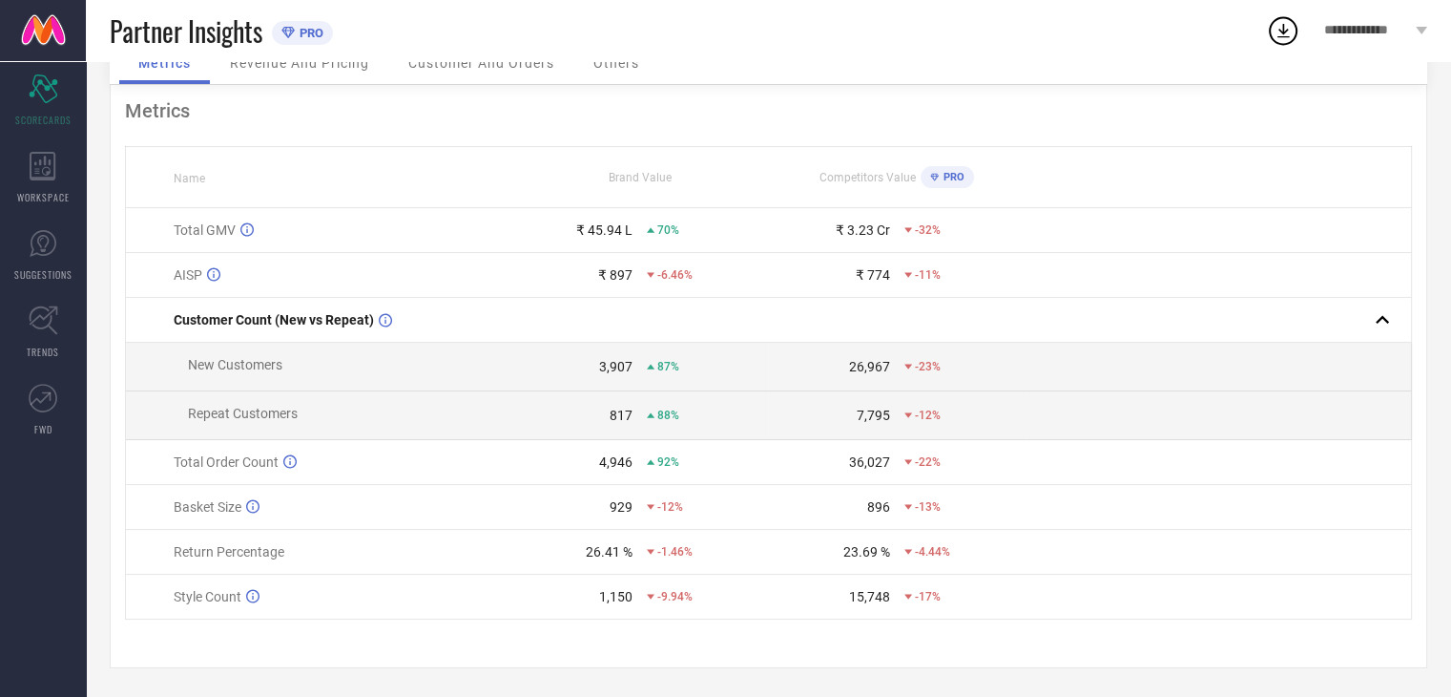
scroll to position [105, 0]
click at [355, 263] on div "Average Item Selling Price, AISP, is calculated as total GMV divided by total u…" at bounding box center [385, 276] width 286 height 27
click at [460, 409] on td "Repeat Customers" at bounding box center [319, 415] width 386 height 49
click at [615, 407] on div "817" at bounding box center [621, 414] width 23 height 15
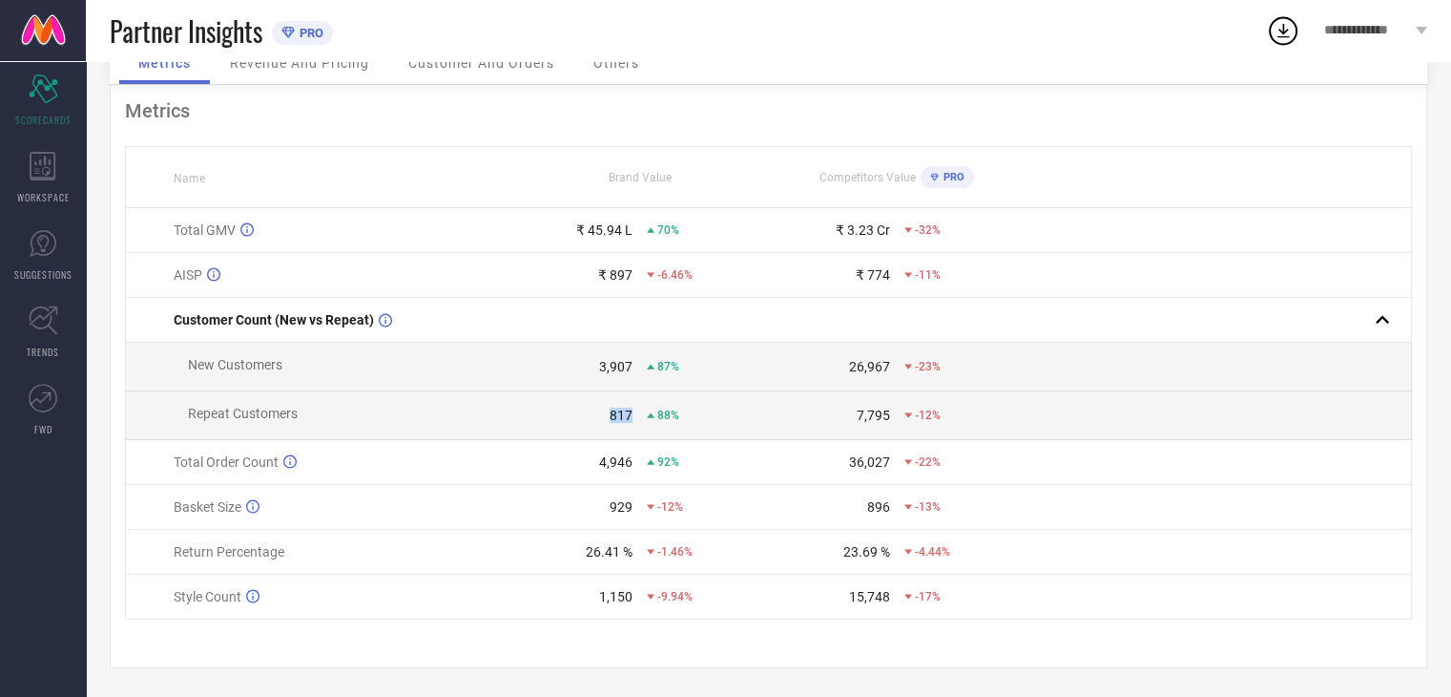
click at [615, 407] on div "817" at bounding box center [621, 414] width 23 height 15
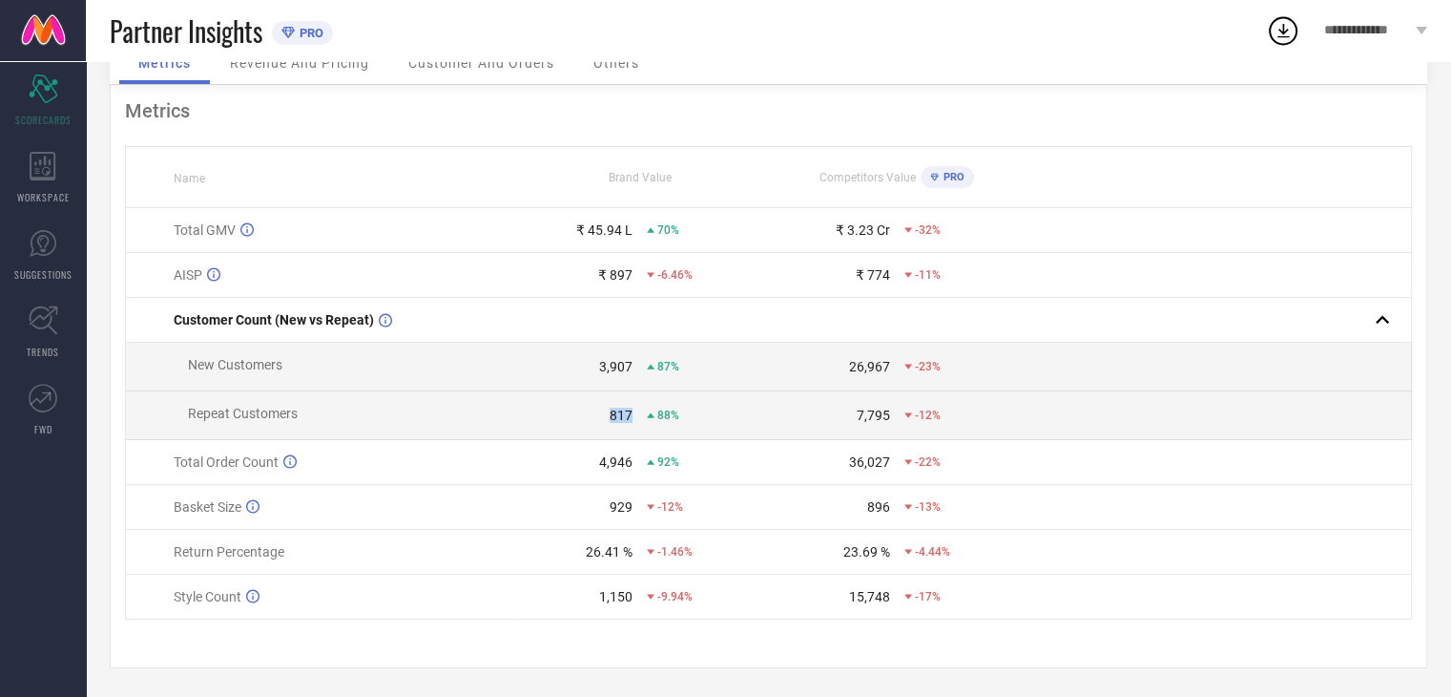
click at [615, 407] on div "817" at bounding box center [621, 414] width 23 height 15
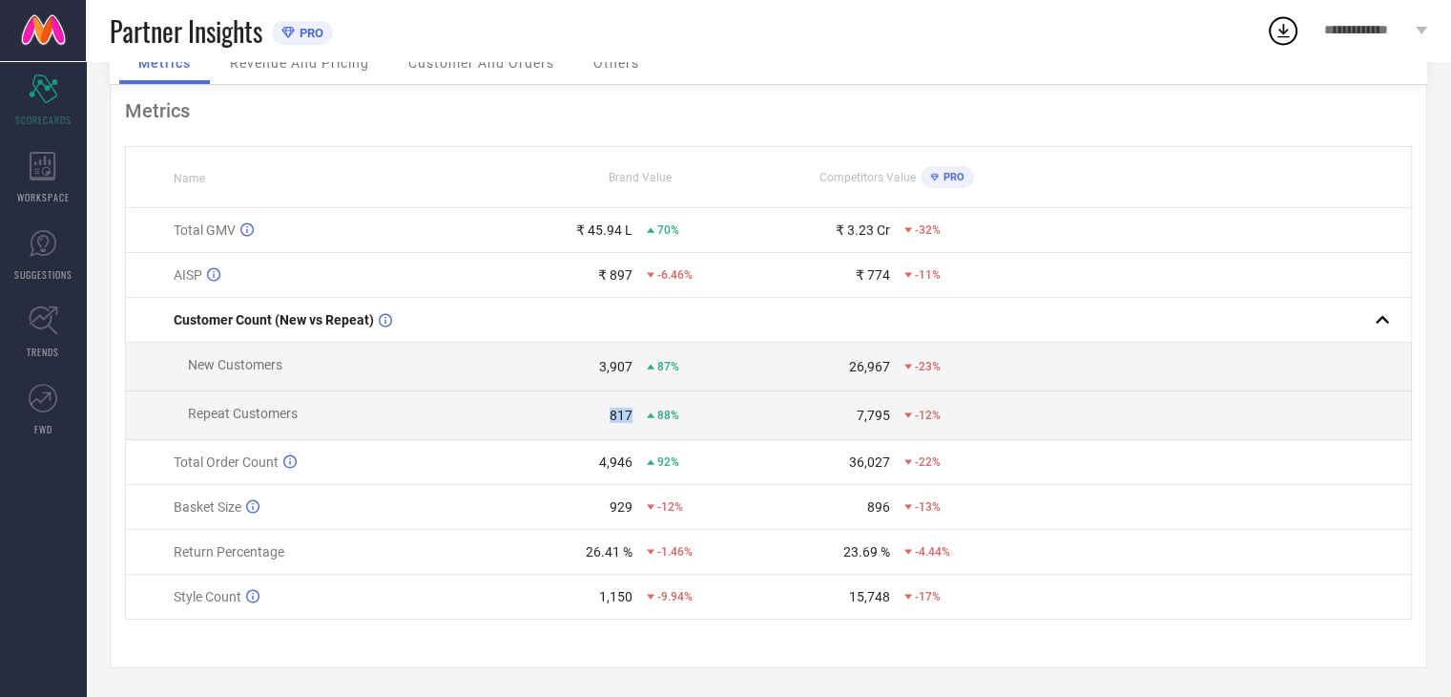
click at [615, 407] on div "817" at bounding box center [621, 414] width 23 height 15
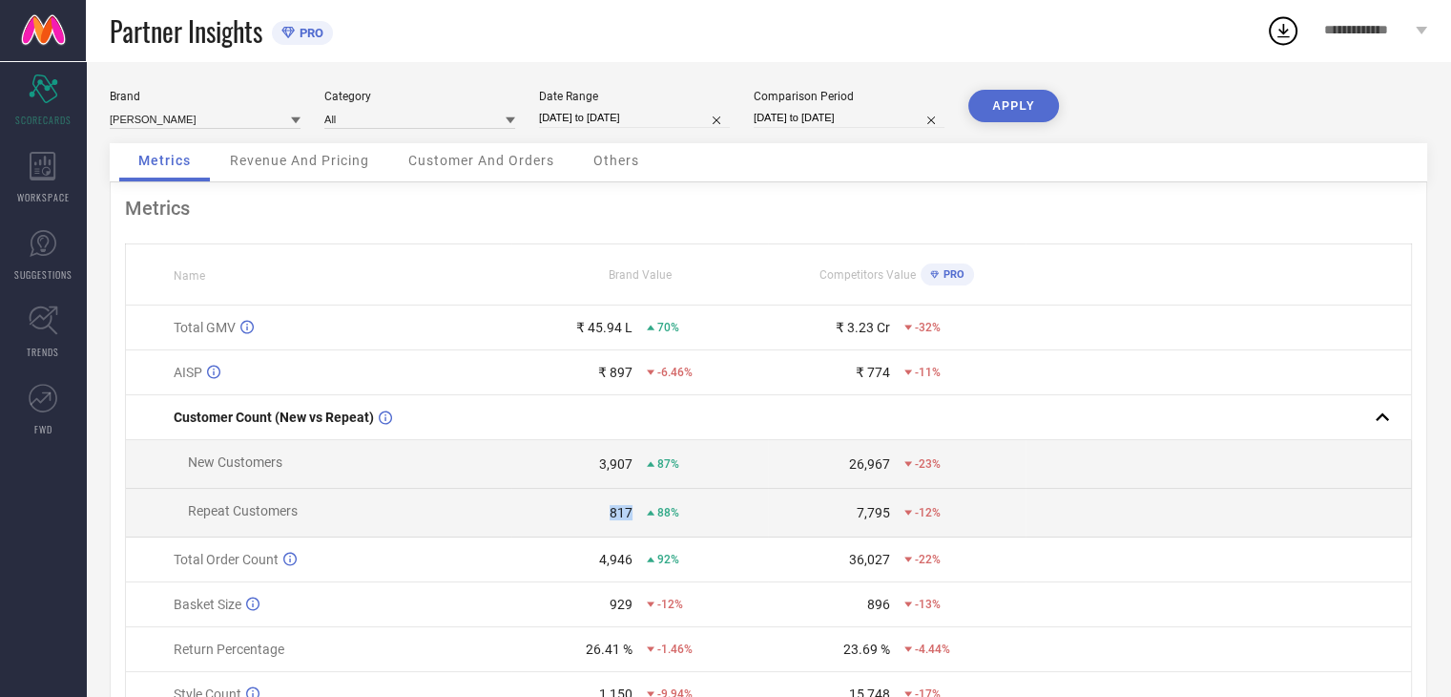
click at [603, 119] on input "01-08-2025 to 31-08-2025" at bounding box center [634, 118] width 191 height 20
select select "7"
select select "2025"
select select "8"
select select "2025"
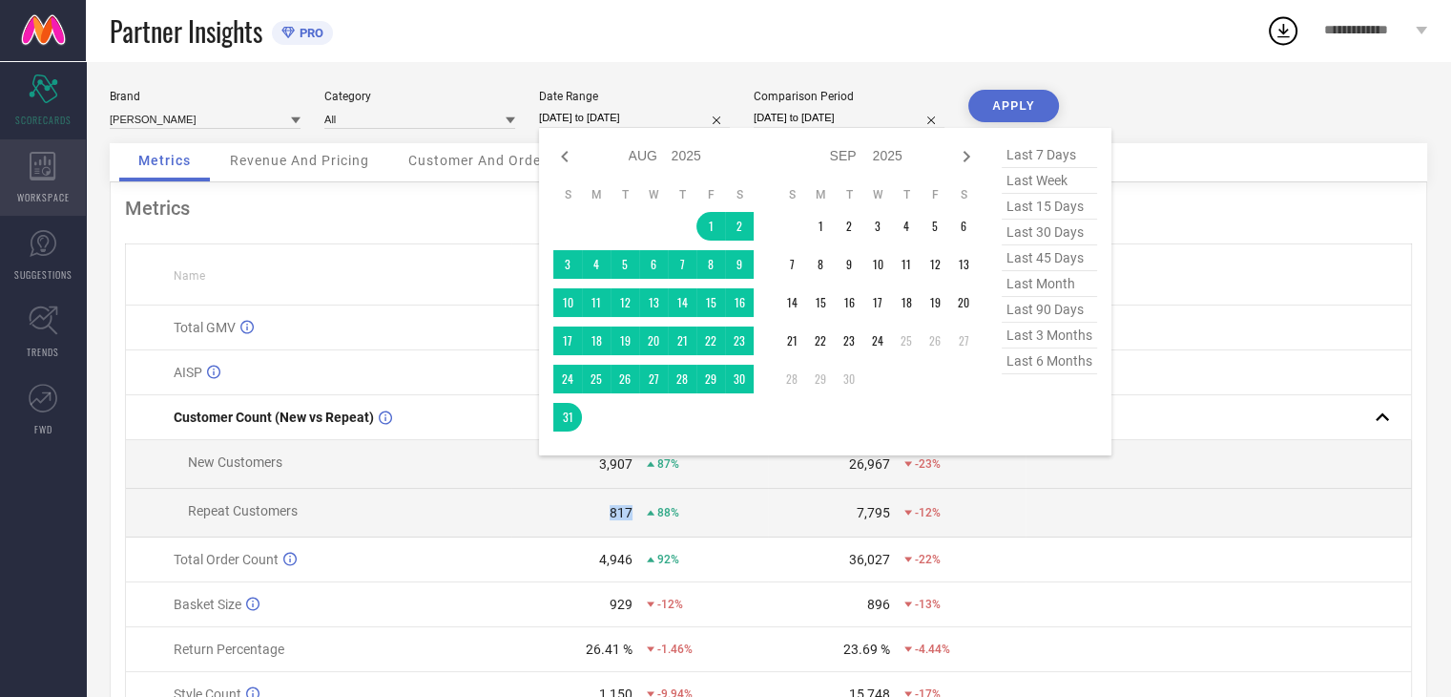
click at [45, 178] on icon at bounding box center [43, 166] width 26 height 29
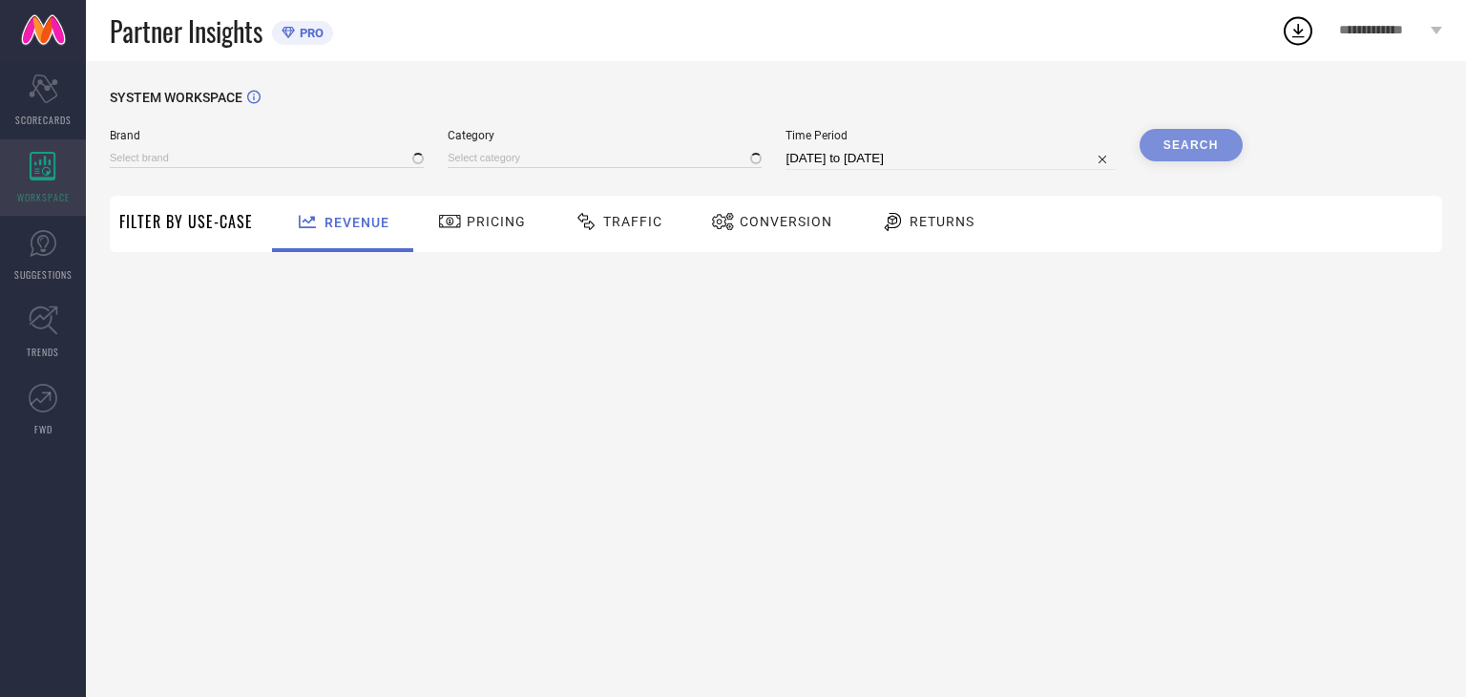
type input "ADIVA"
type input "All"
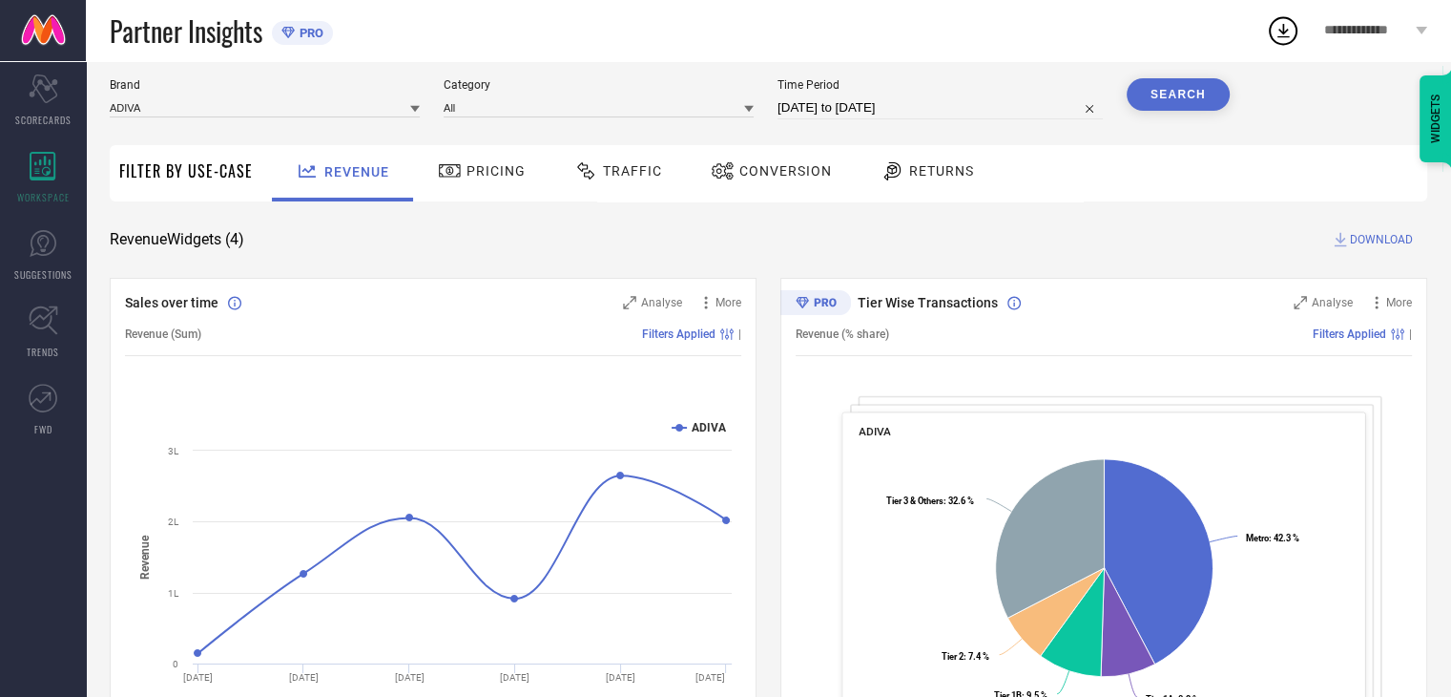
scroll to position [50, 0]
click at [218, 112] on input at bounding box center [265, 108] width 310 height 20
click at [210, 159] on div "[PERSON_NAME]" at bounding box center [265, 167] width 310 height 32
click at [1170, 101] on button "Search" at bounding box center [1178, 95] width 103 height 32
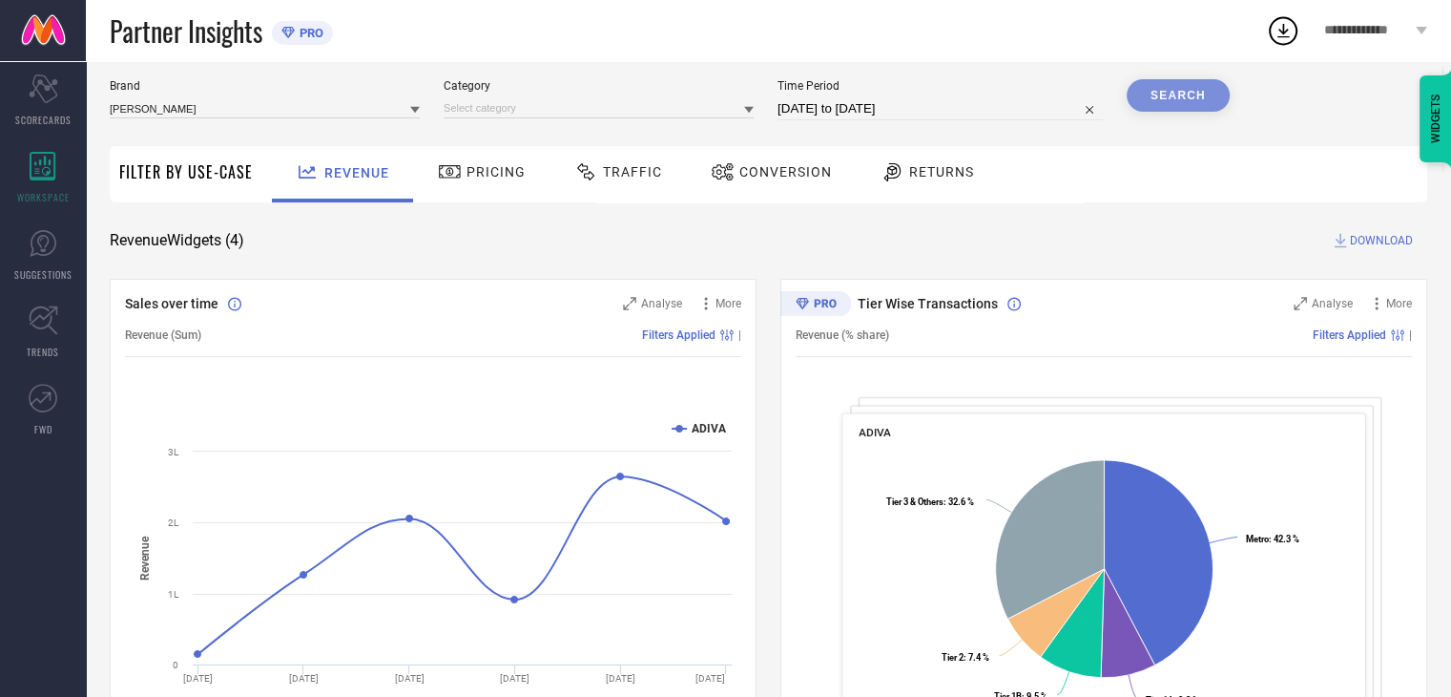
click at [941, 123] on div "Brand AJ DEZINES Category Time Period 25-08-2025 to 24-09-2025 Search" at bounding box center [670, 107] width 1120 height 57
select select "7"
select select "2025"
select select "8"
select select "2025"
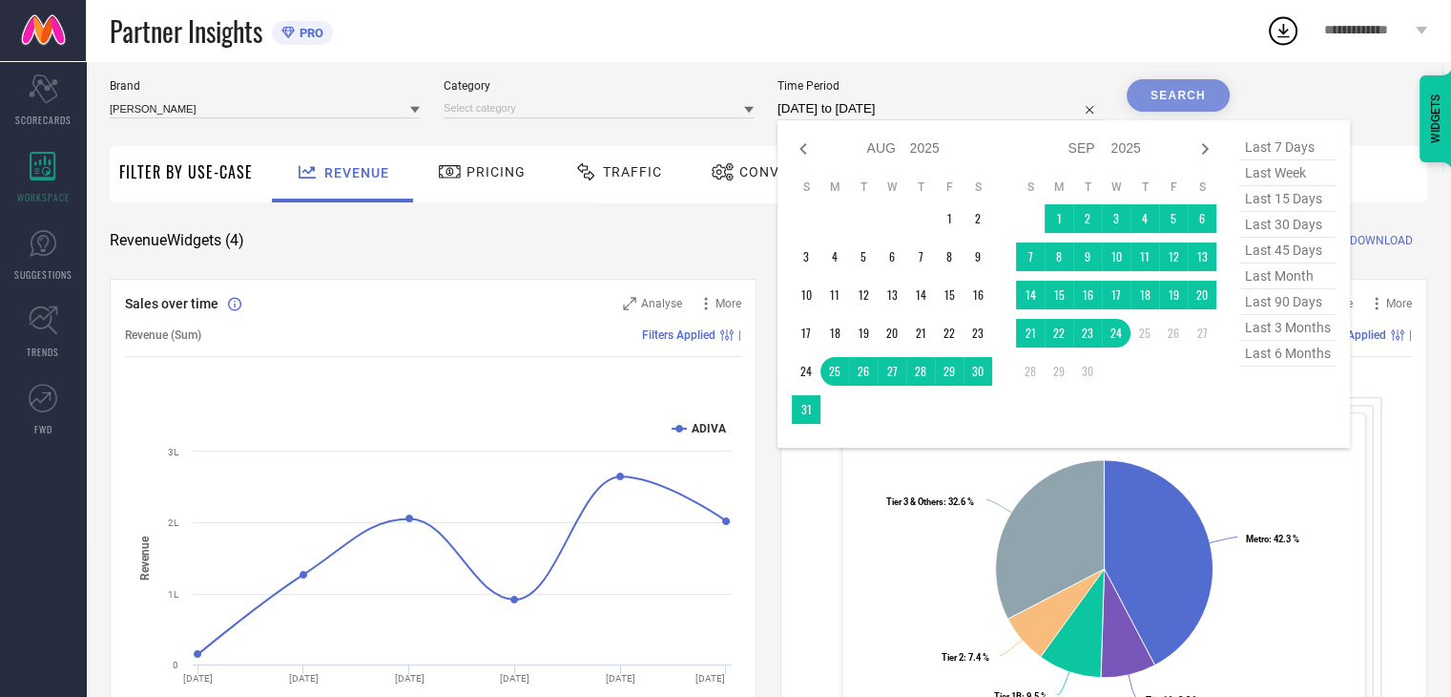
click at [919, 102] on input "25-08-2025 to 24-09-2025" at bounding box center [940, 108] width 325 height 23
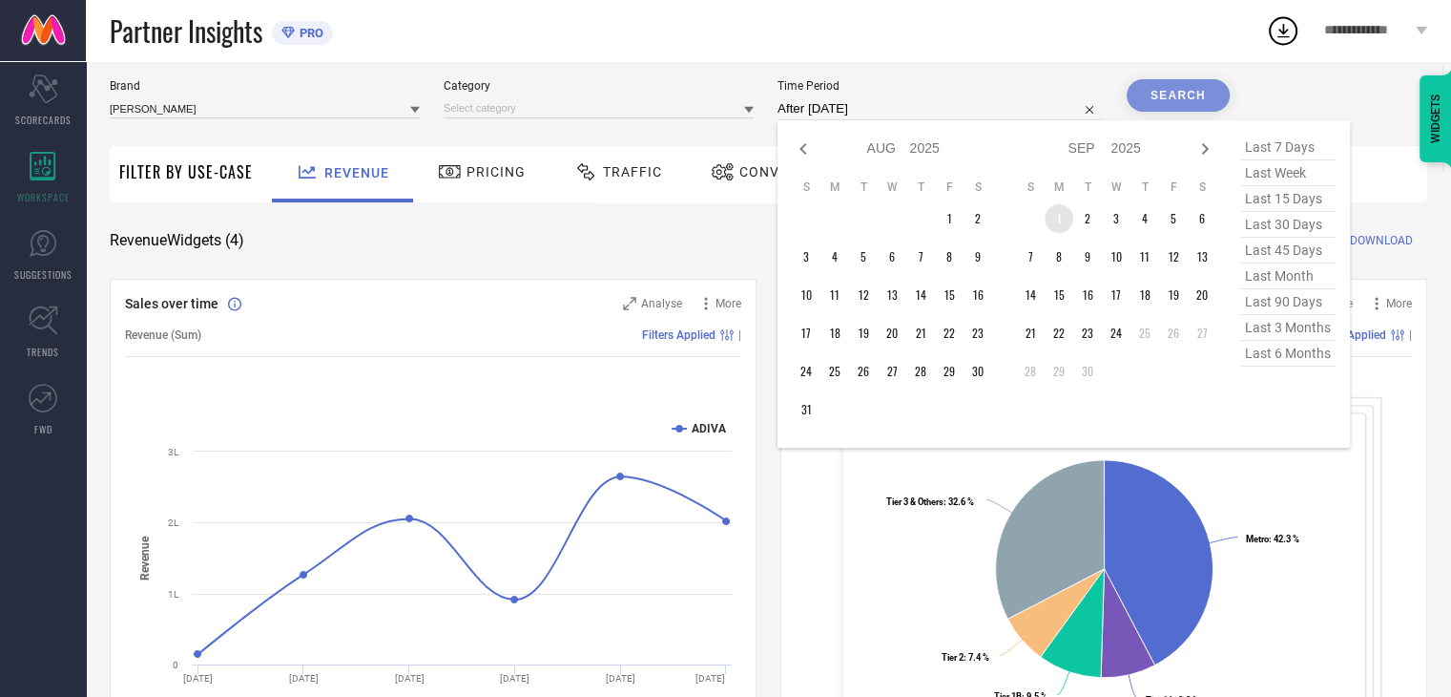
click at [1061, 219] on td "1" at bounding box center [1059, 218] width 29 height 29
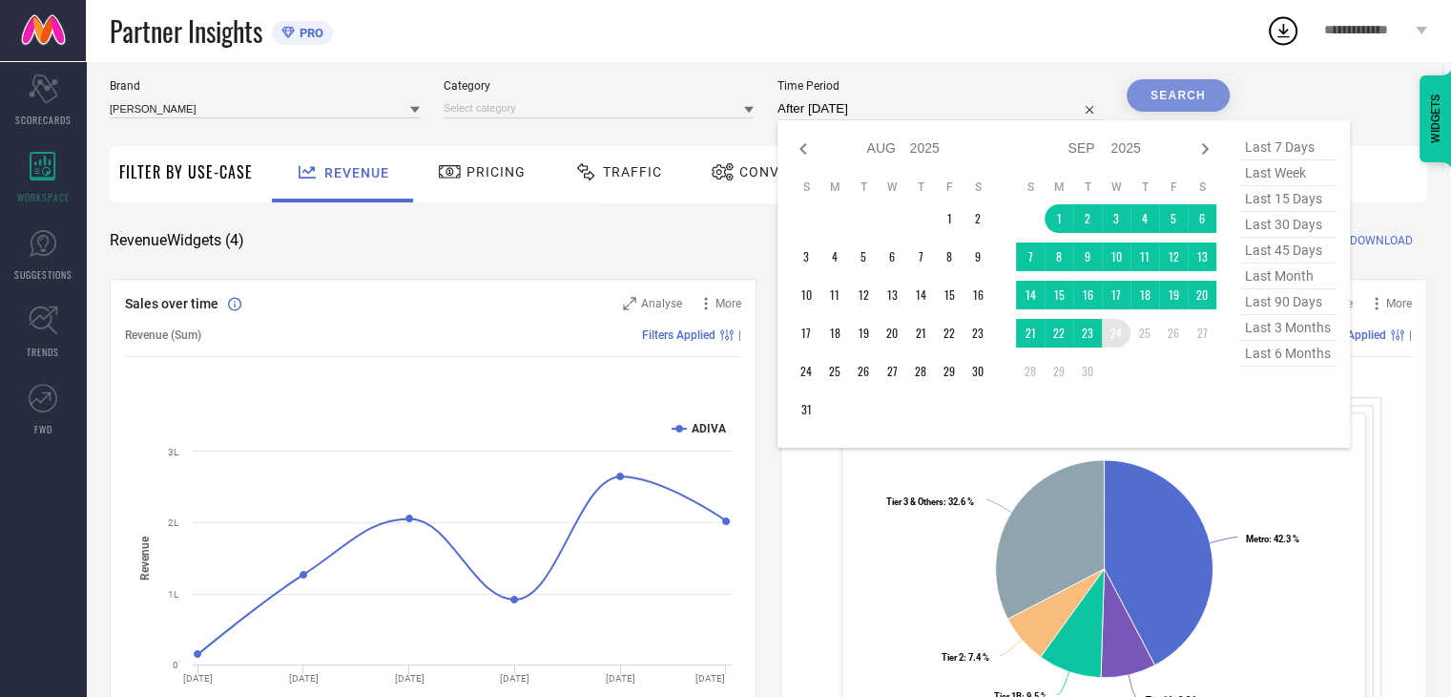
type input "01-09-2025 to 24-09-2025"
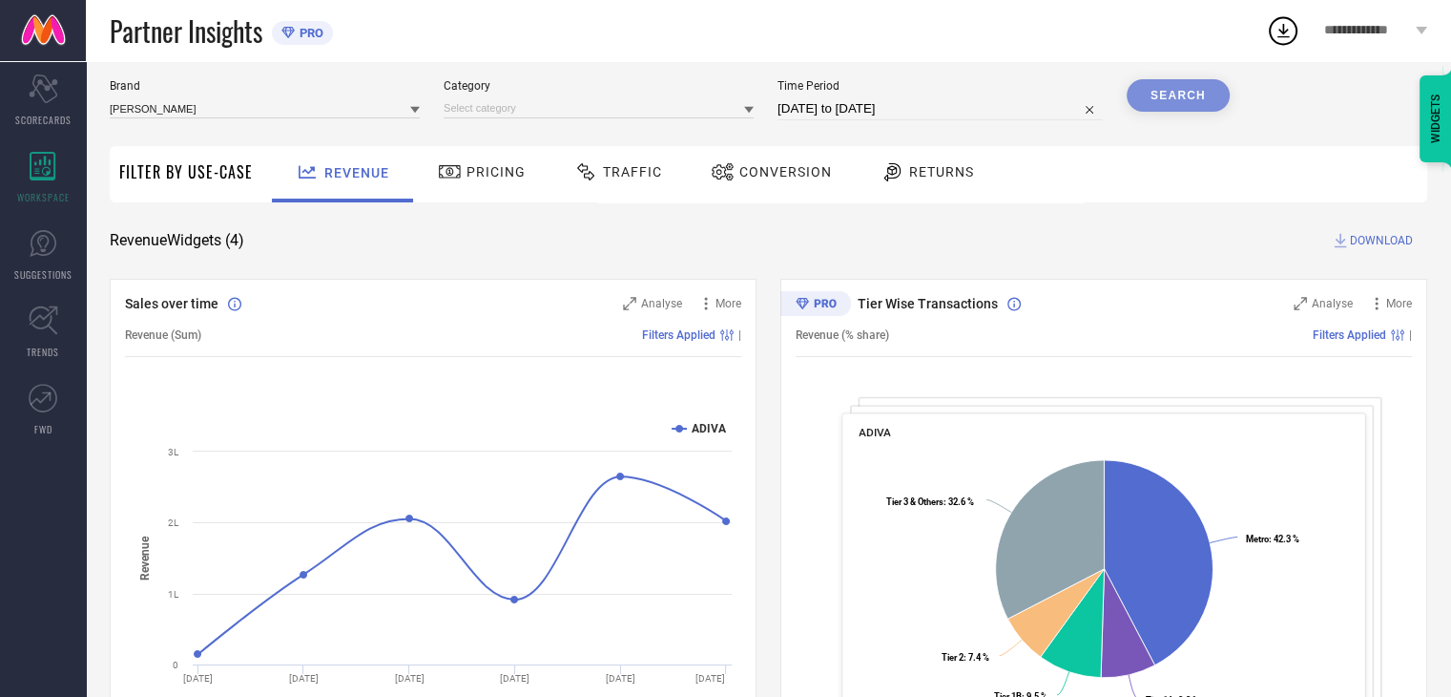
click at [1172, 106] on div "Search" at bounding box center [1178, 95] width 103 height 32
click at [1179, 95] on div "Search" at bounding box center [1178, 95] width 103 height 32
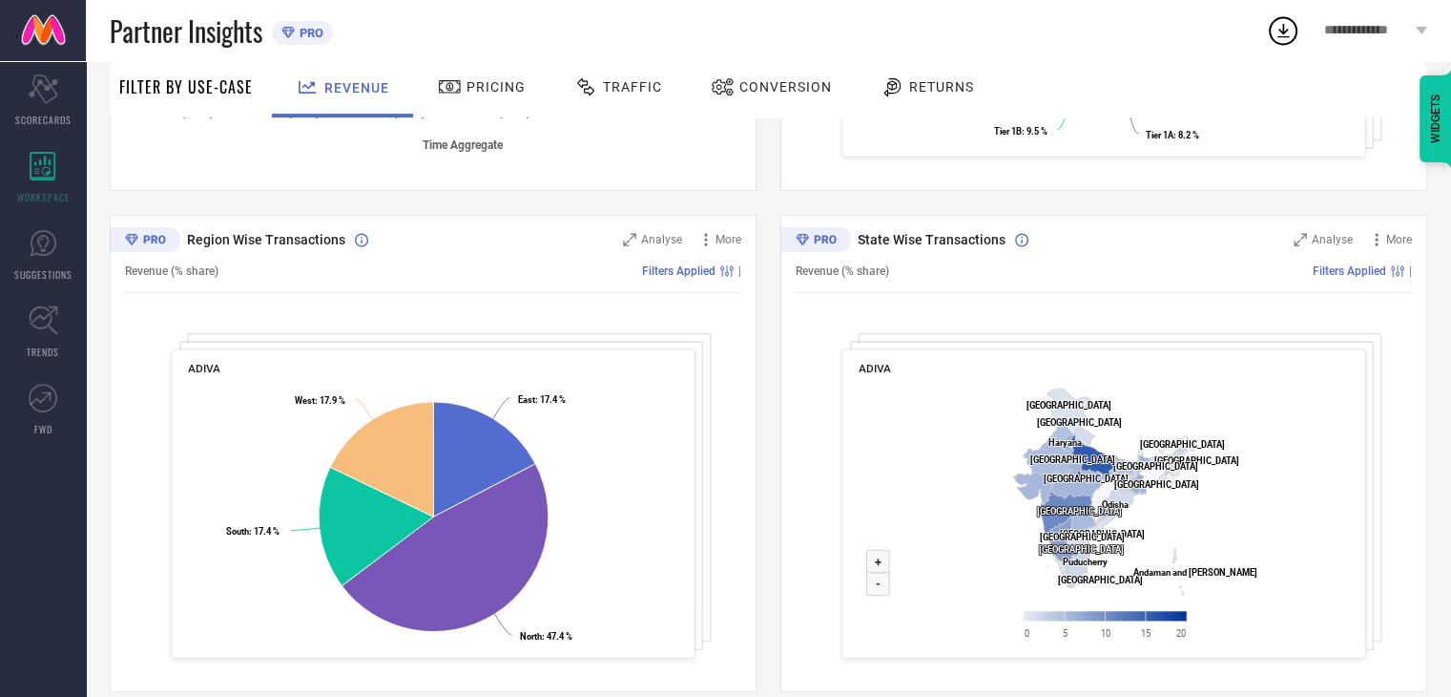
scroll to position [639, 0]
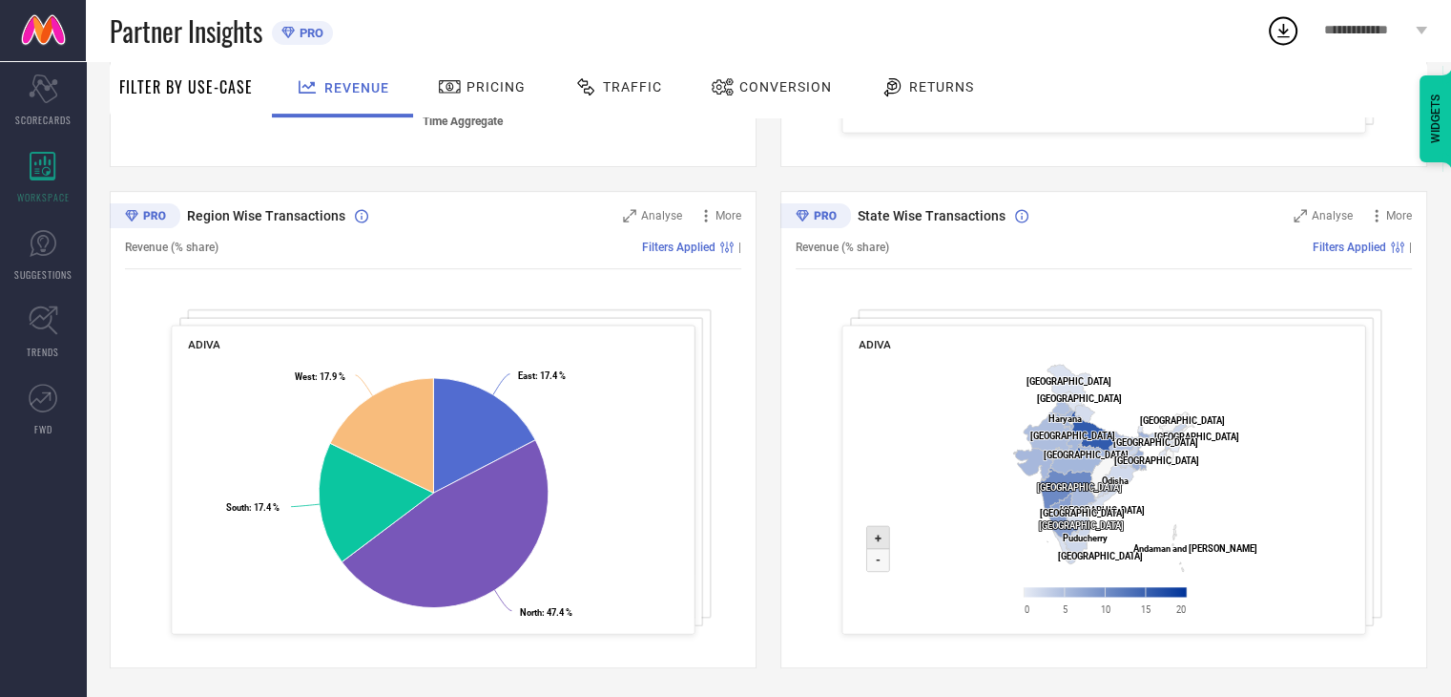
click at [884, 540] on icon at bounding box center [877, 537] width 23 height 23
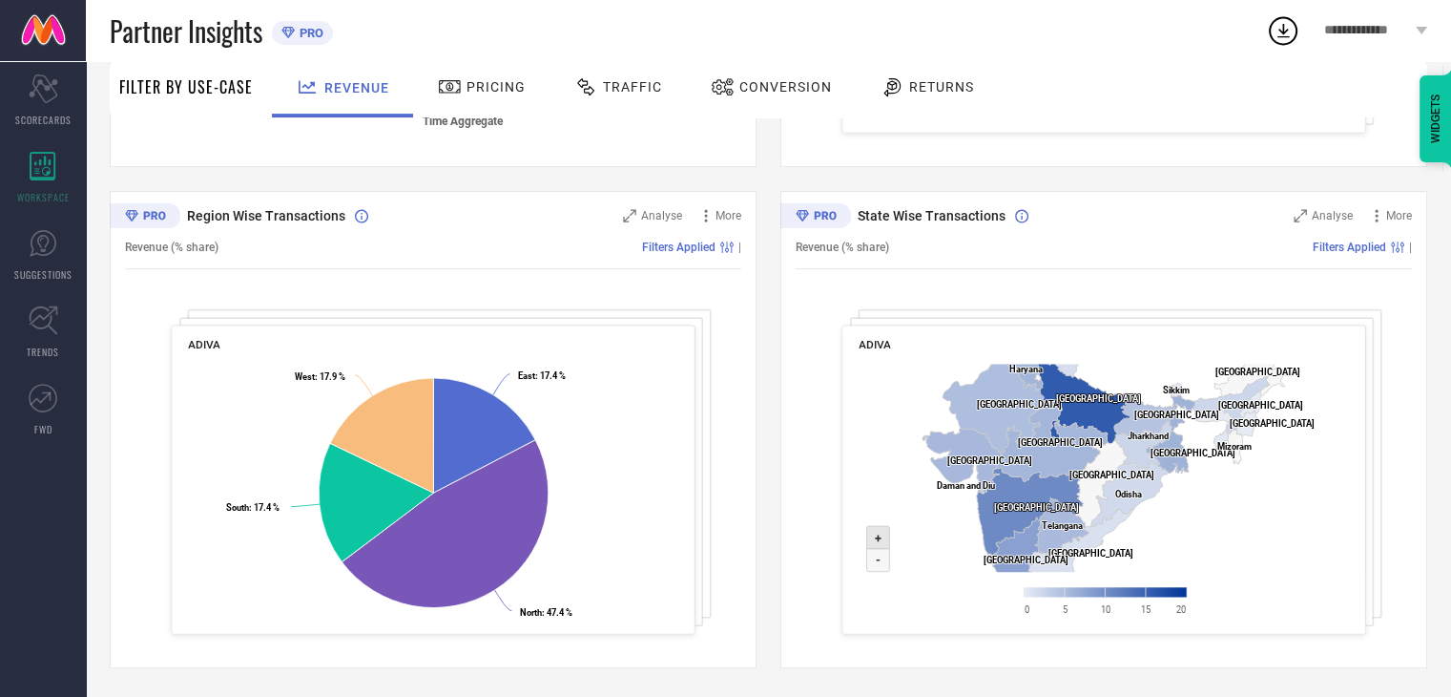
click at [884, 540] on icon at bounding box center [877, 537] width 23 height 23
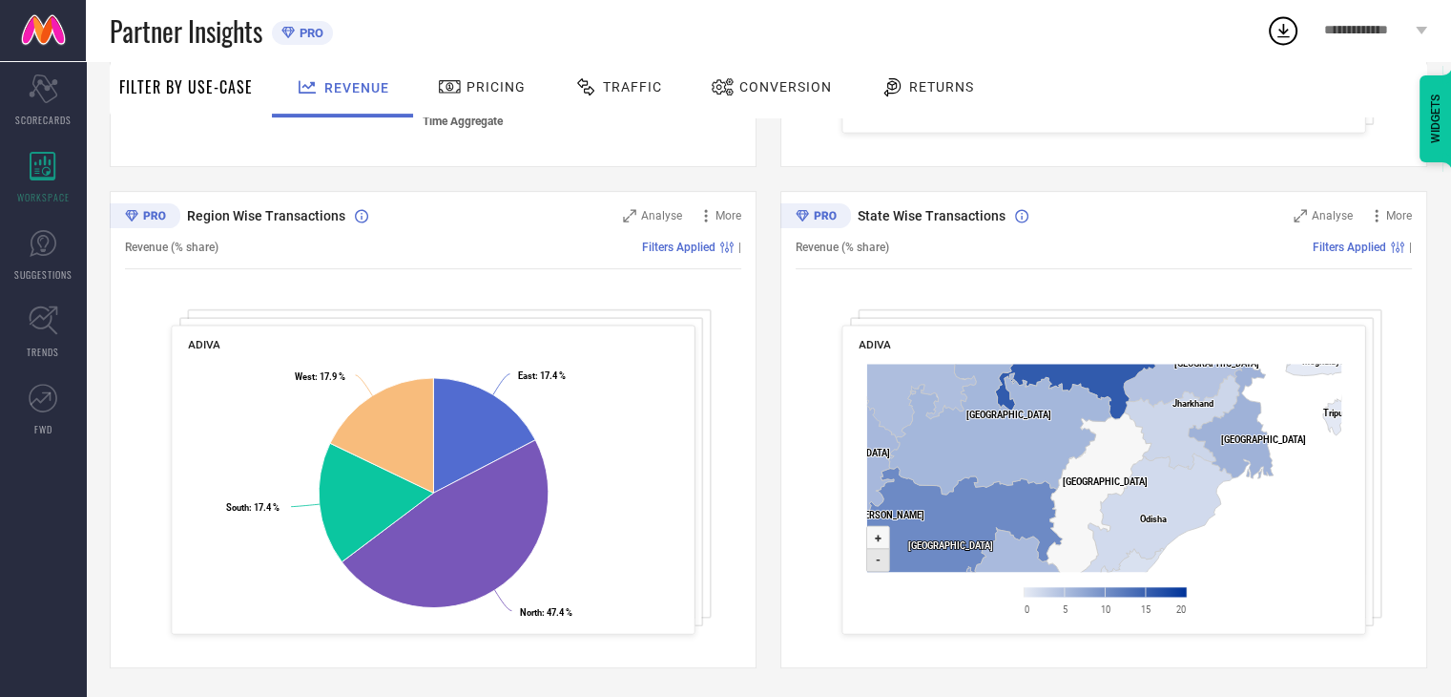
click at [876, 562] on text "-" at bounding box center [878, 560] width 5 height 14
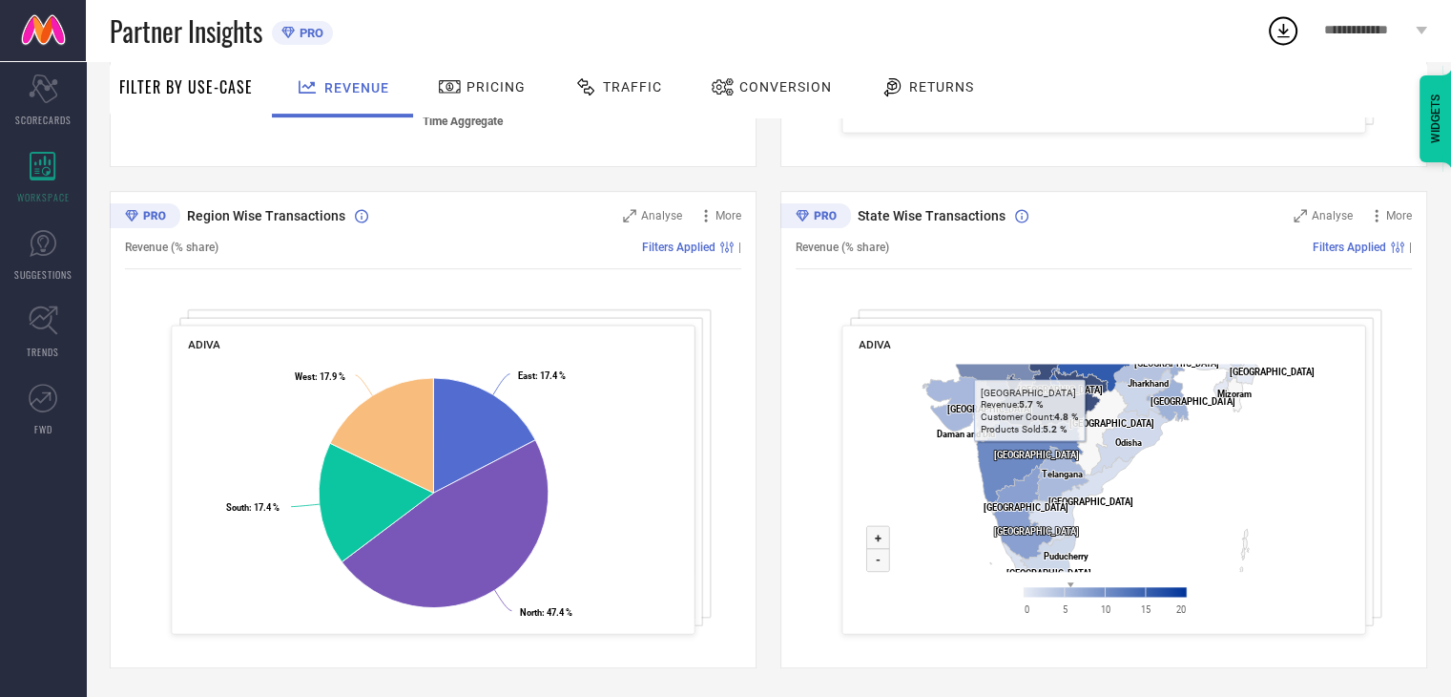
drag, startPoint x: 1008, startPoint y: 417, endPoint x: 1030, endPoint y: 366, distance: 55.1
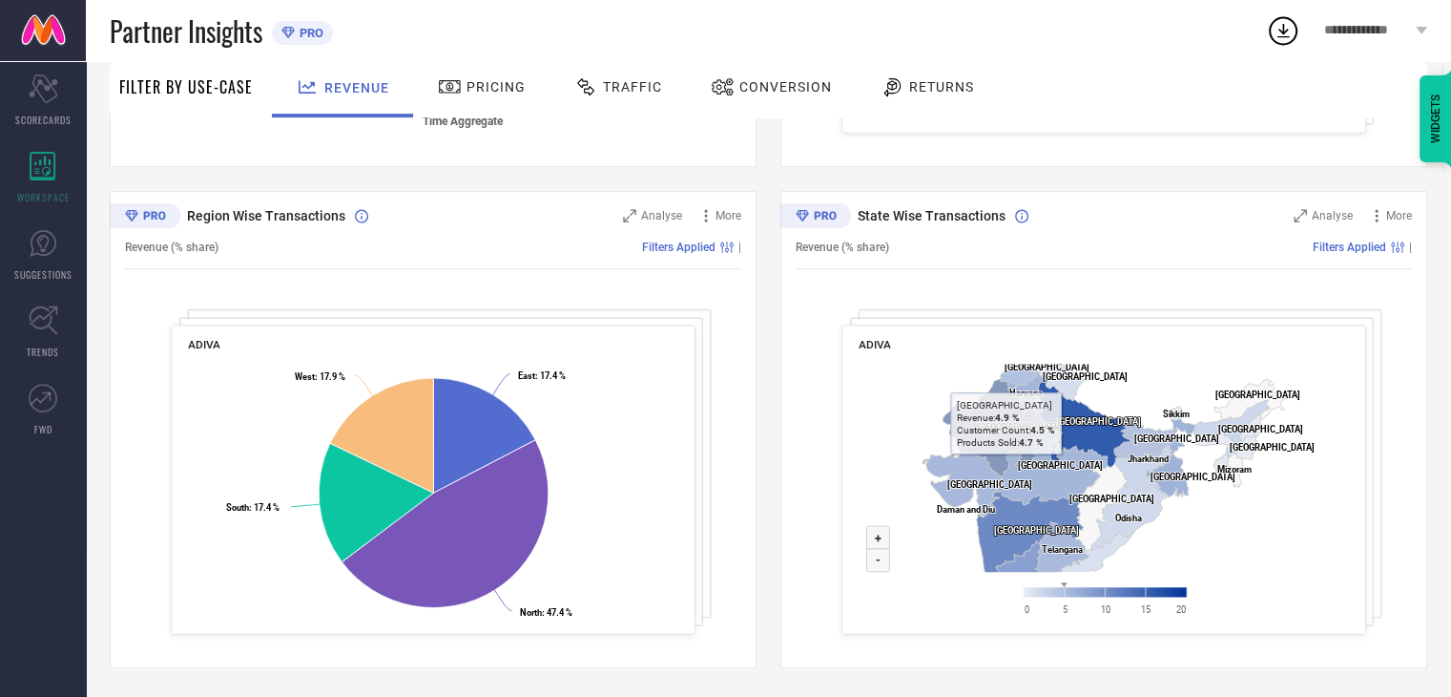
drag, startPoint x: 1030, startPoint y: 366, endPoint x: 1005, endPoint y: 452, distance: 89.4
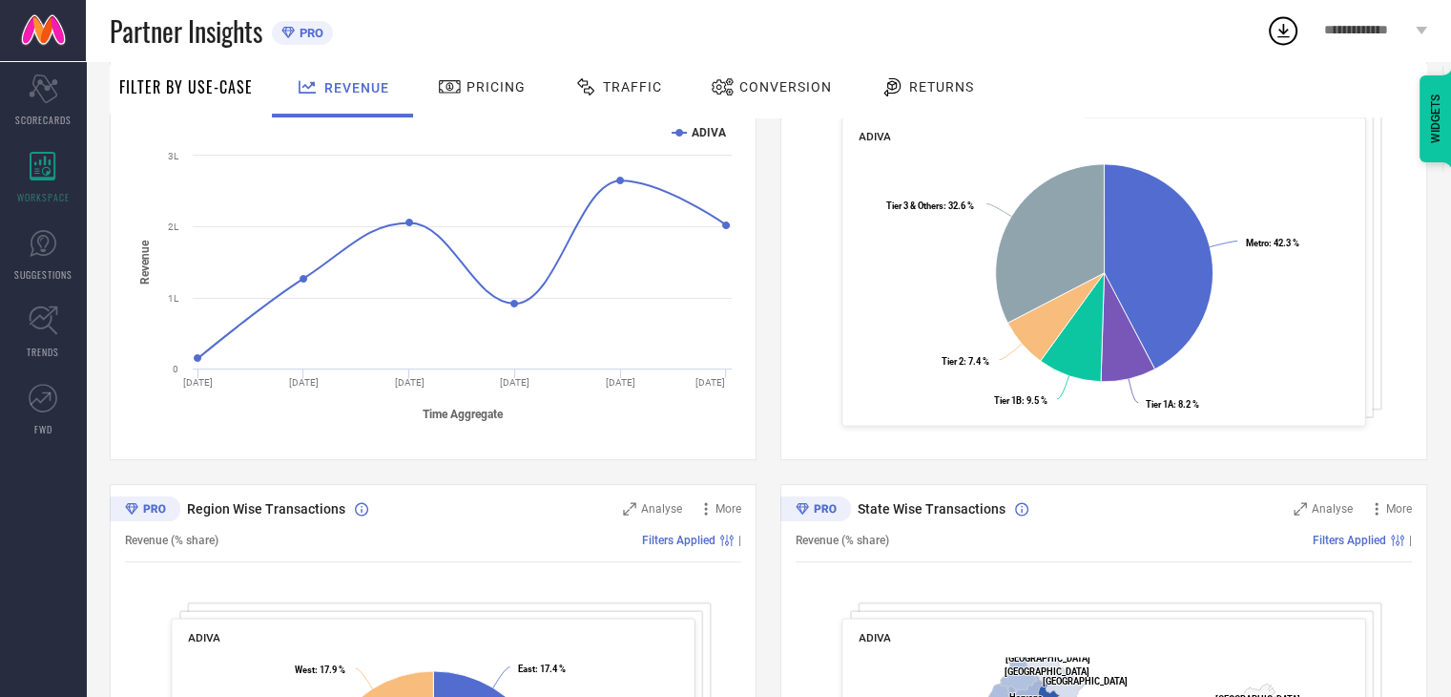
scroll to position [0, 0]
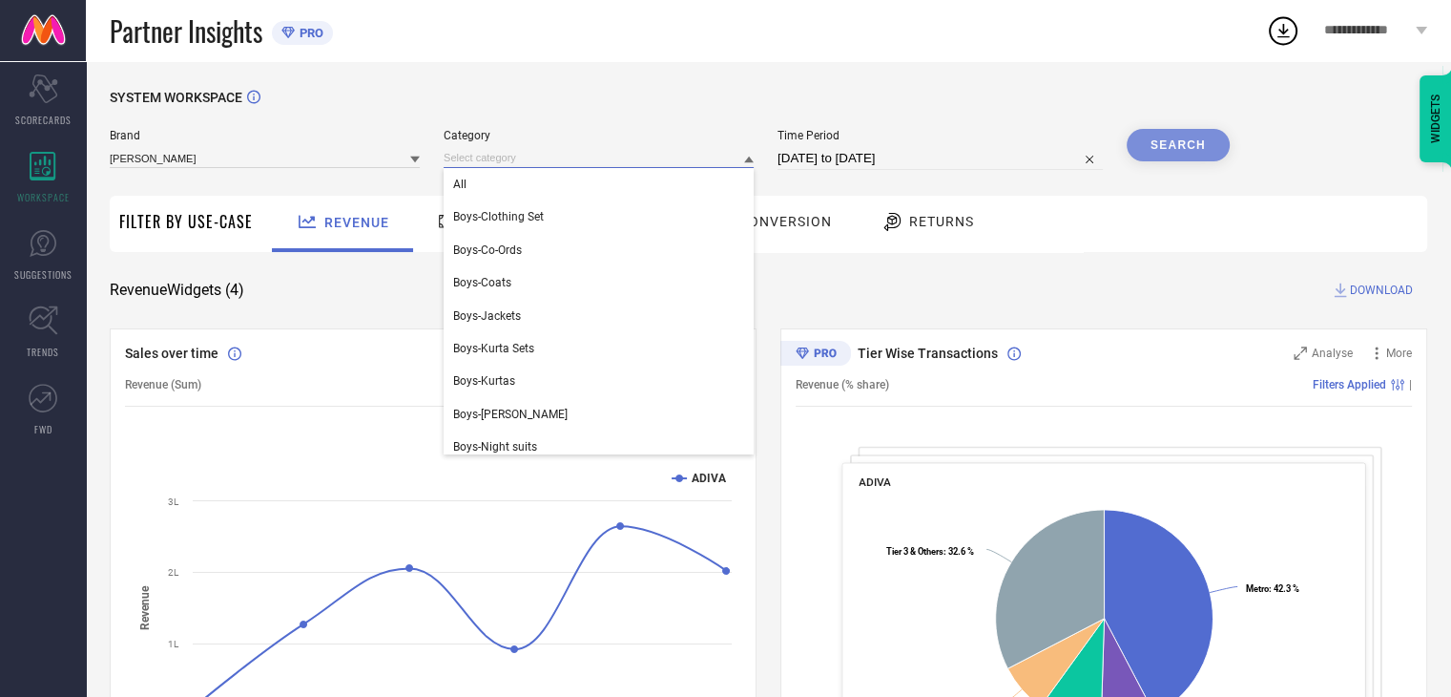
click at [611, 159] on input at bounding box center [599, 158] width 310 height 20
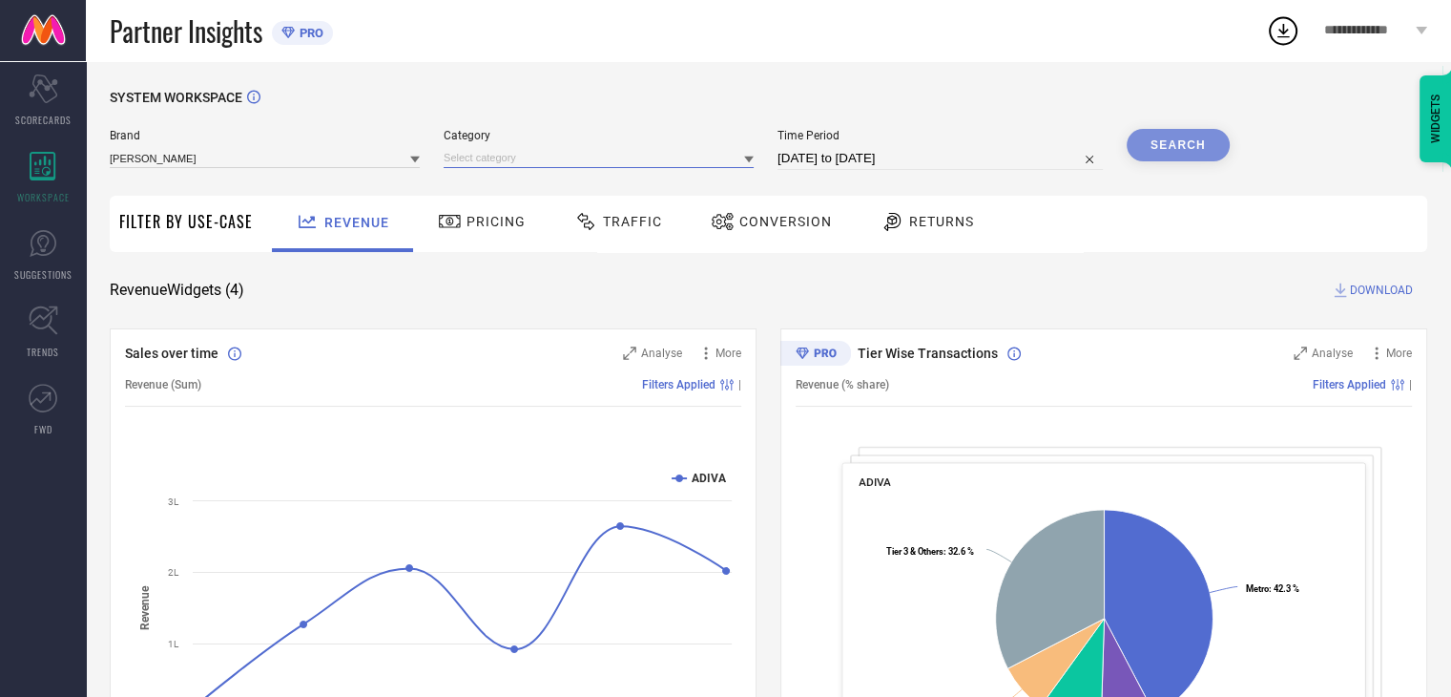
click at [611, 159] on input at bounding box center [599, 158] width 310 height 20
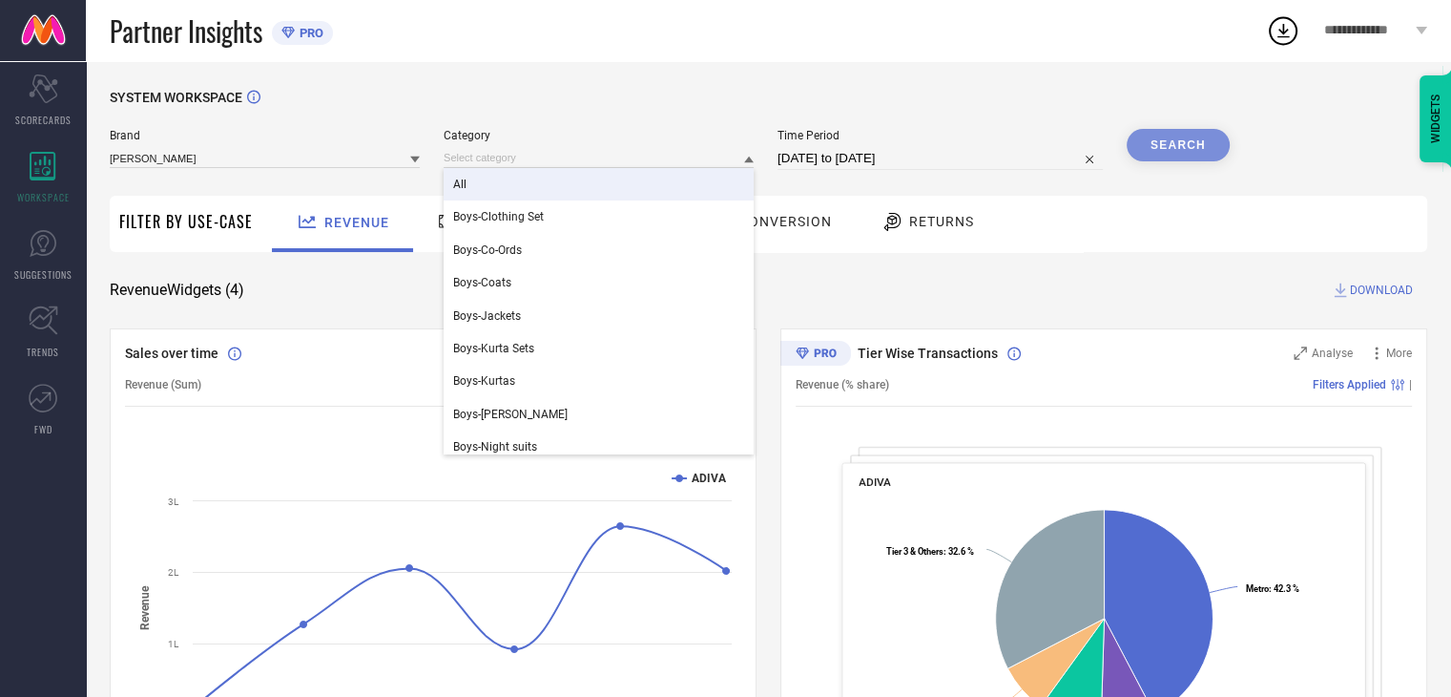
click at [594, 188] on div "All" at bounding box center [599, 184] width 310 height 32
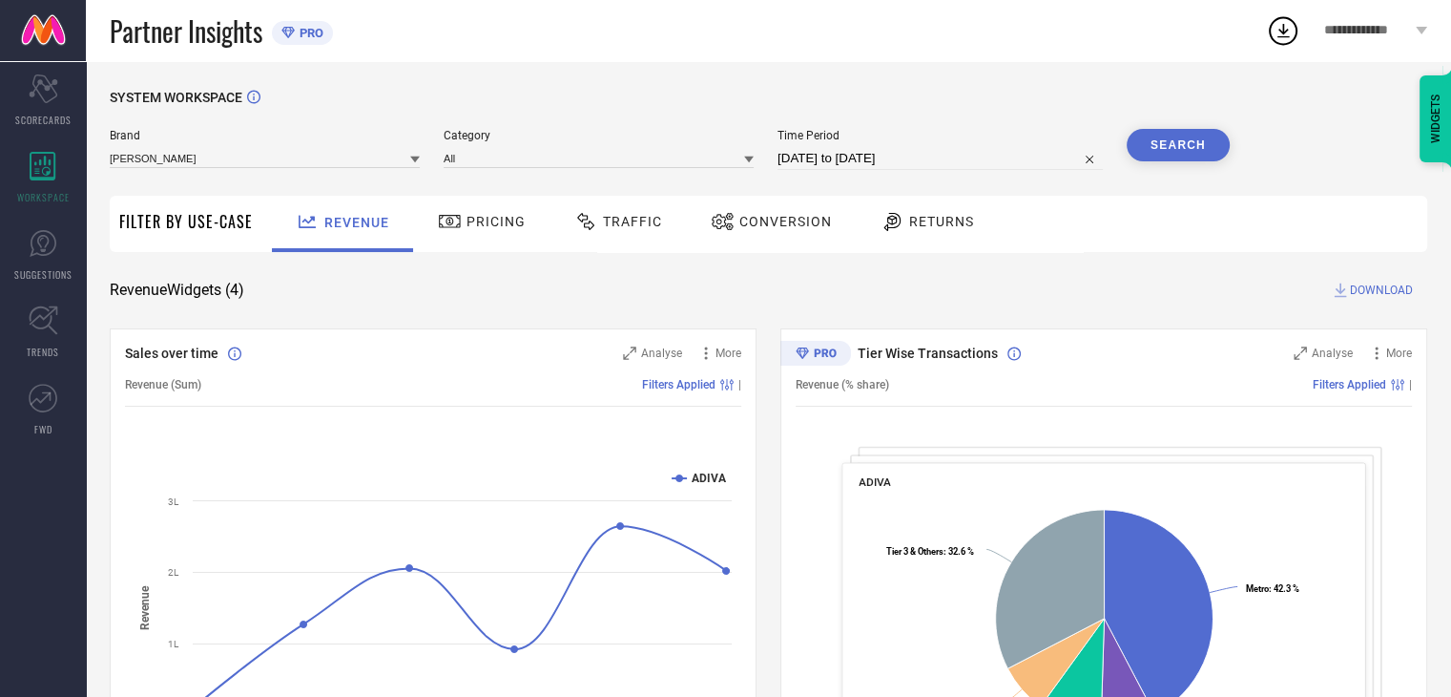
click at [1202, 157] on button "Search" at bounding box center [1178, 145] width 103 height 32
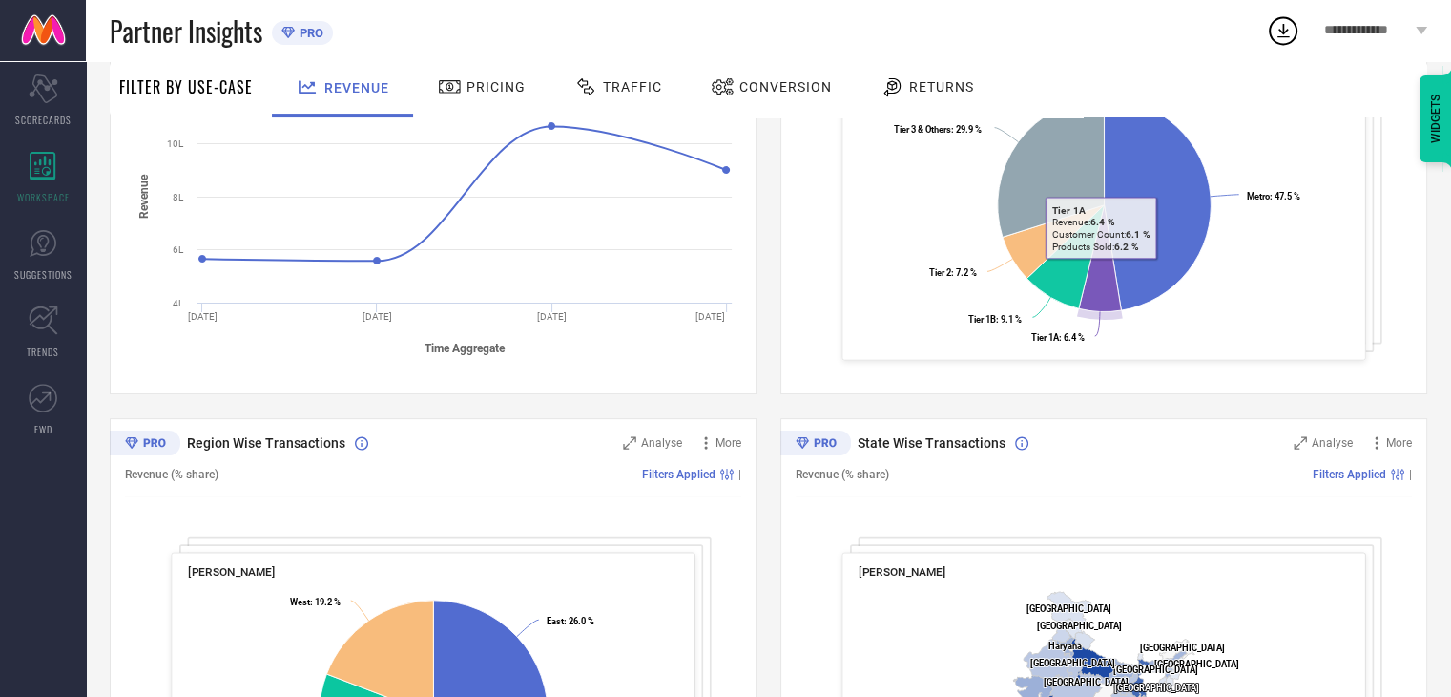
scroll to position [639, 0]
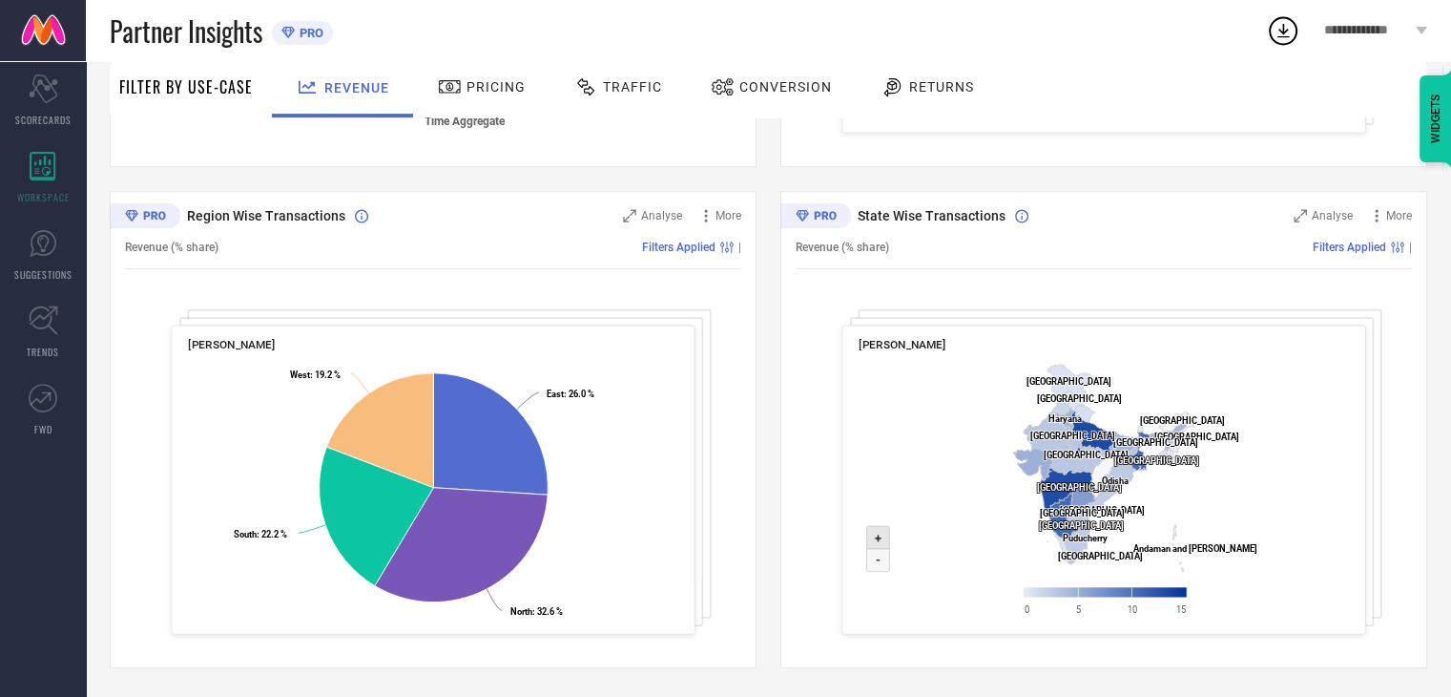
click at [870, 527] on icon at bounding box center [877, 537] width 23 height 23
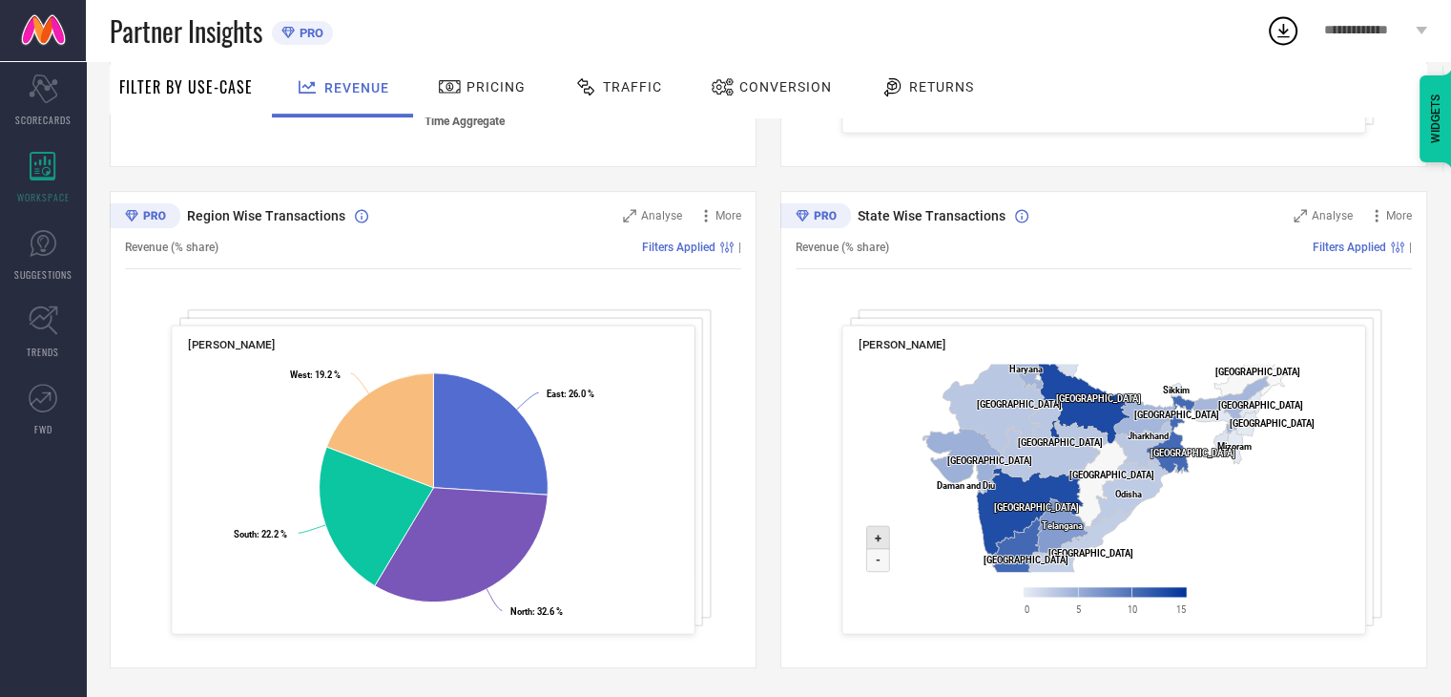
click at [870, 527] on icon at bounding box center [877, 537] width 23 height 23
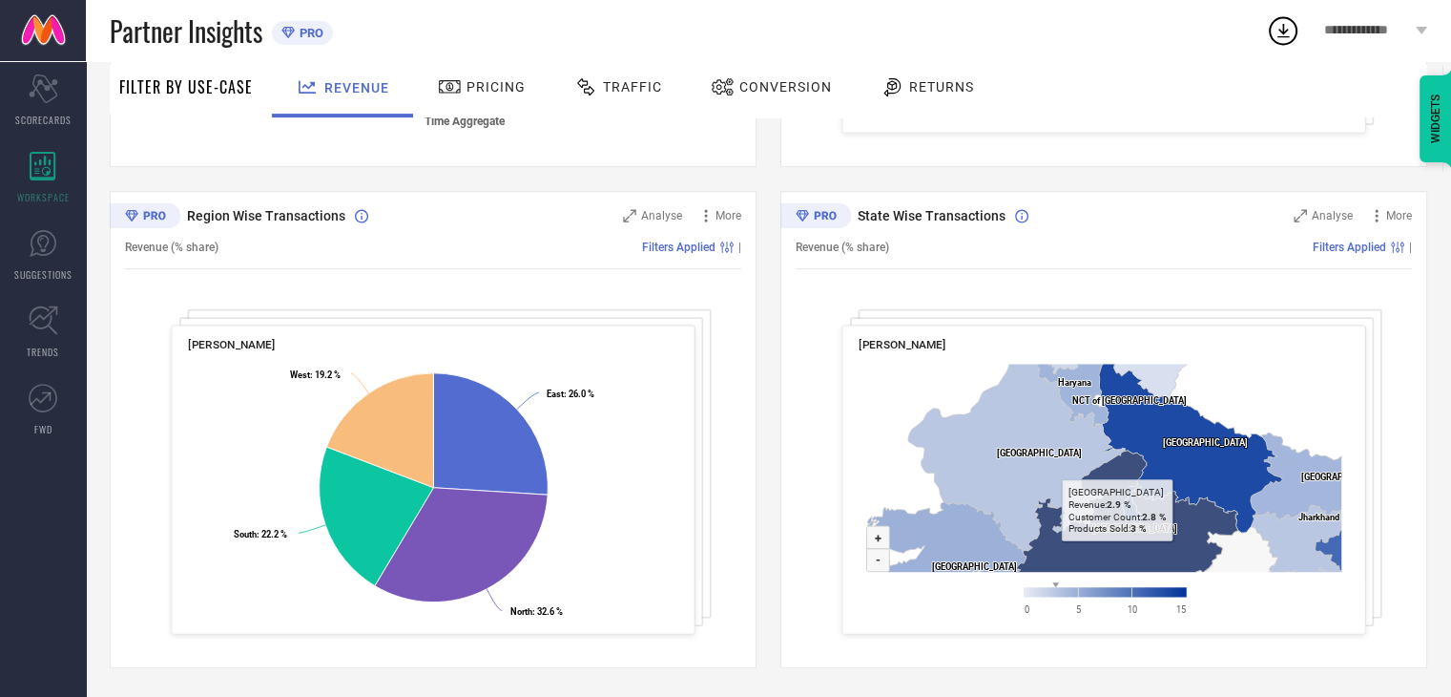
drag, startPoint x: 971, startPoint y: 451, endPoint x: 1108, endPoint y: 566, distance: 178.1
click at [1108, 566] on icon at bounding box center [1126, 528] width 222 height 157
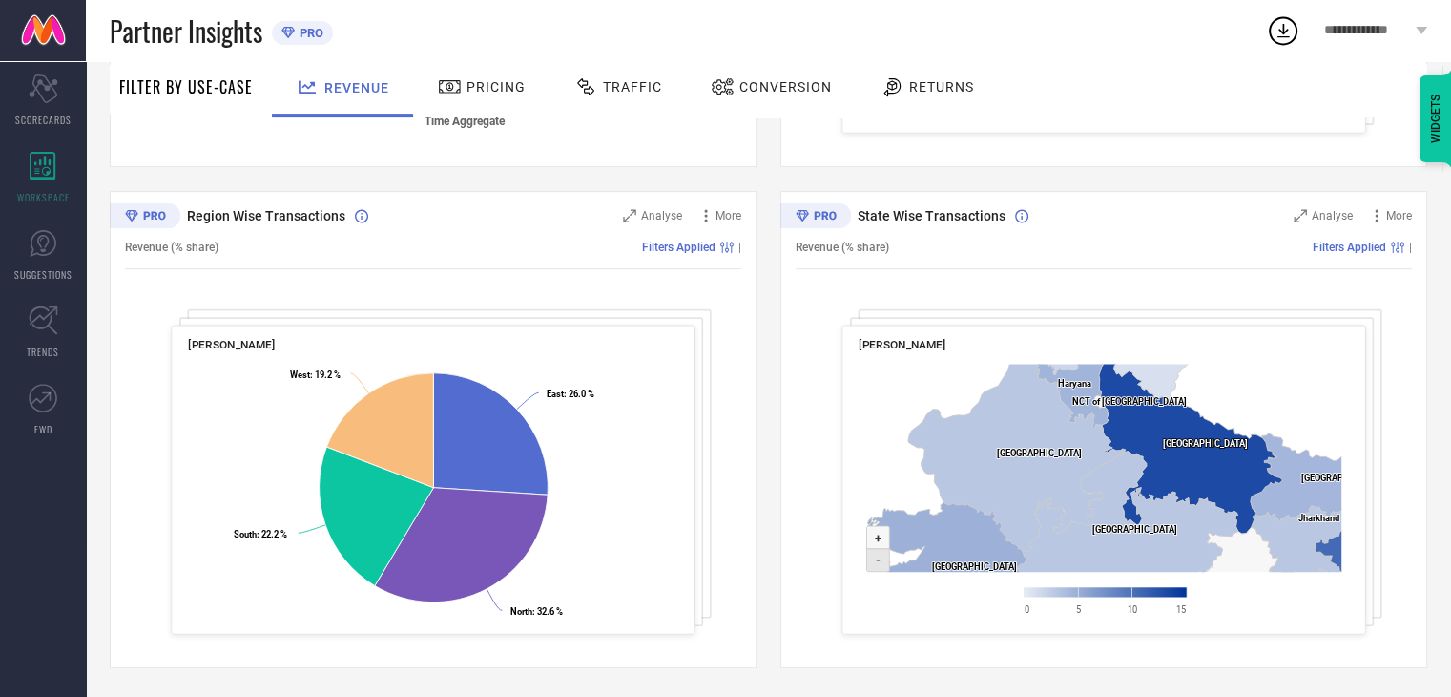
click at [878, 562] on text "-" at bounding box center [878, 560] width 5 height 14
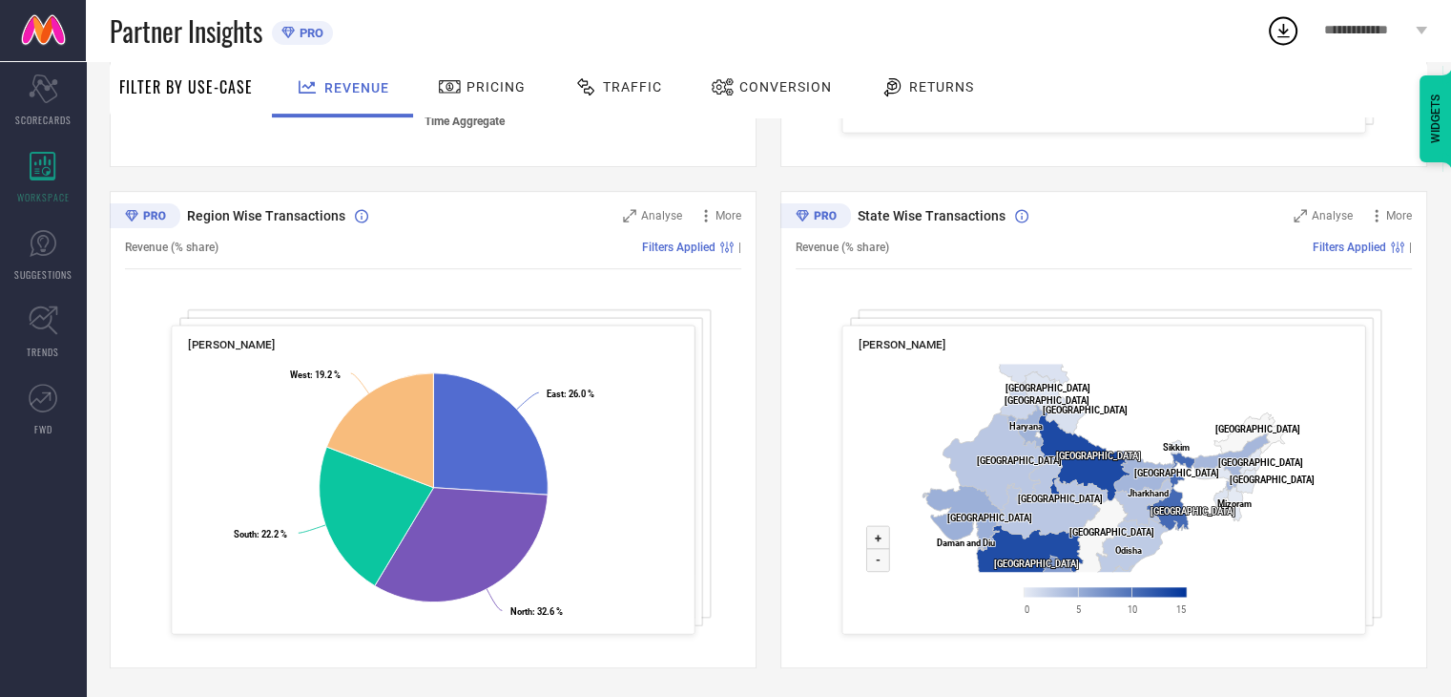
click at [508, 84] on span "Pricing" at bounding box center [496, 86] width 59 height 15
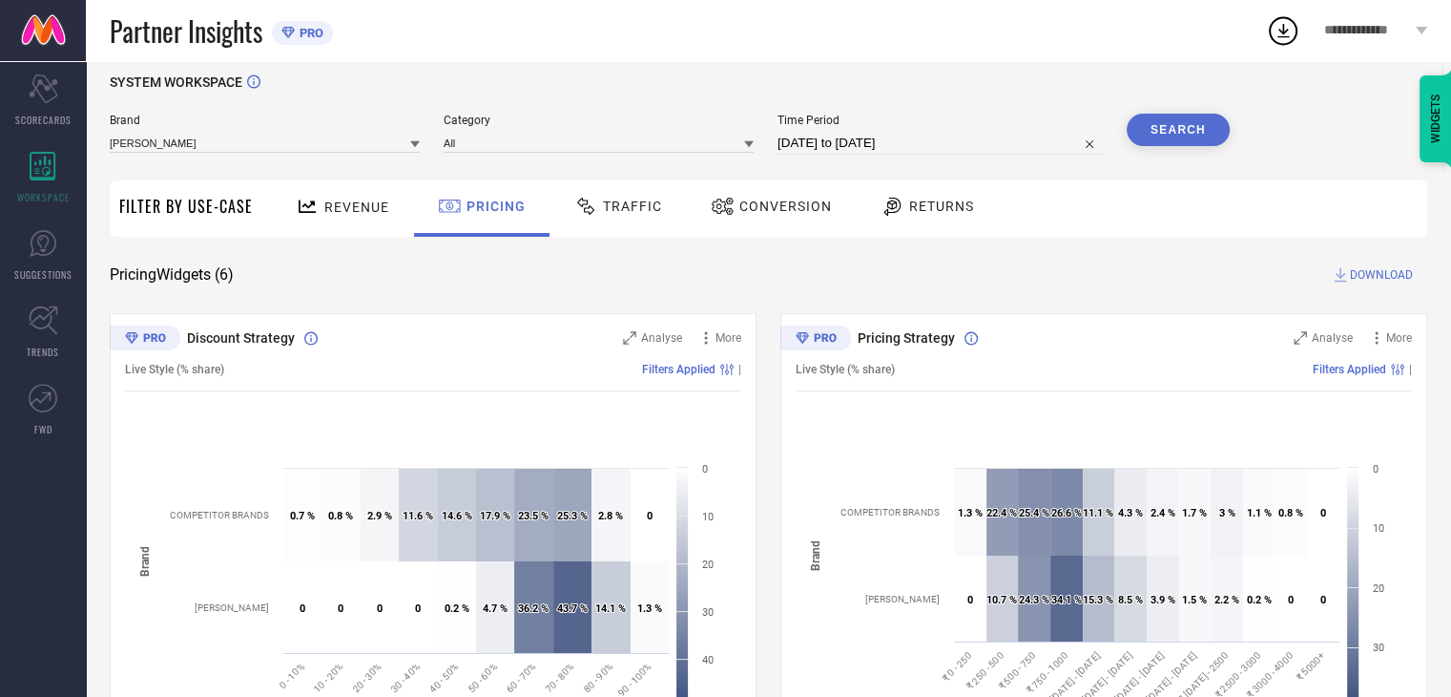
scroll to position [13, 0]
click at [649, 203] on span "Traffic" at bounding box center [632, 207] width 59 height 15
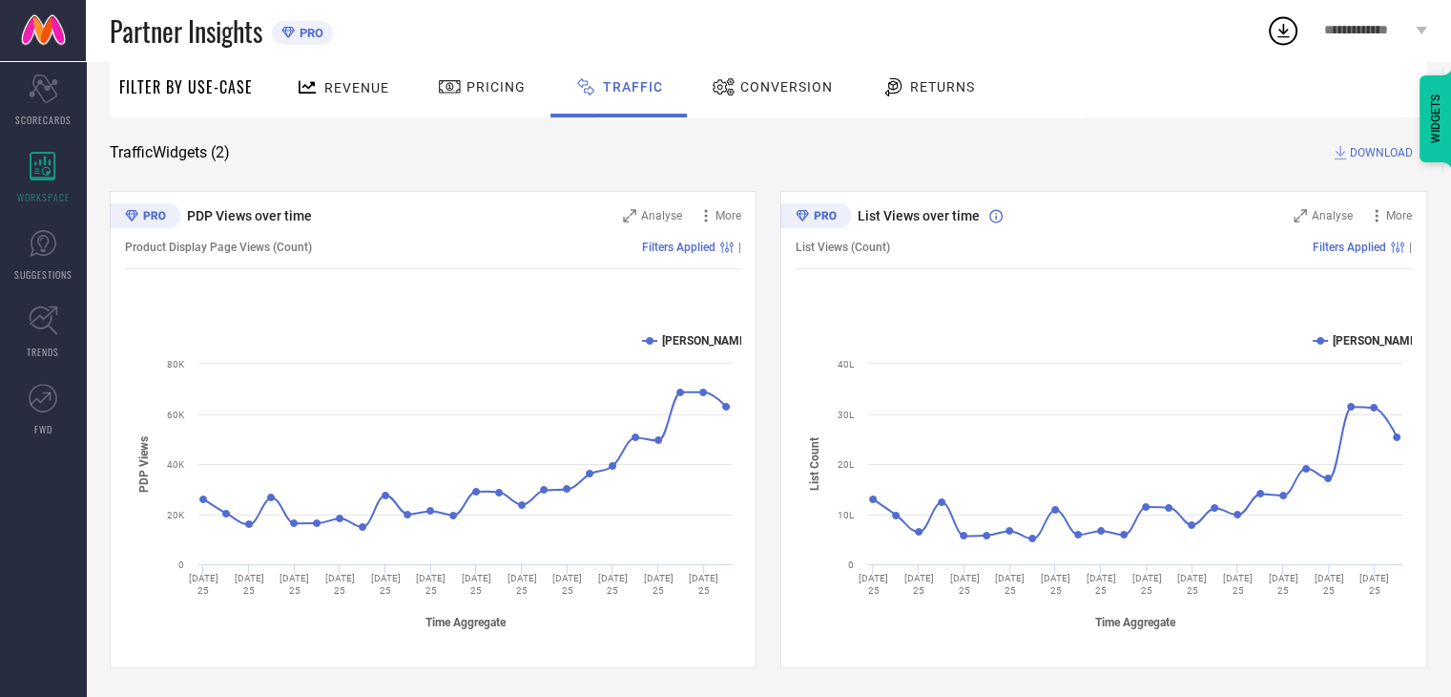
scroll to position [137, 0]
click at [771, 475] on div "PDP Views over time Analyse More Product Display Page Views (Count) Filters App…" at bounding box center [769, 429] width 1318 height 477
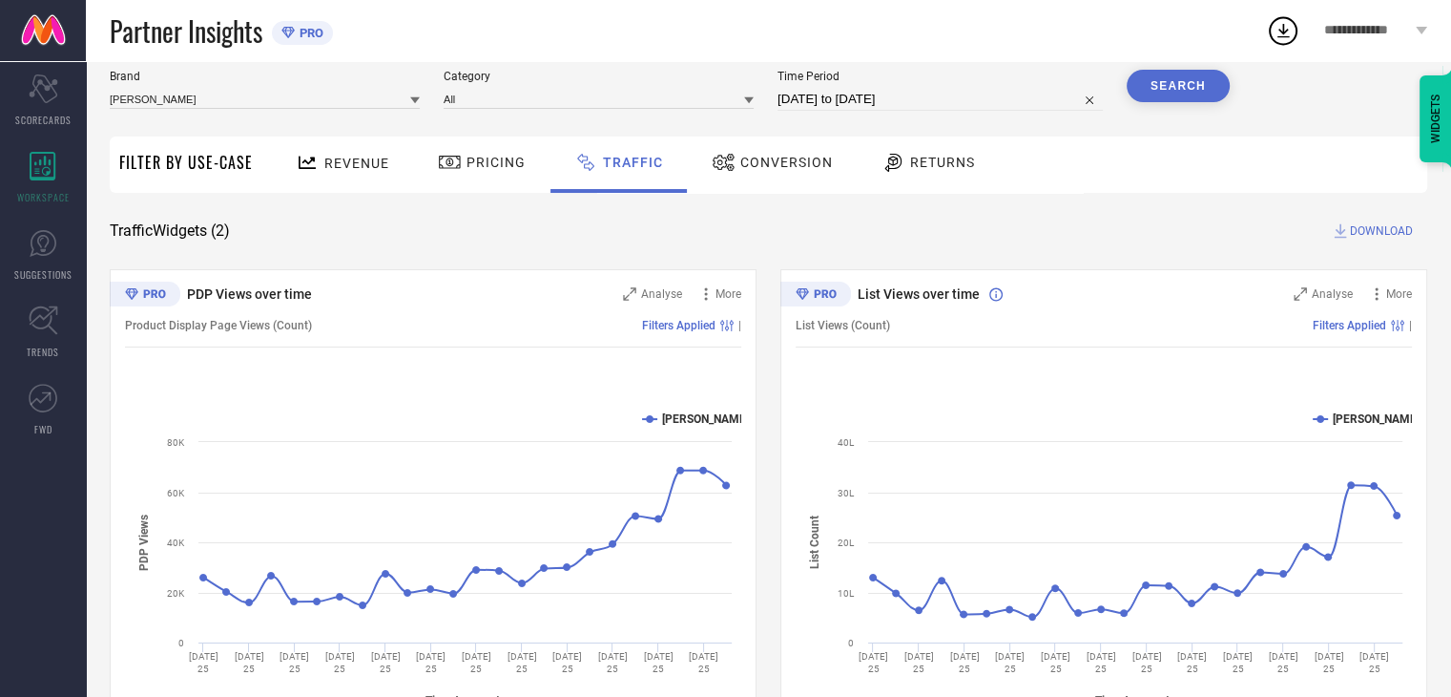
scroll to position [0, 0]
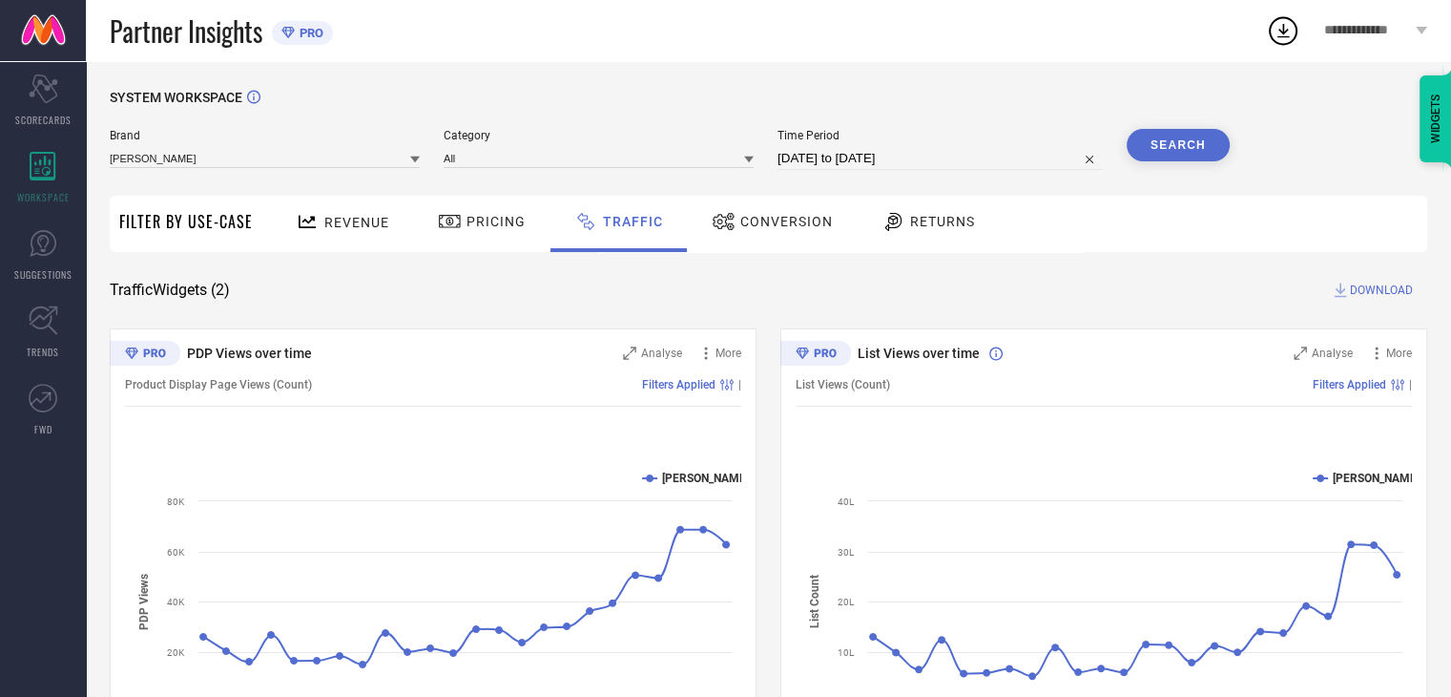
click at [768, 240] on div "Conversion" at bounding box center [772, 224] width 169 height 56
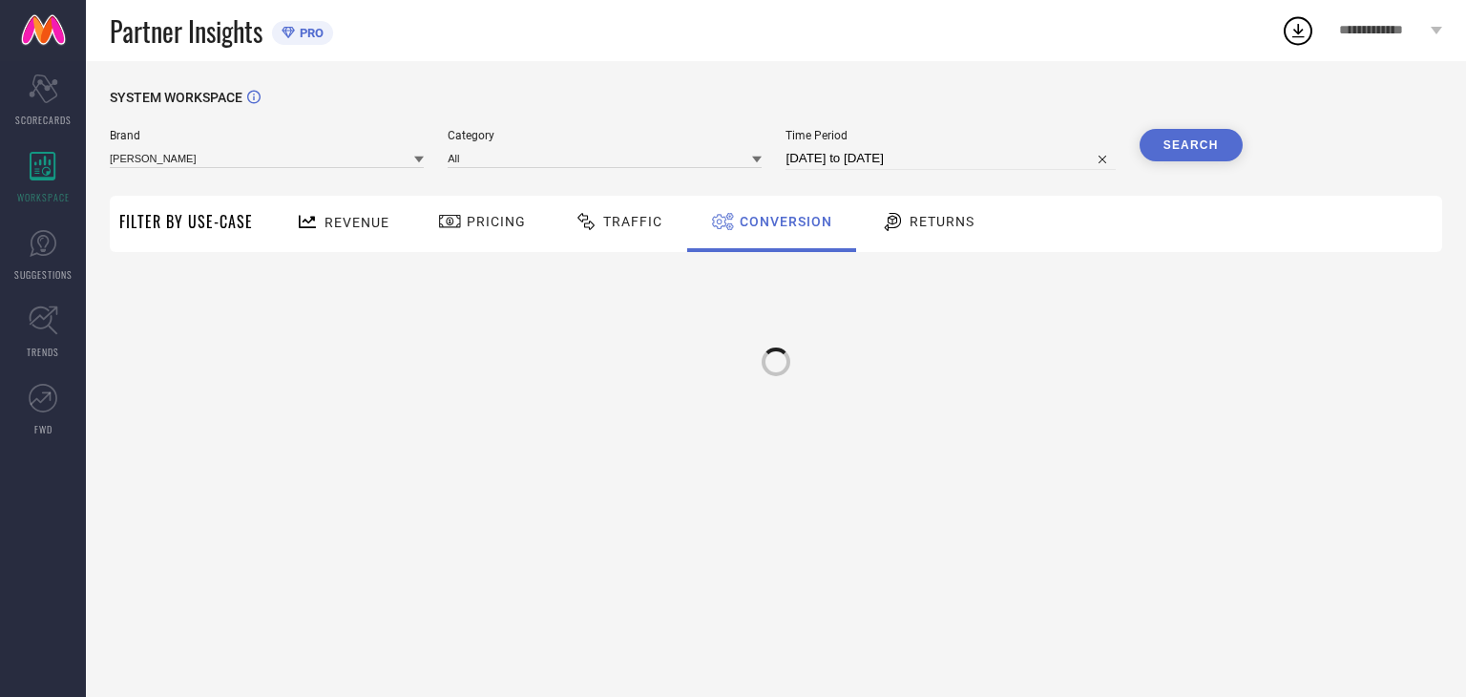
click at [1299, 47] on icon at bounding box center [1298, 30] width 34 height 34
click at [948, 224] on span "Returns" at bounding box center [941, 221] width 65 height 15
click at [36, 230] on icon at bounding box center [43, 243] width 29 height 29
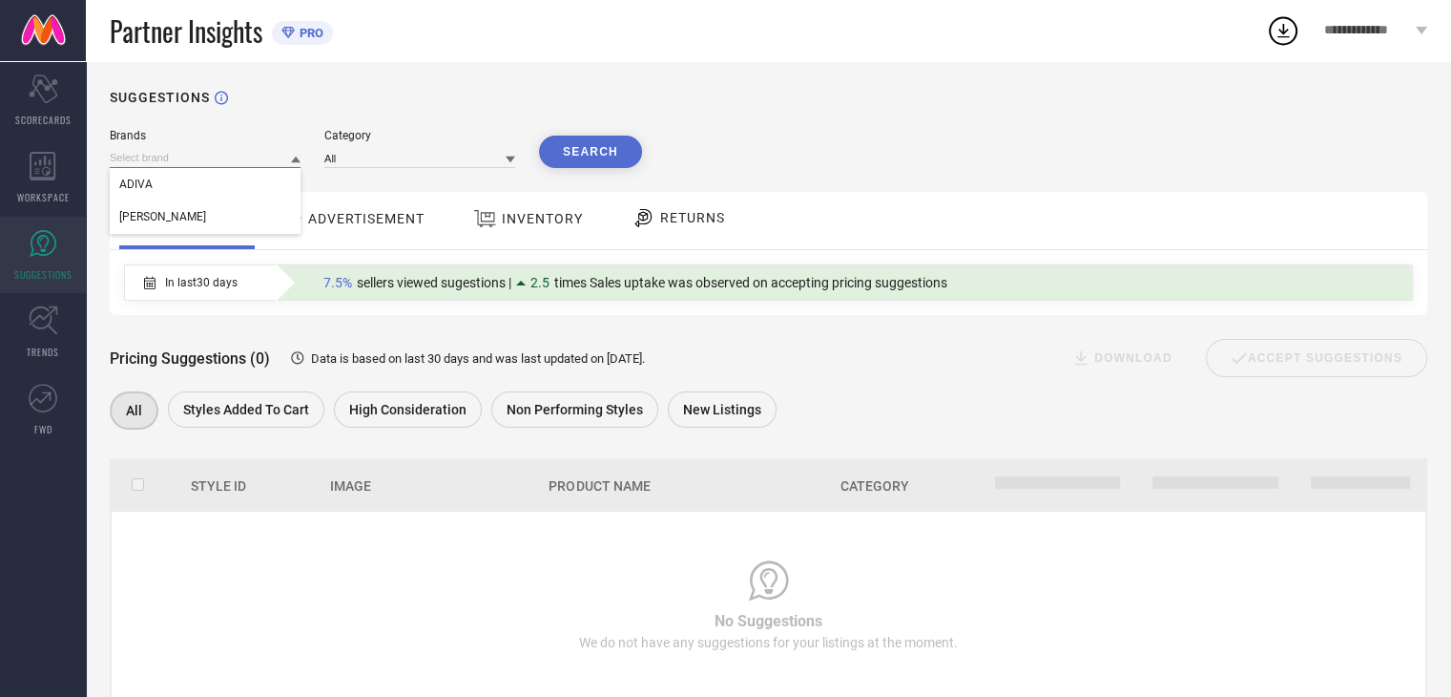
click at [233, 161] on input at bounding box center [205, 158] width 191 height 20
click at [229, 168] on input at bounding box center [205, 158] width 191 height 20
click at [218, 207] on div "[PERSON_NAME]" at bounding box center [205, 216] width 191 height 32
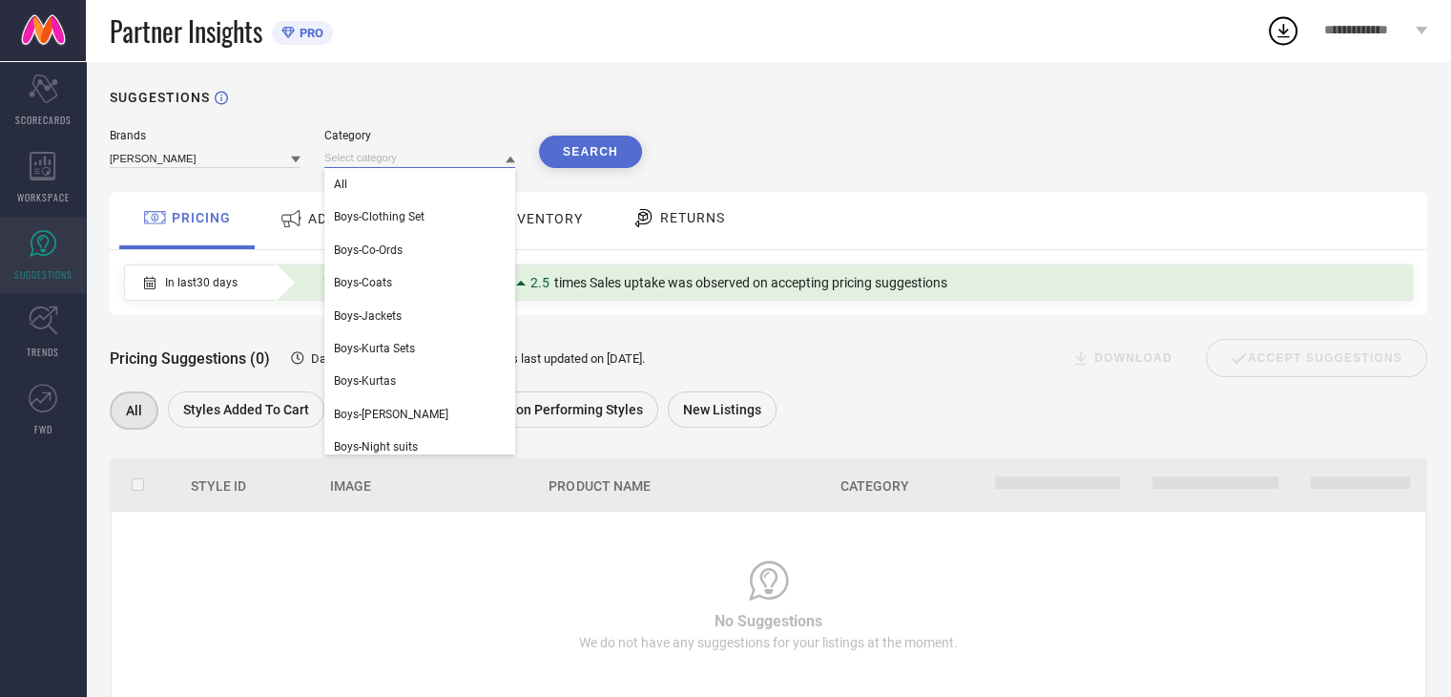
click at [462, 165] on input at bounding box center [419, 158] width 191 height 20
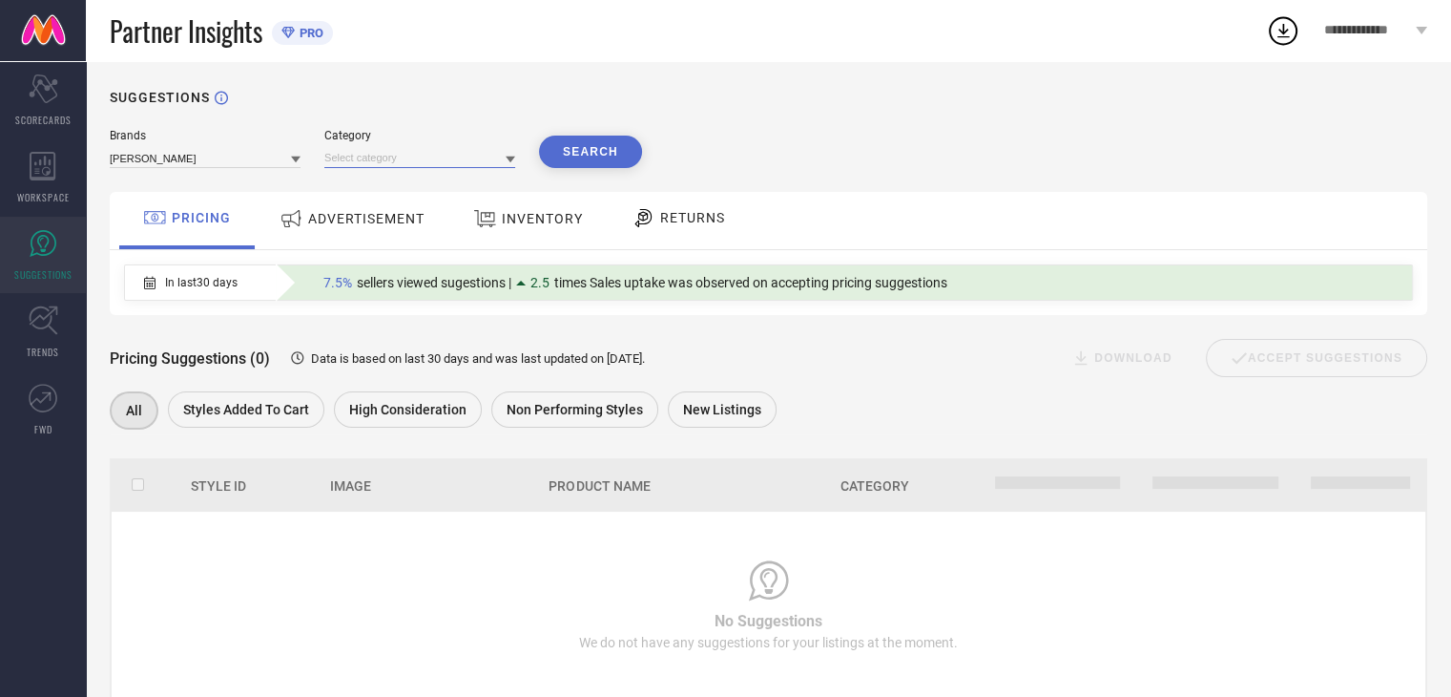
click at [470, 161] on input at bounding box center [419, 158] width 191 height 20
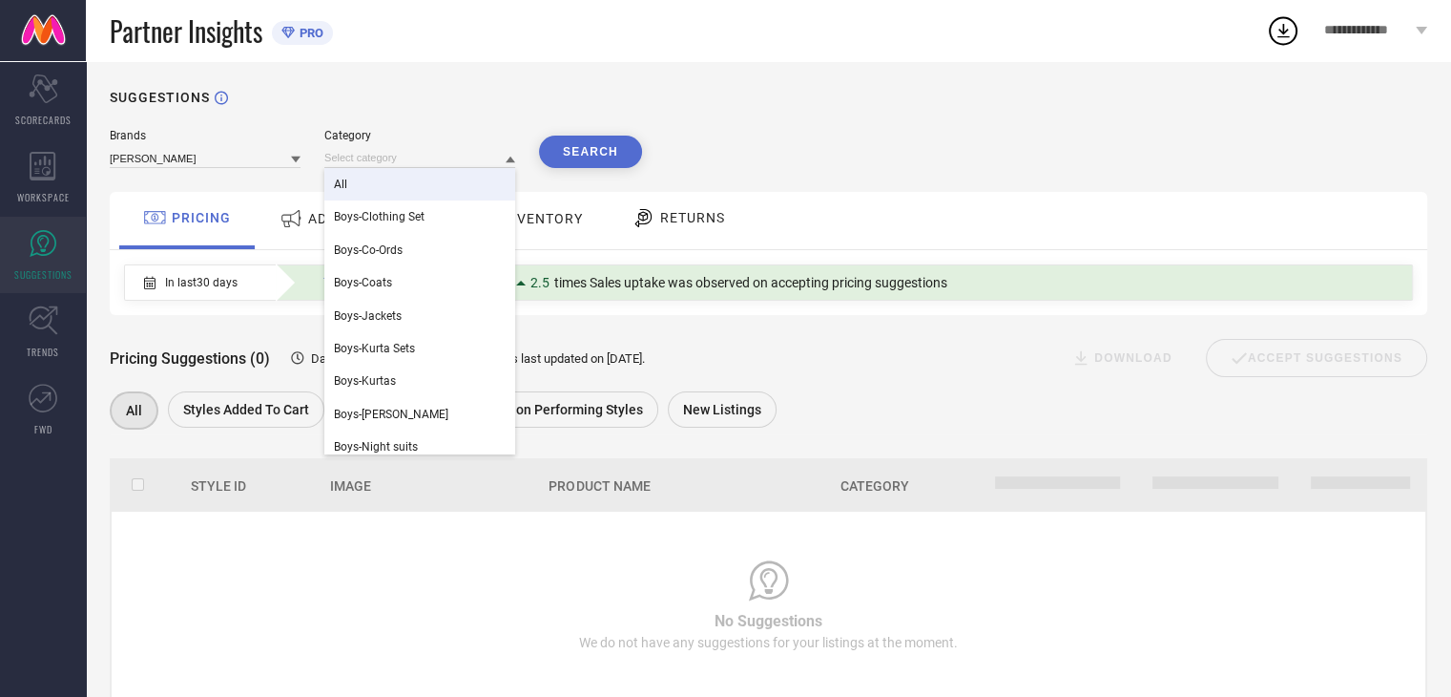
click at [450, 188] on div "All" at bounding box center [419, 184] width 191 height 32
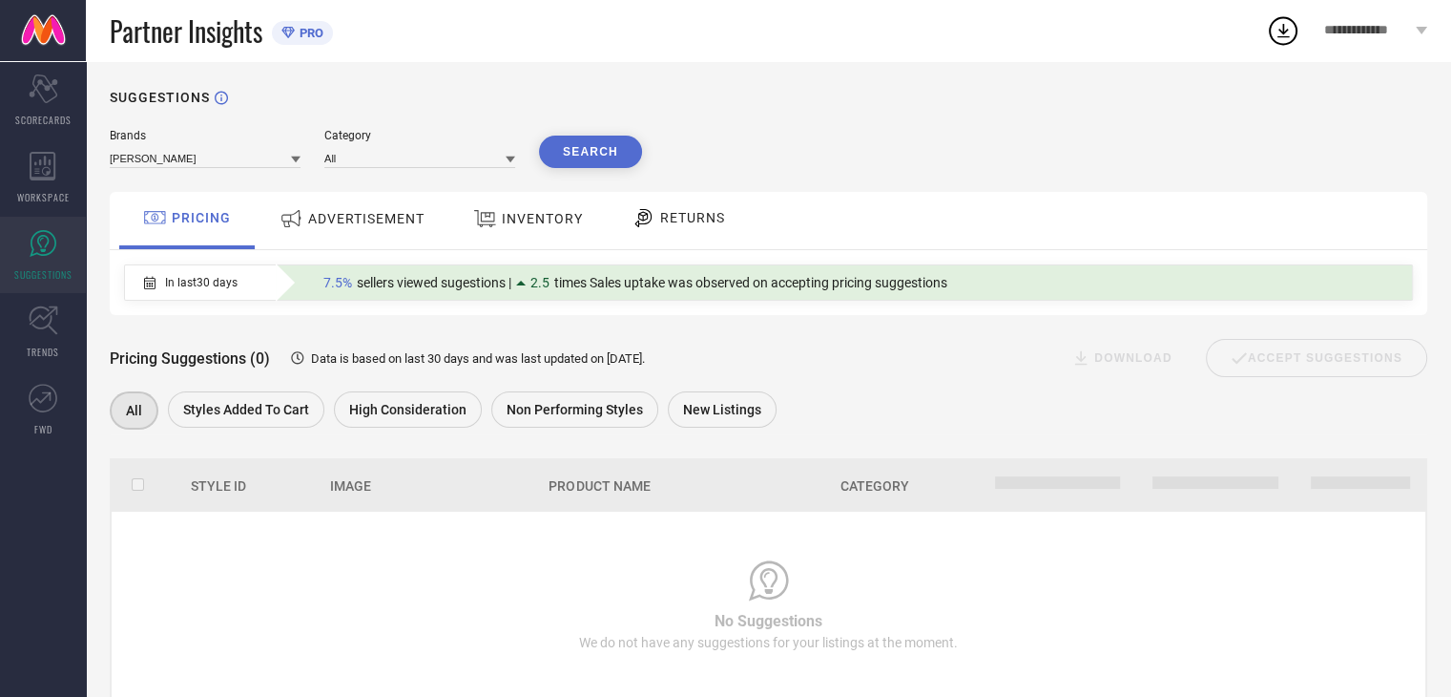
click at [580, 160] on button "Search" at bounding box center [590, 152] width 103 height 32
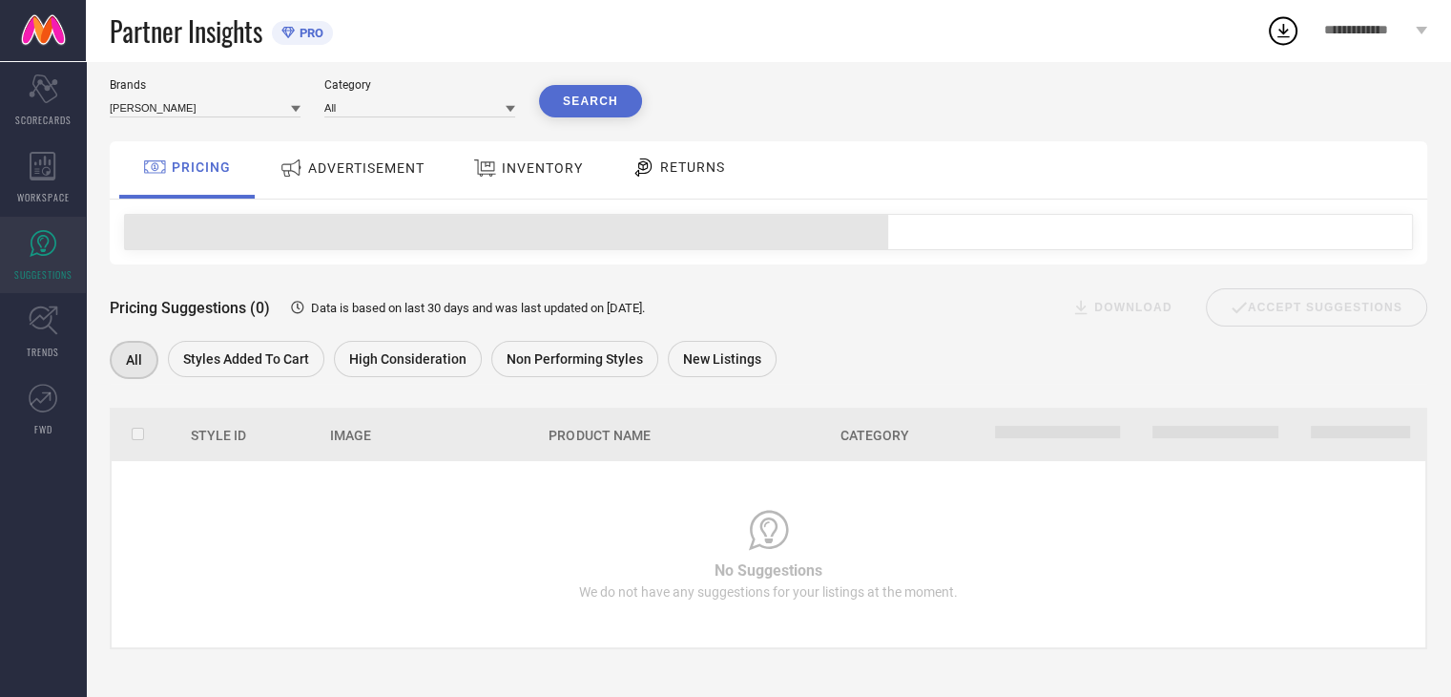
scroll to position [52, 0]
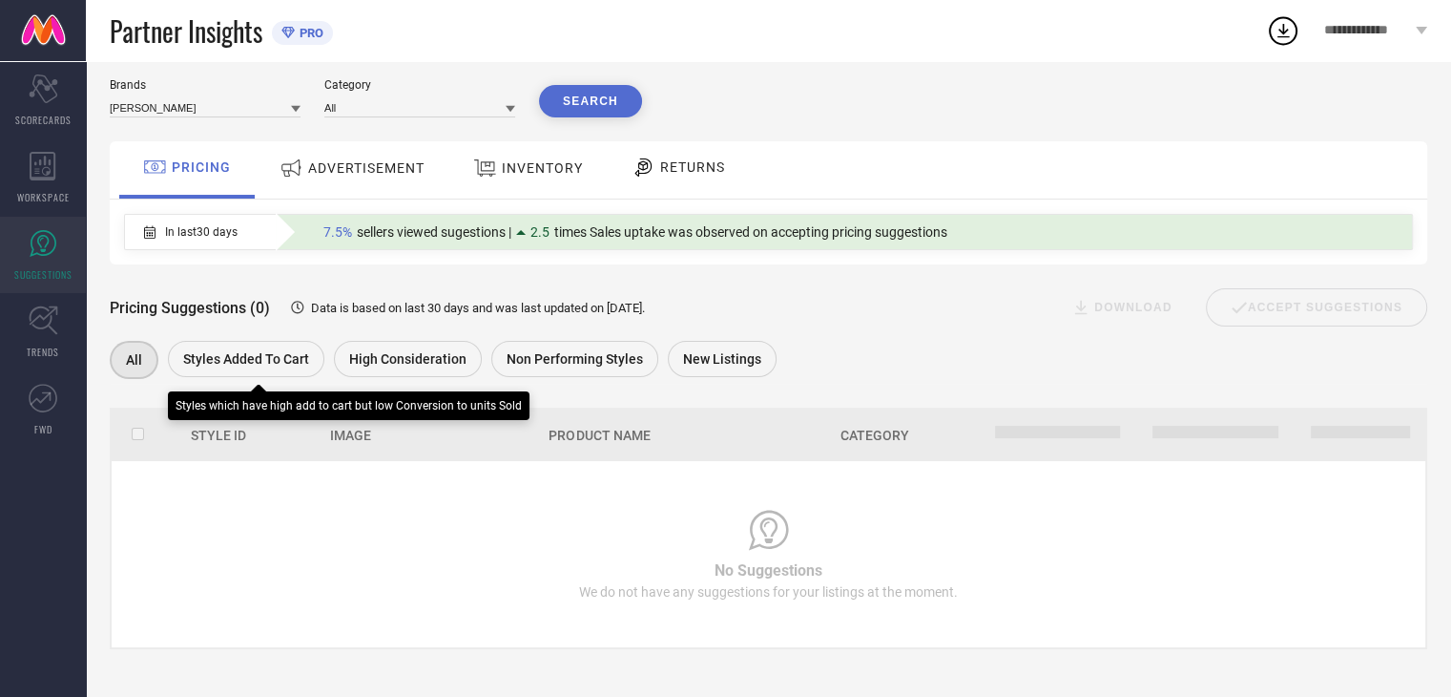
click at [251, 367] on div "Styles Added To Cart" at bounding box center [246, 359] width 156 height 36
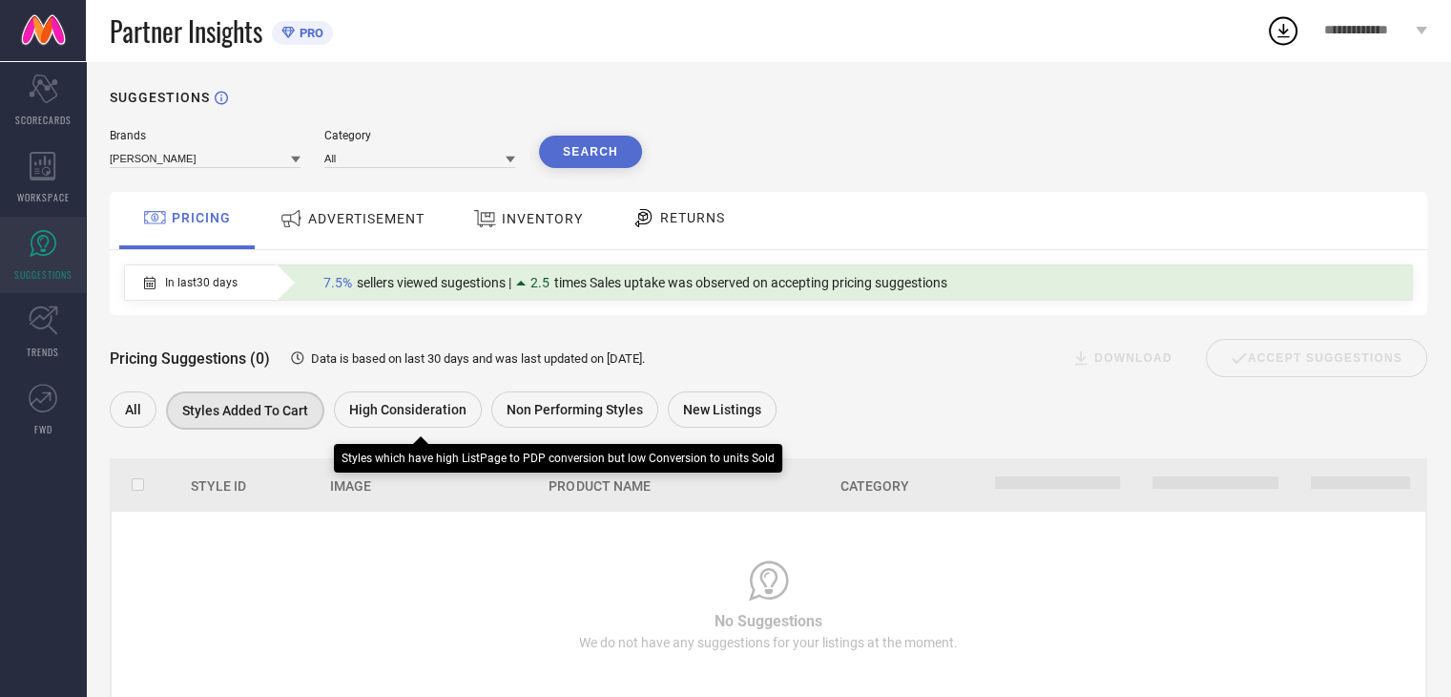
click at [428, 407] on span "High Consideration" at bounding box center [407, 409] width 117 height 15
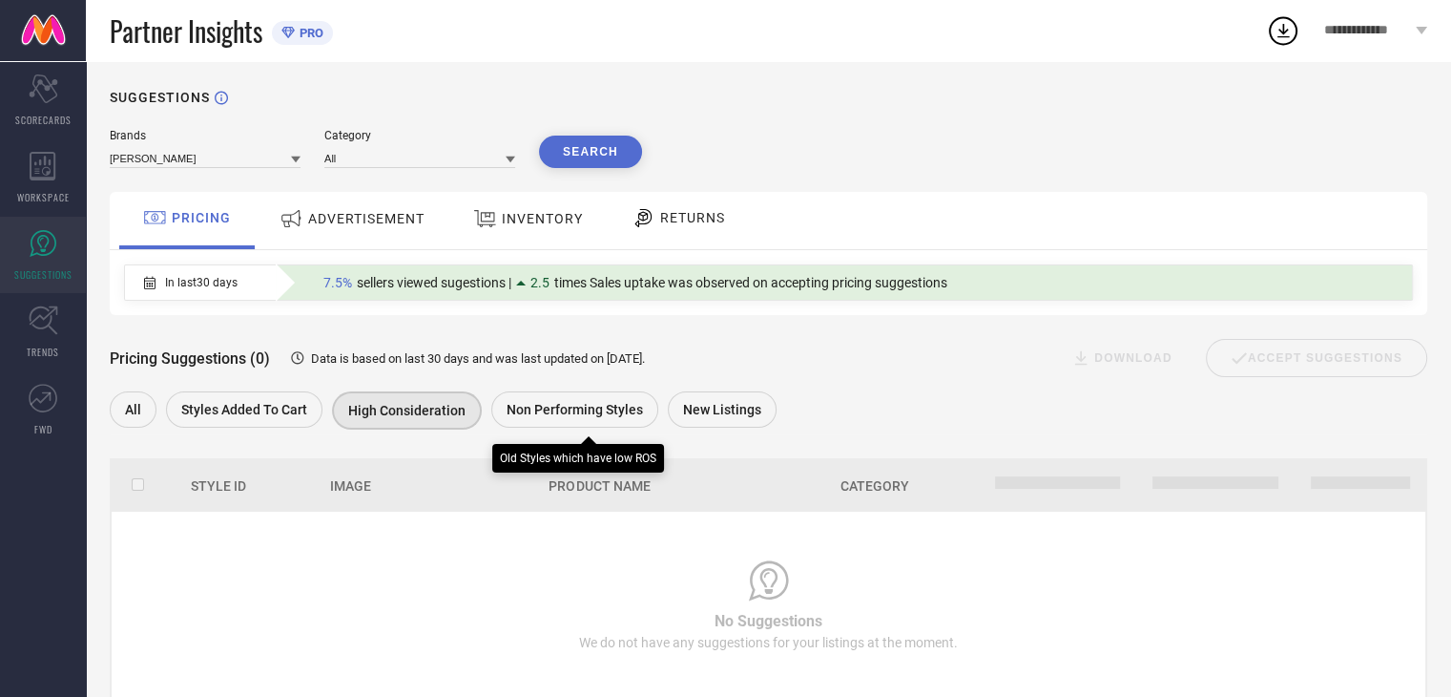
click at [557, 395] on div "Non Performing Styles" at bounding box center [574, 409] width 167 height 36
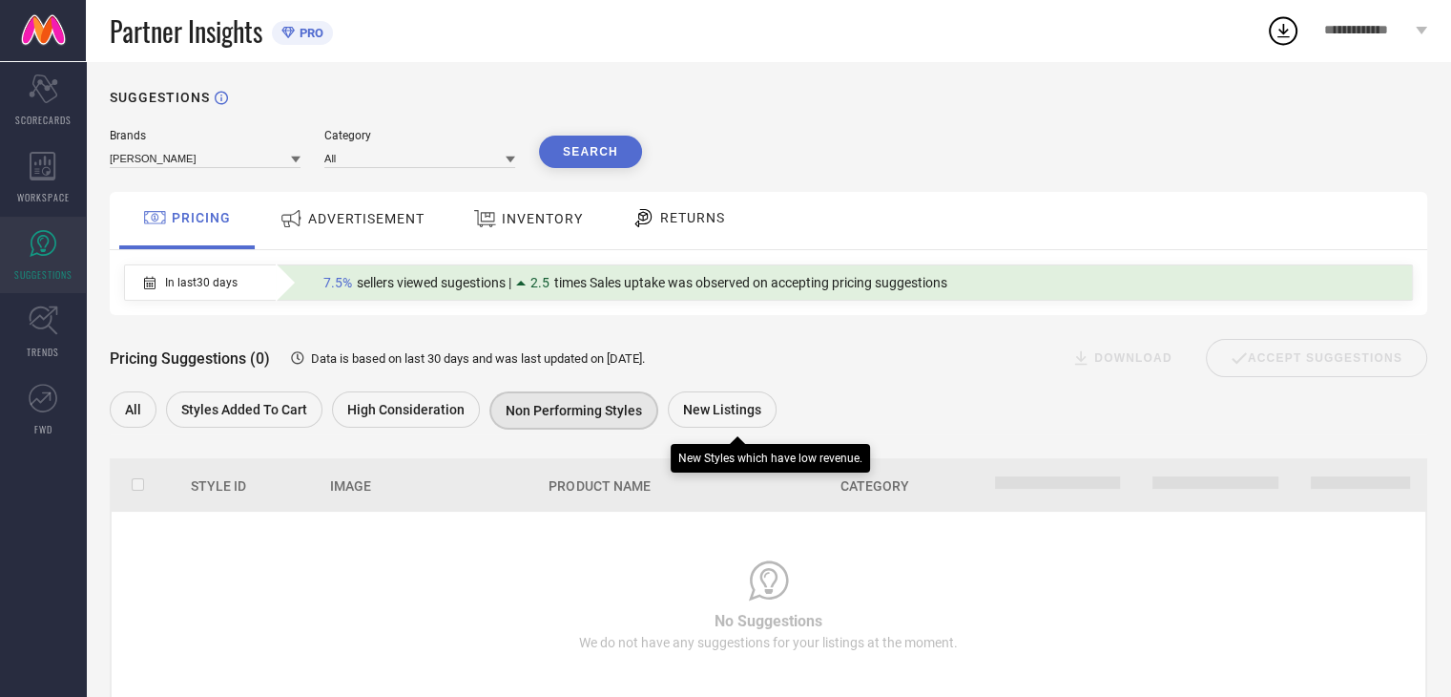
click at [684, 406] on div "New Listings" at bounding box center [722, 409] width 109 height 36
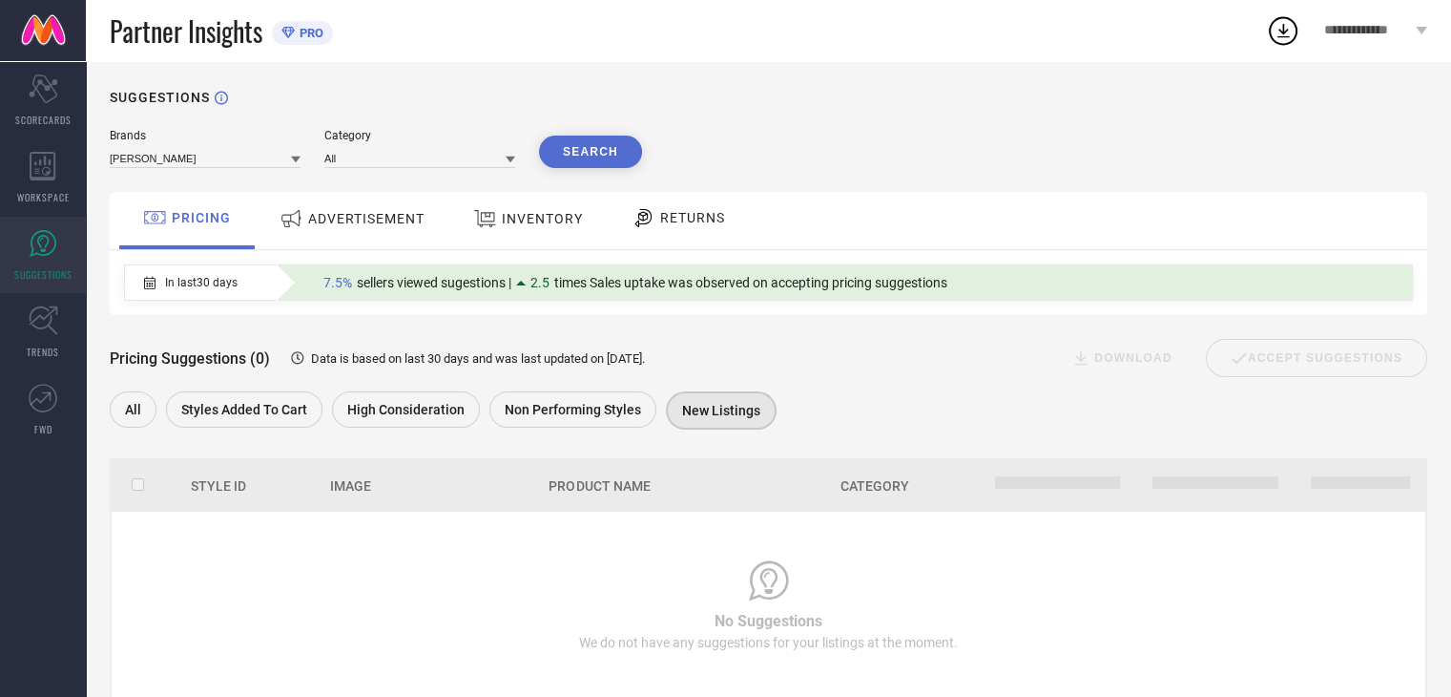
click at [327, 204] on div "ADVERTISEMENT" at bounding box center [352, 218] width 155 height 34
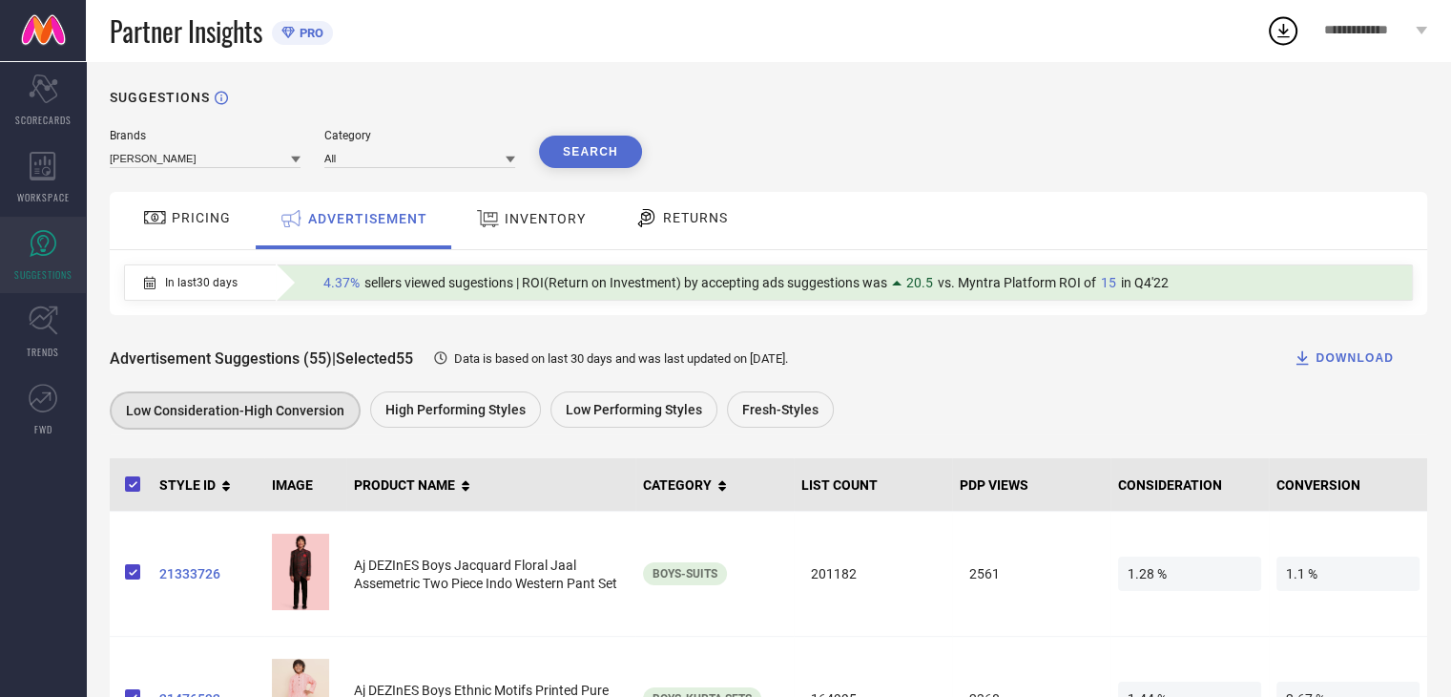
click at [545, 209] on div "INVENTORY" at bounding box center [530, 218] width 119 height 34
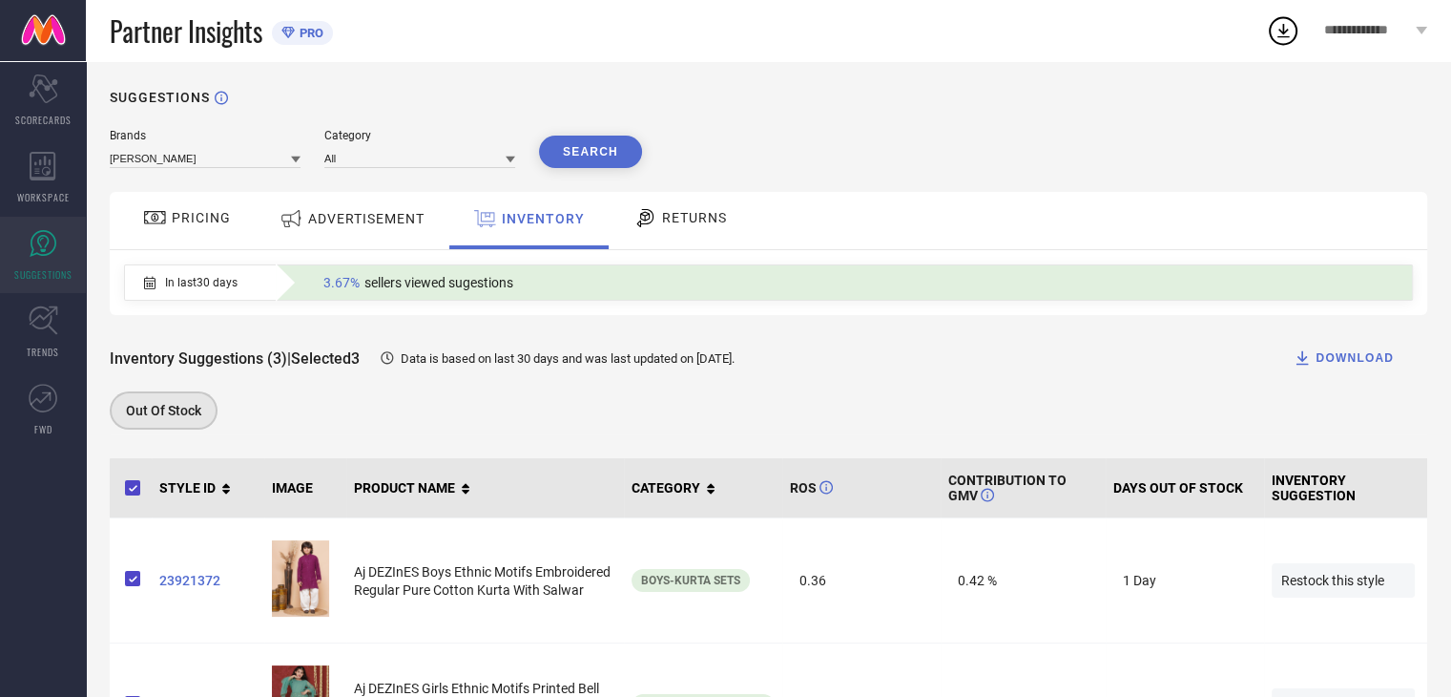
click at [928, 355] on div "Inventory Suggestions (3) | Selected 3 Data is based on last 30 days and was la…" at bounding box center [769, 358] width 1318 height 38
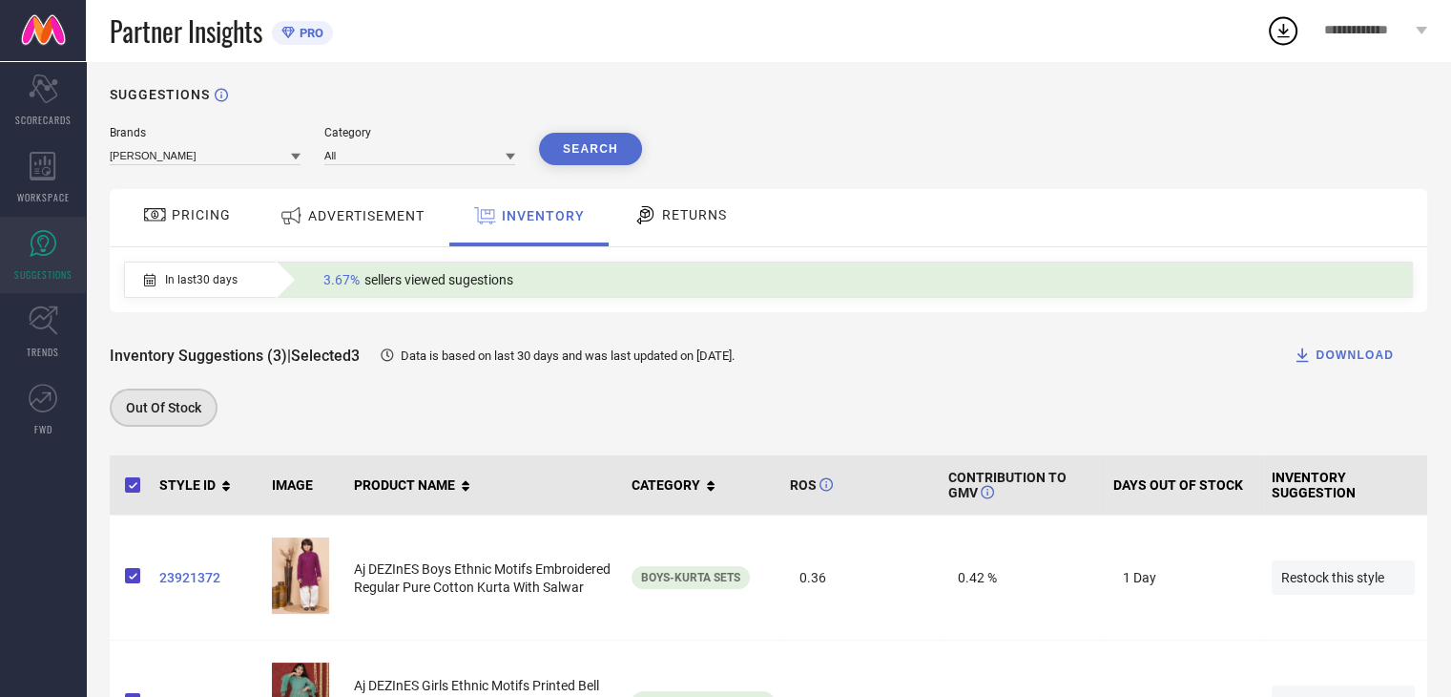
scroll to position [2, 0]
click at [437, 220] on div "ADVERTISEMENT" at bounding box center [352, 218] width 193 height 57
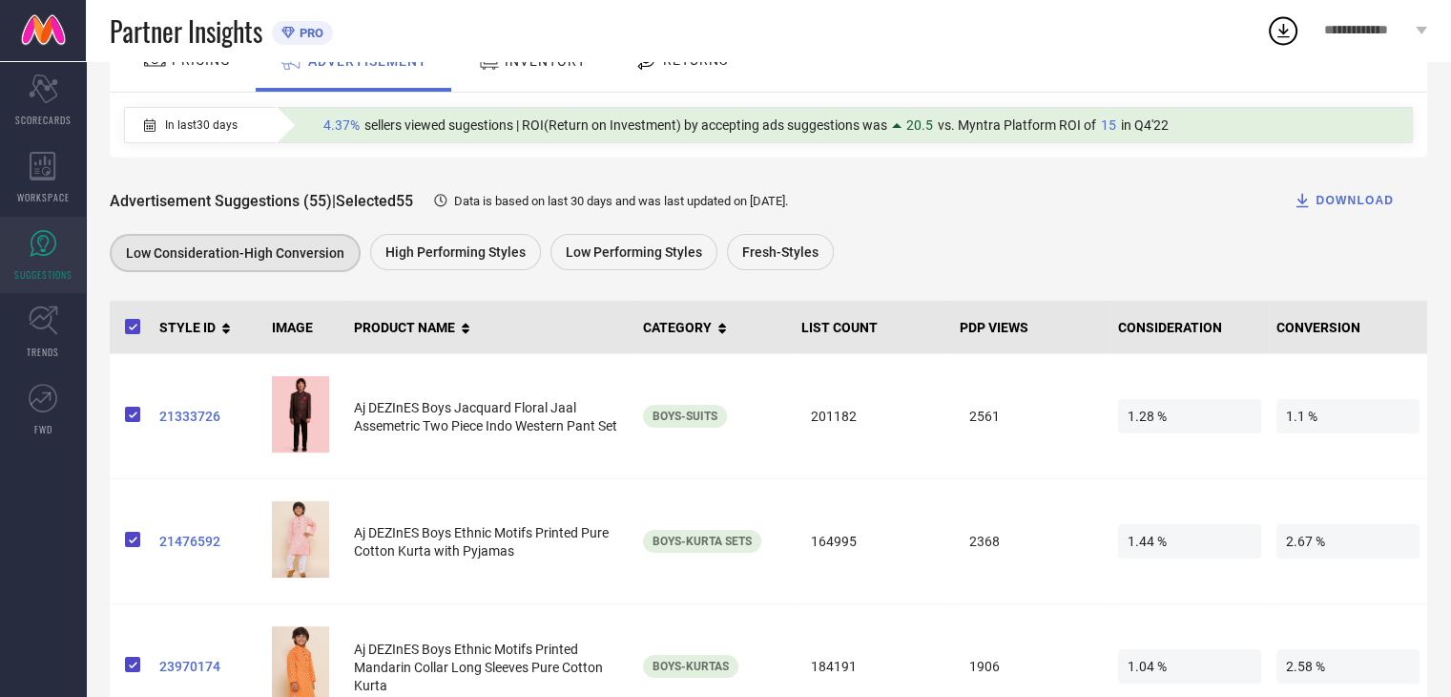
scroll to position [0, 0]
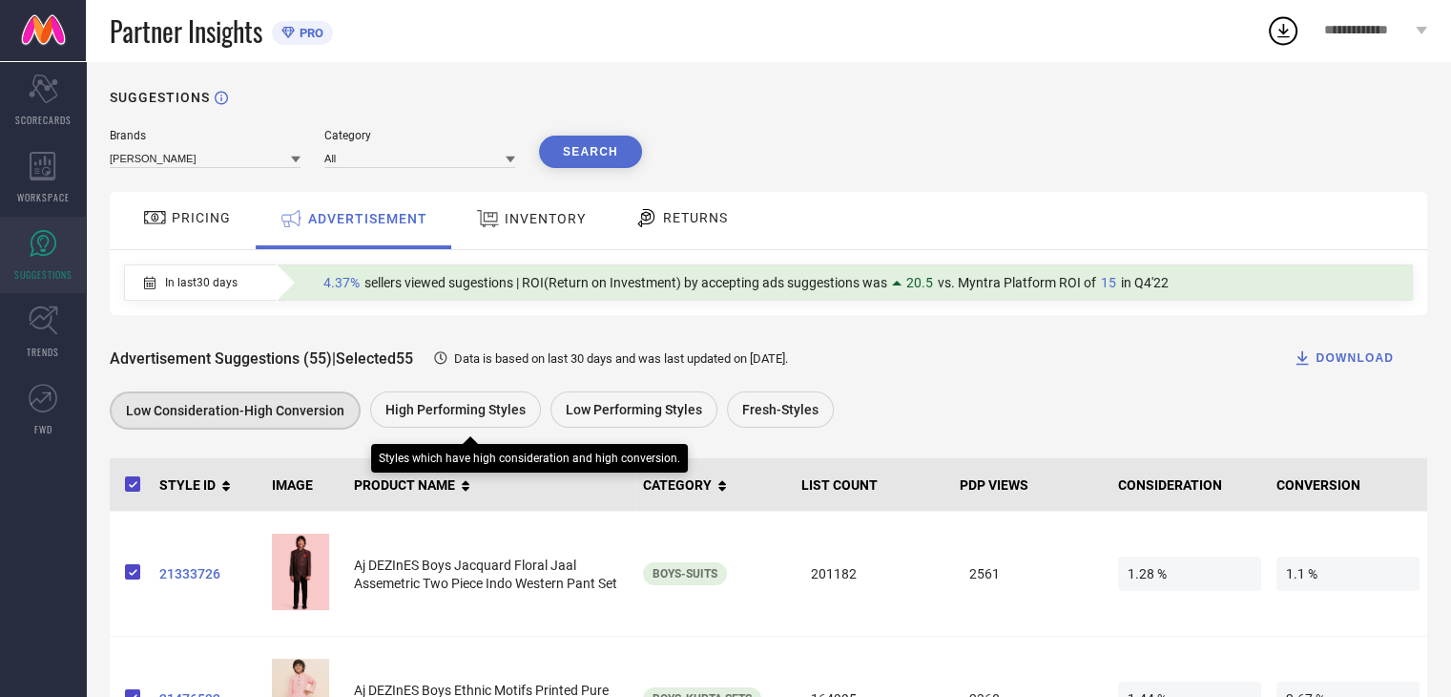
click at [481, 401] on div "High Performing Styles" at bounding box center [455, 409] width 171 height 36
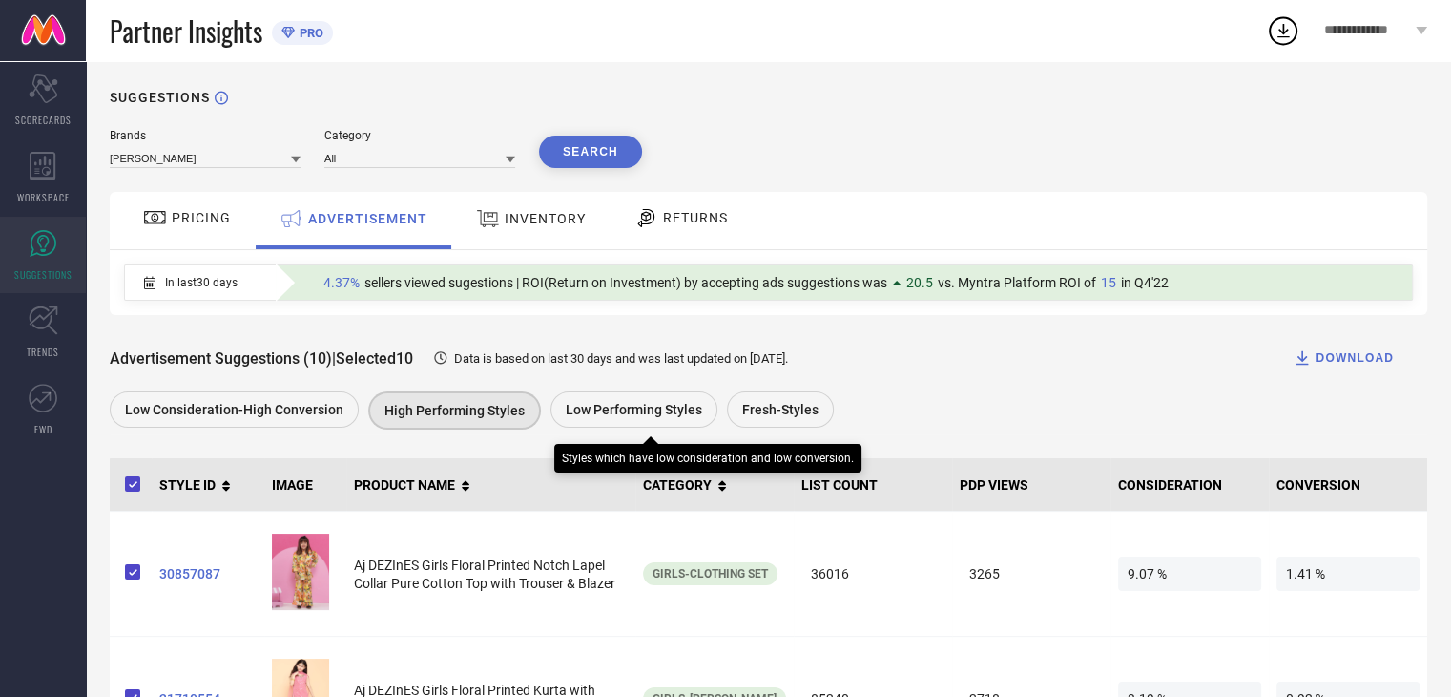
click at [591, 396] on div "Low Performing Styles" at bounding box center [634, 409] width 167 height 36
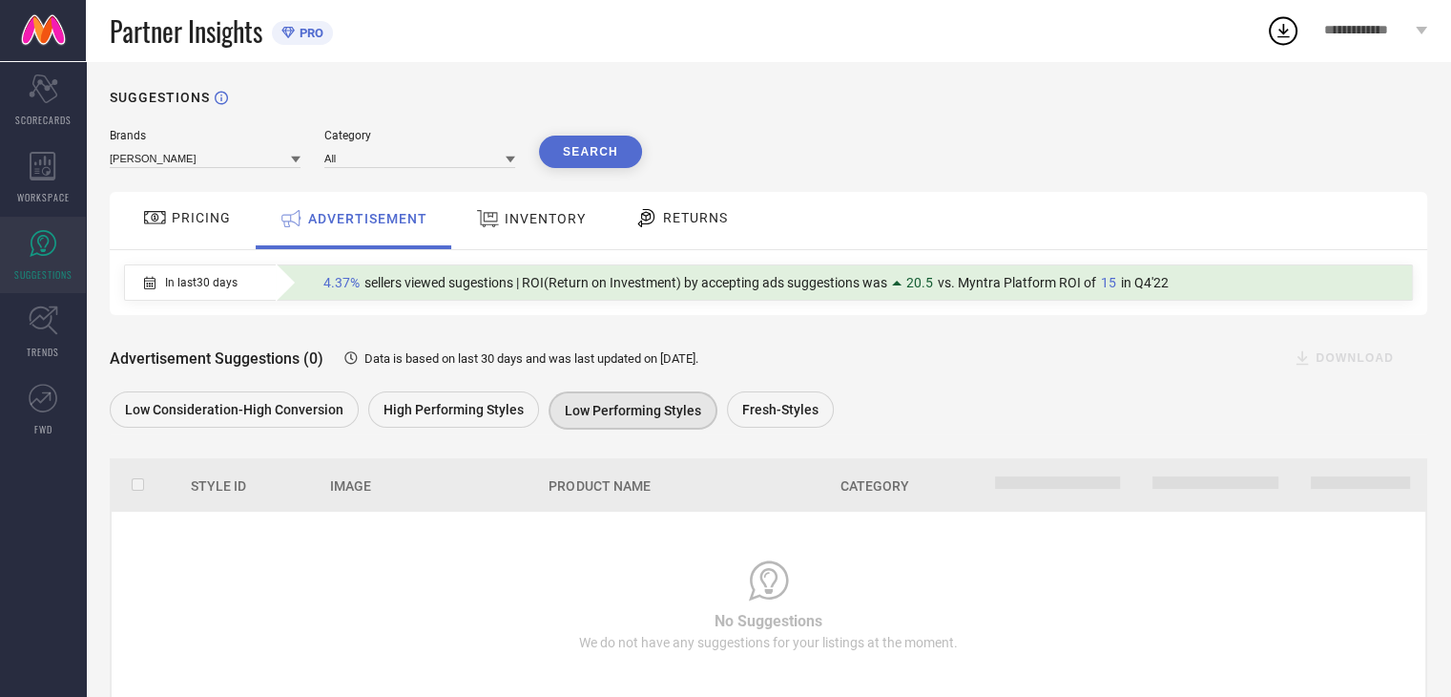
scroll to position [52, 0]
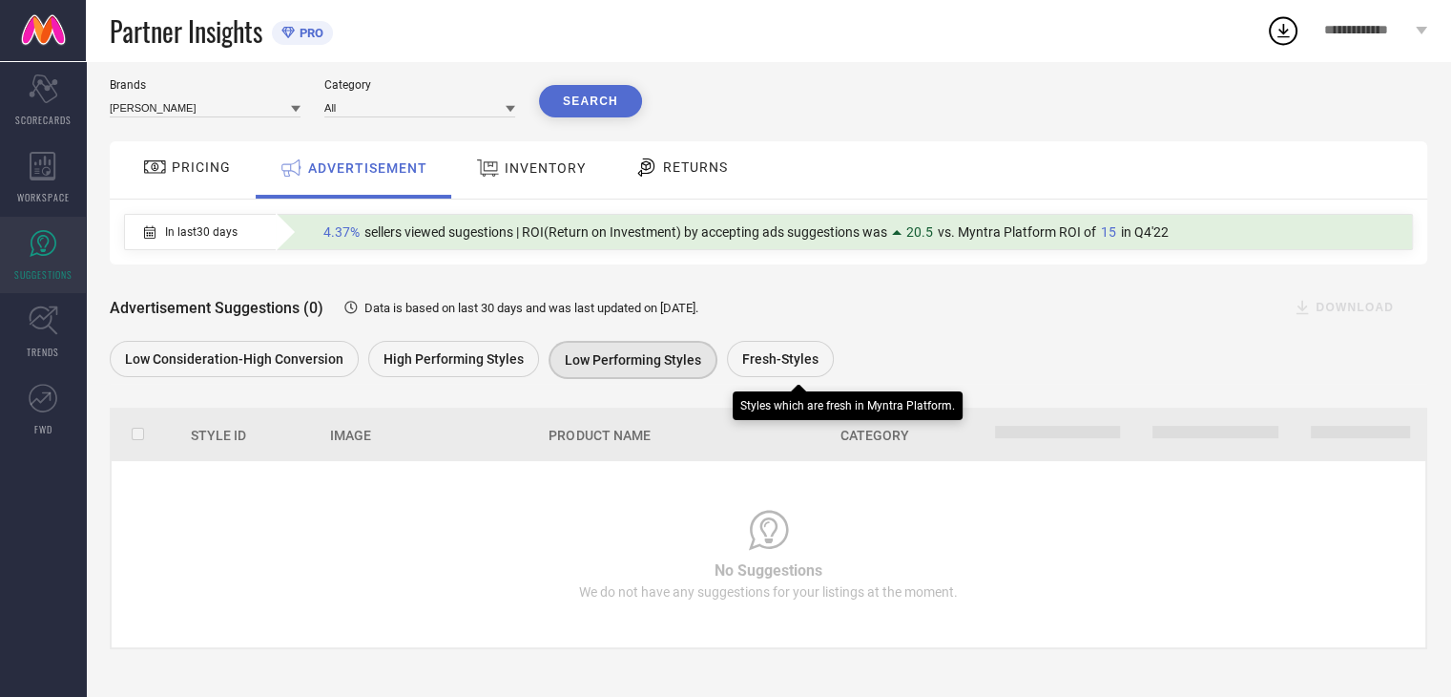
click at [768, 352] on span "Fresh-Styles" at bounding box center [780, 358] width 76 height 15
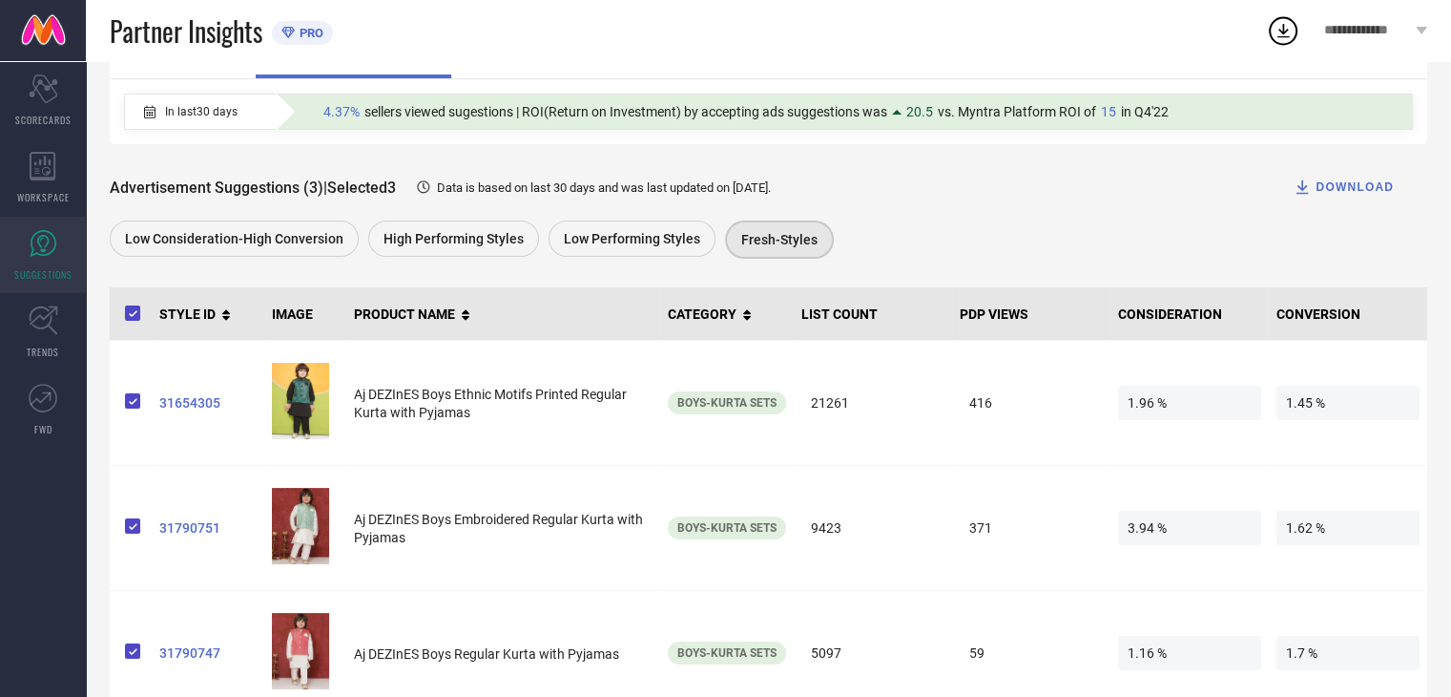
scroll to position [220, 0]
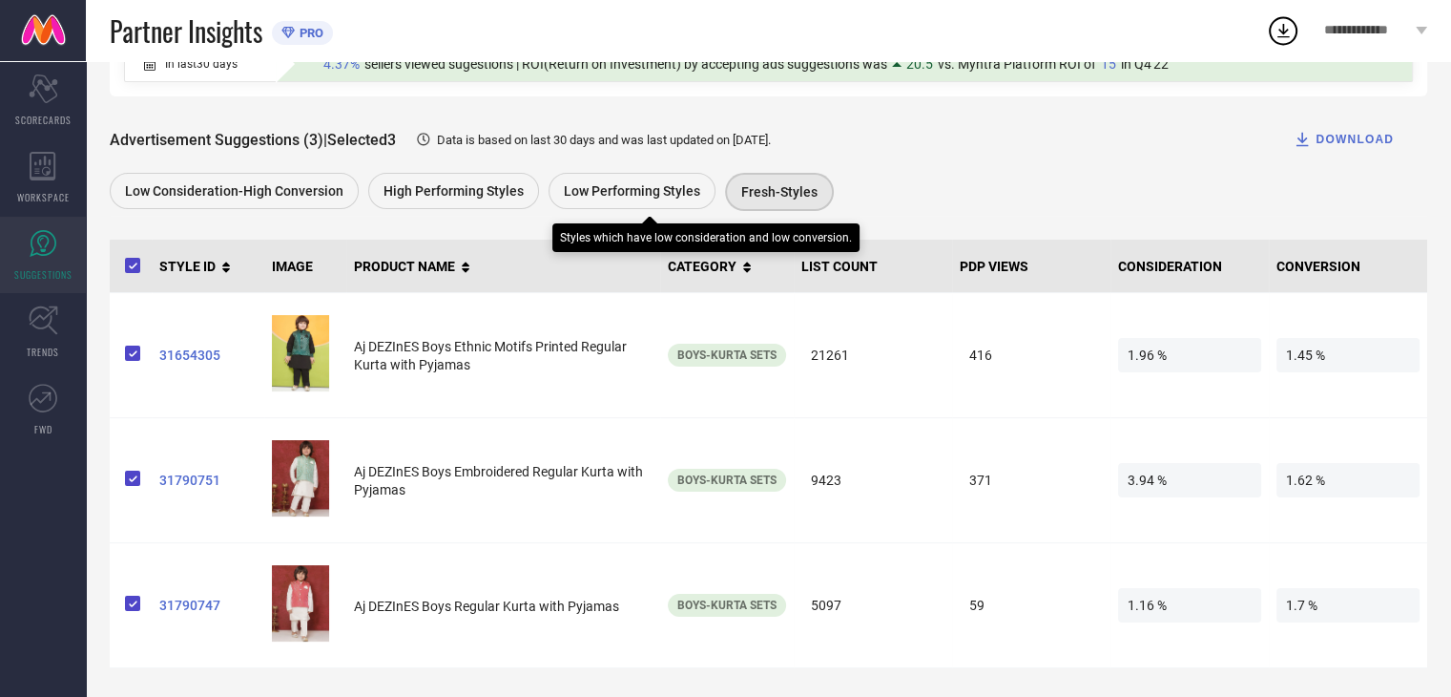
click at [684, 180] on div "Low Performing Styles" at bounding box center [632, 191] width 167 height 36
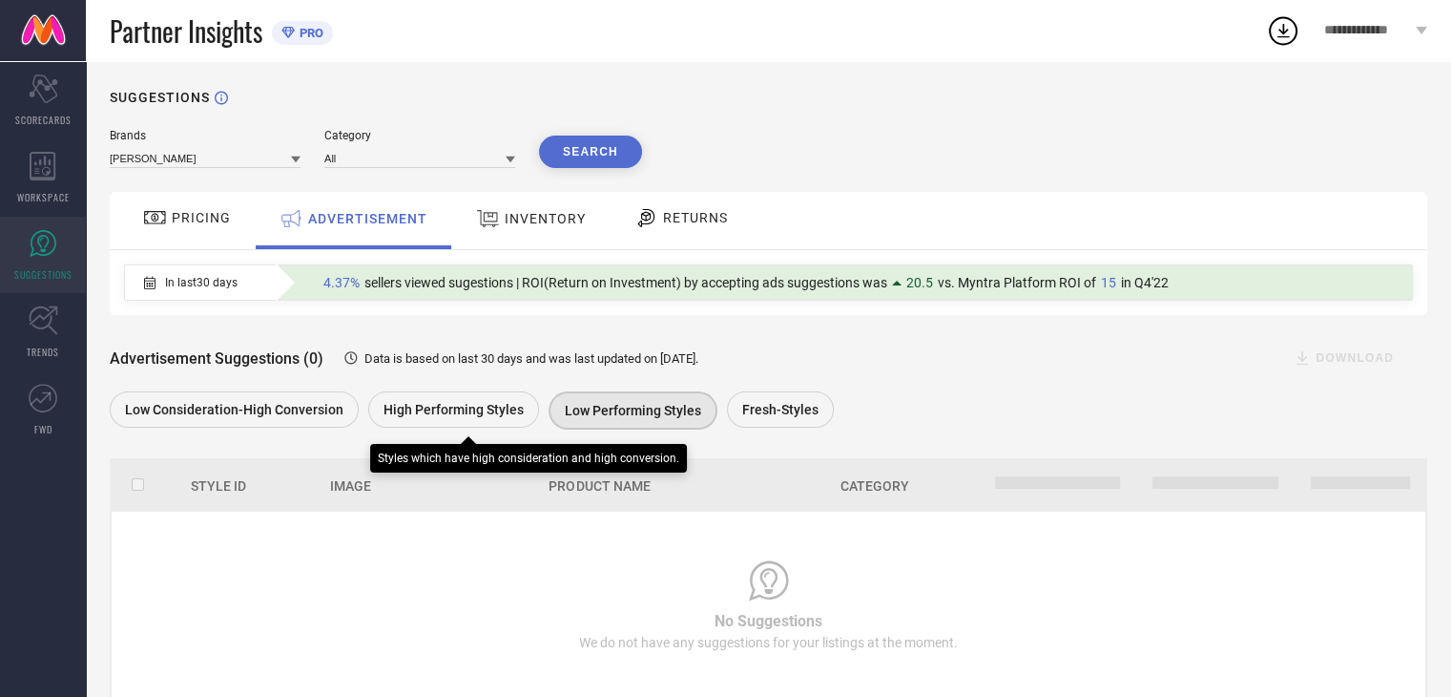
click at [491, 404] on span "High Performing Styles" at bounding box center [454, 409] width 140 height 15
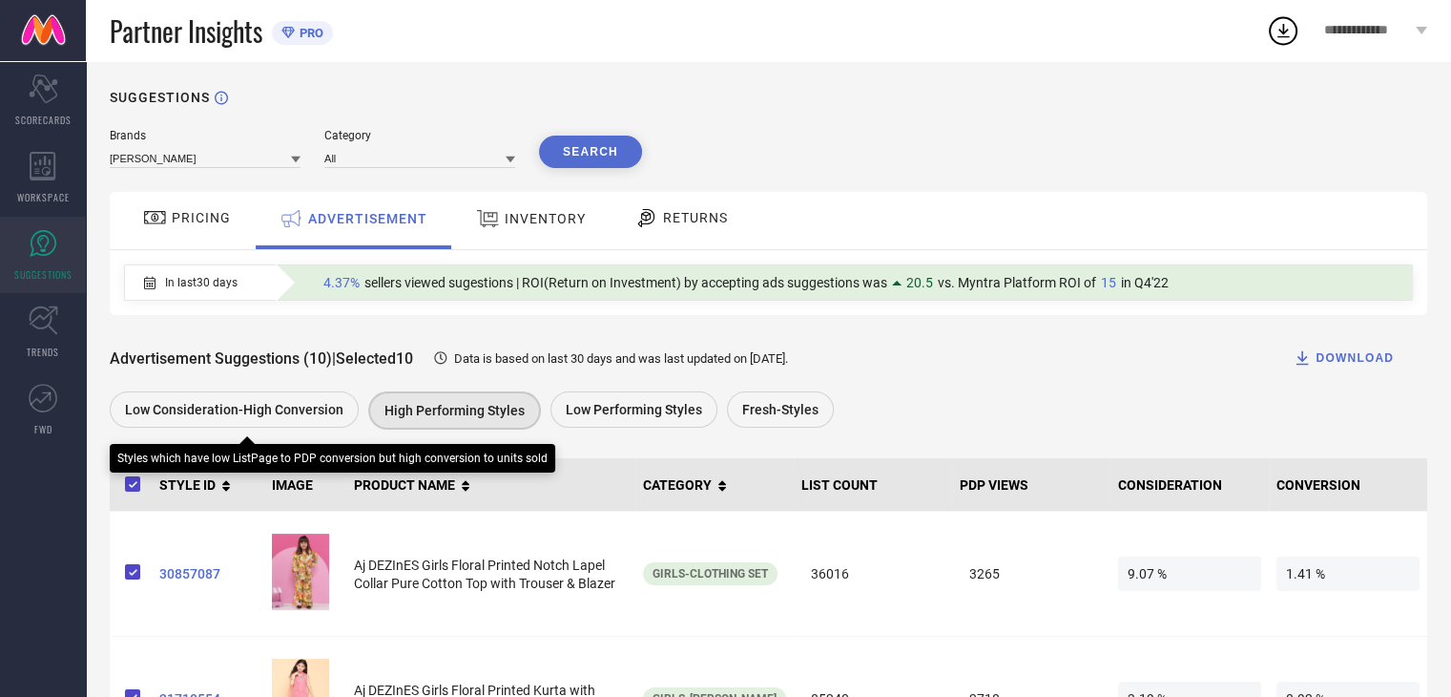
click at [281, 410] on span "Low Consideration-High Conversion" at bounding box center [234, 409] width 219 height 15
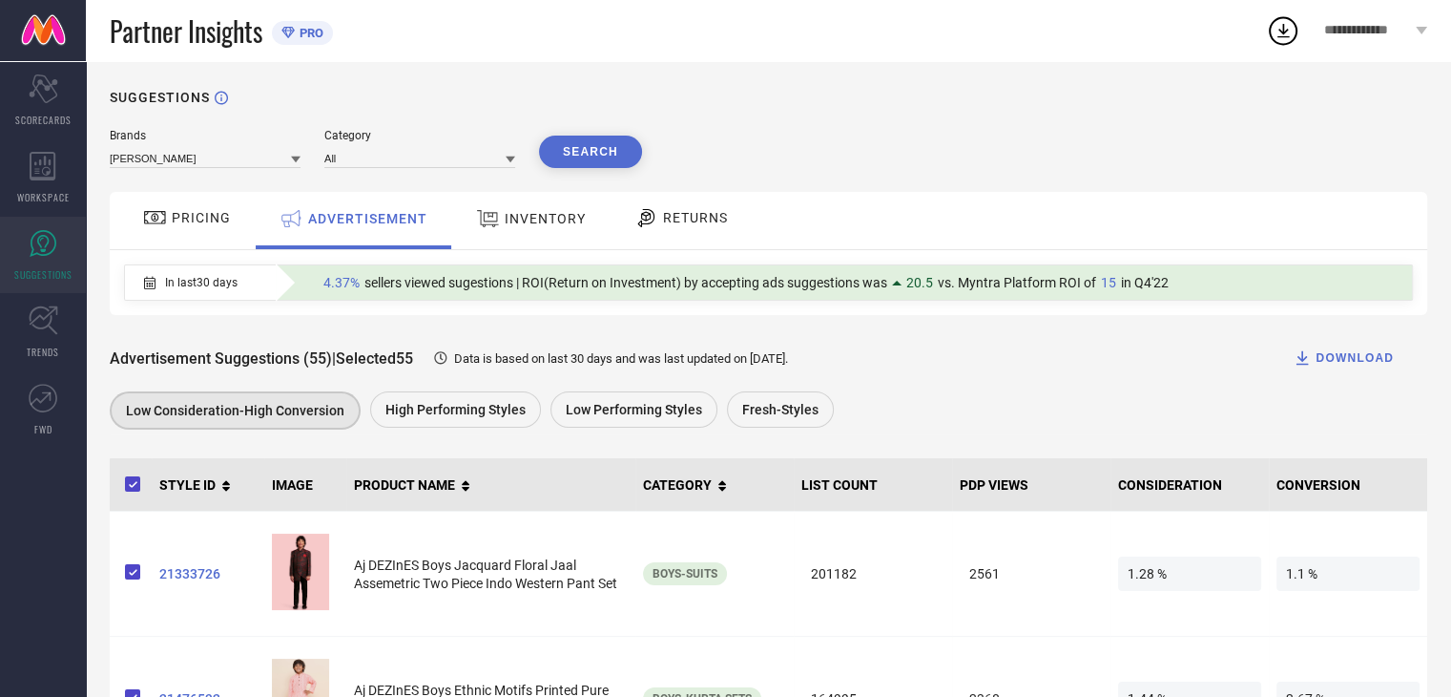
click at [499, 215] on icon at bounding box center [488, 218] width 22 height 17
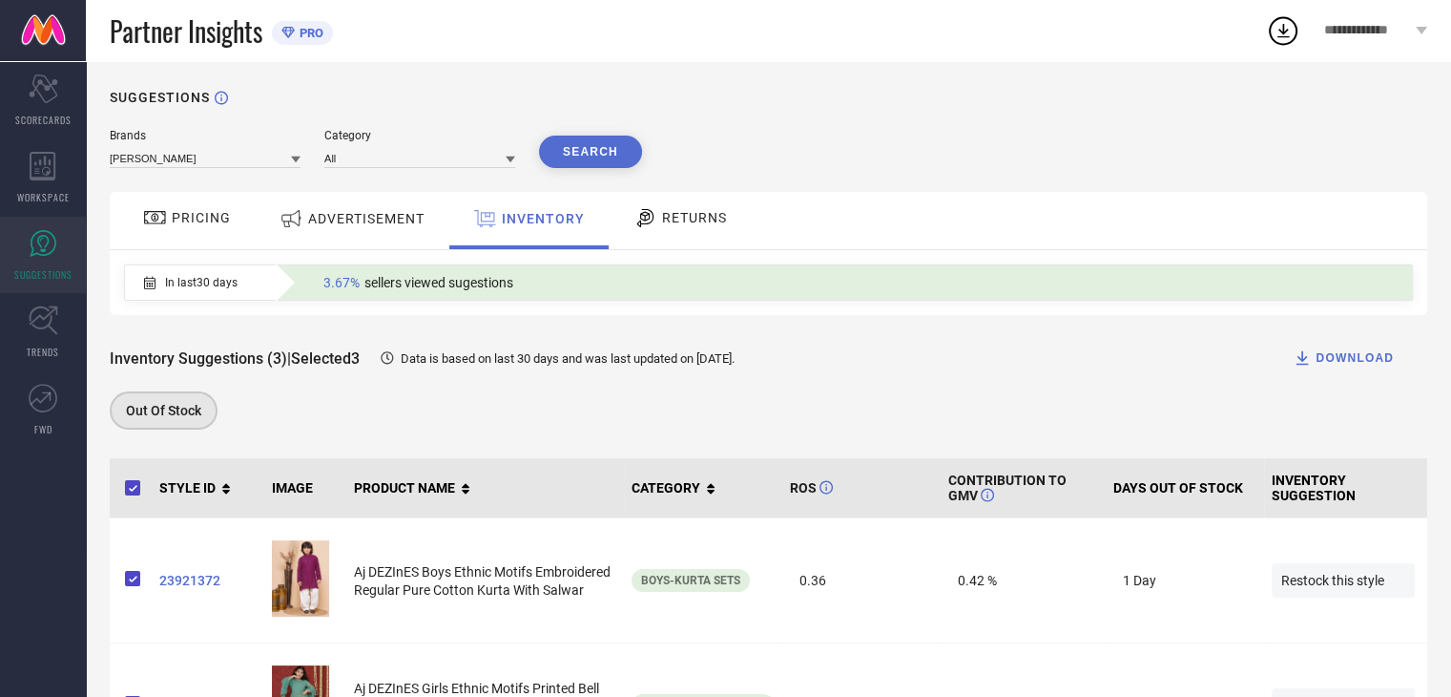
click at [684, 235] on div "RETURNS" at bounding box center [680, 220] width 141 height 57
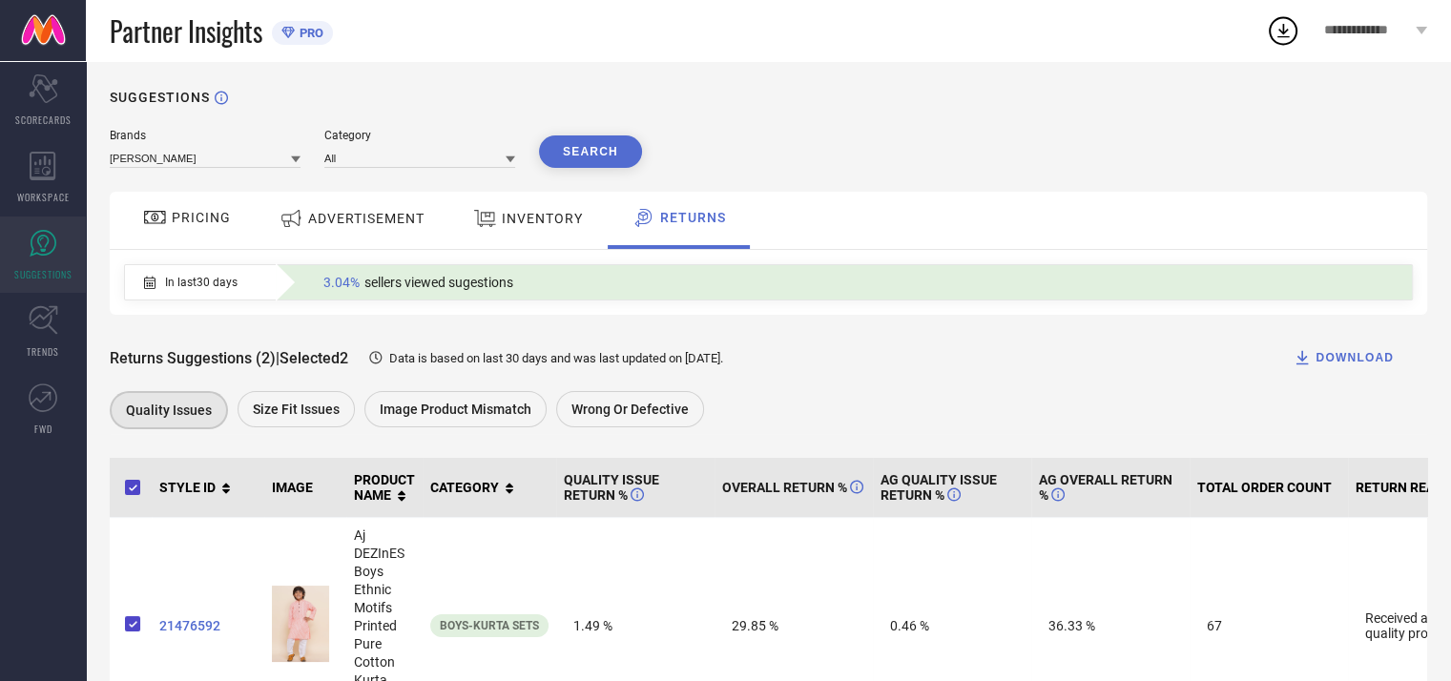
click at [764, 455] on div "Brands AJ DEZINES Category All Search PRICING ADVERTISEMENT INVENTORY RETURNS I…" at bounding box center [769, 521] width 1318 height 784
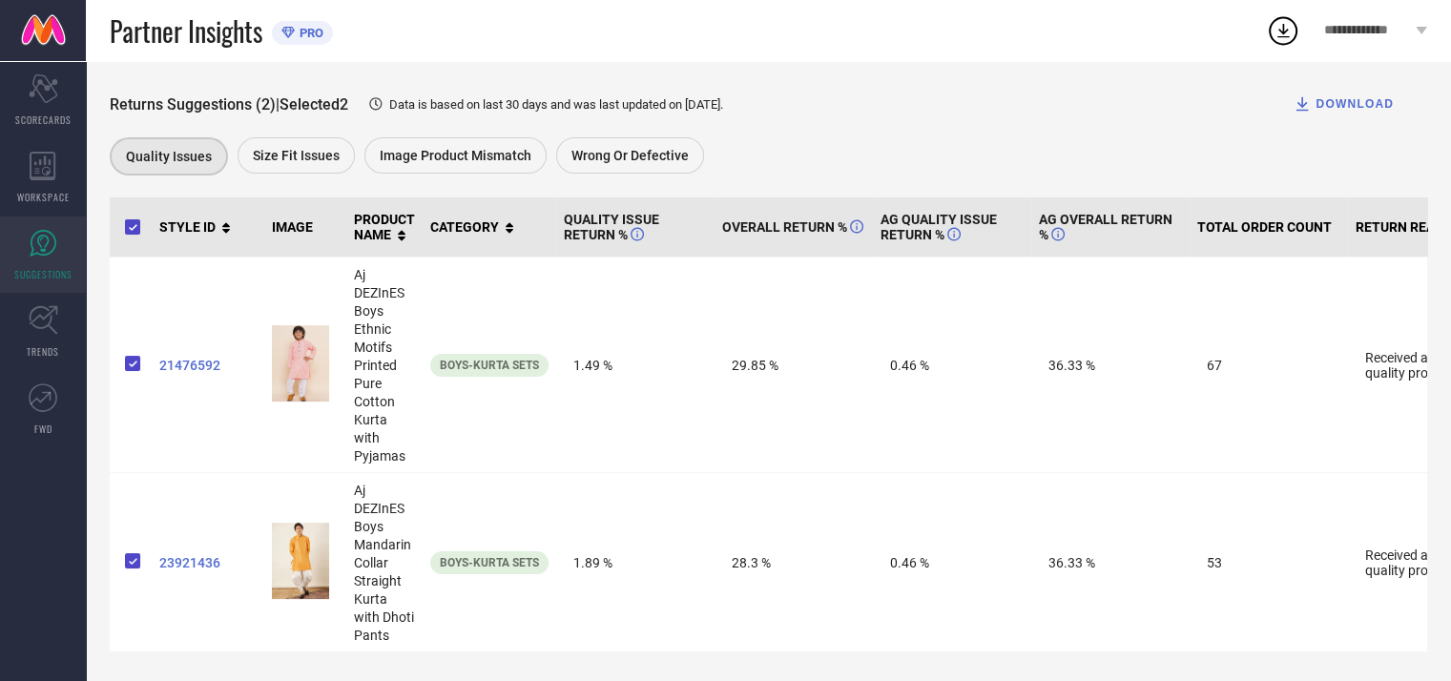
scroll to position [262, 0]
click at [330, 161] on span "Size fit issues" at bounding box center [296, 155] width 87 height 15
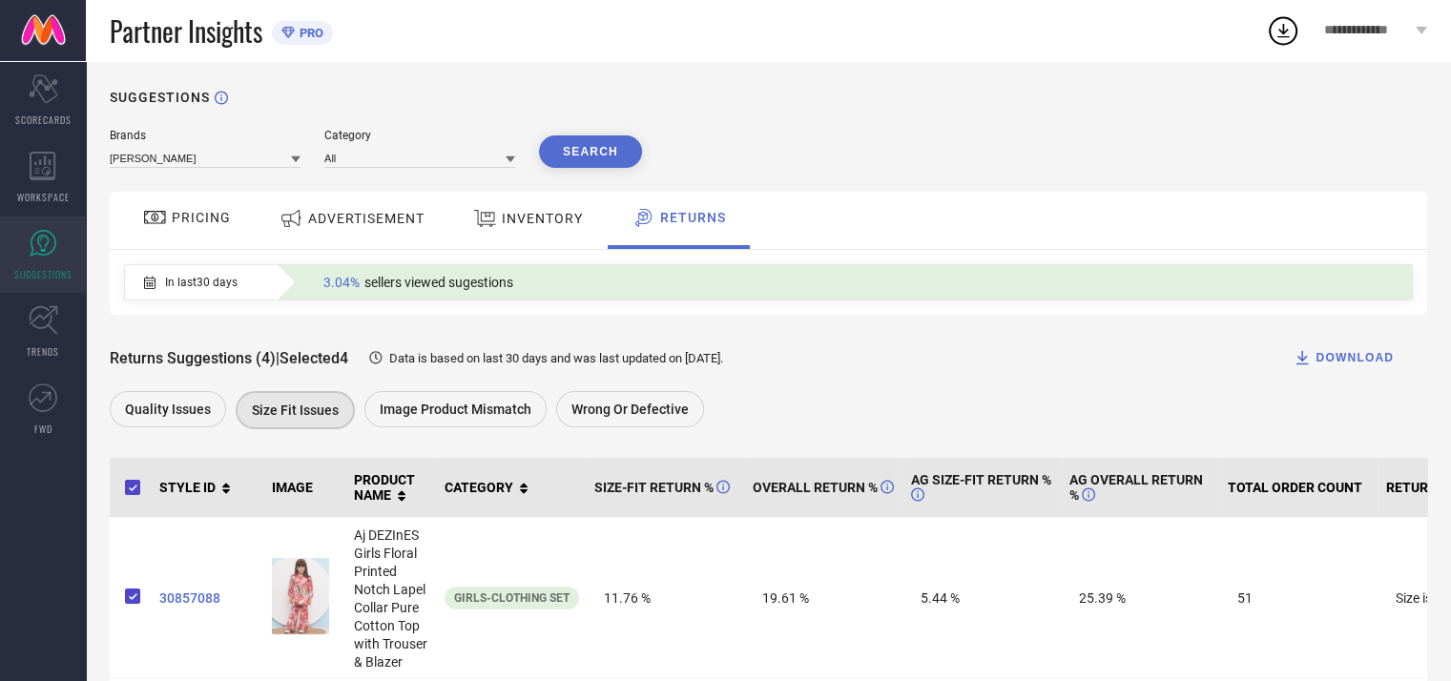
scroll to position [0, 0]
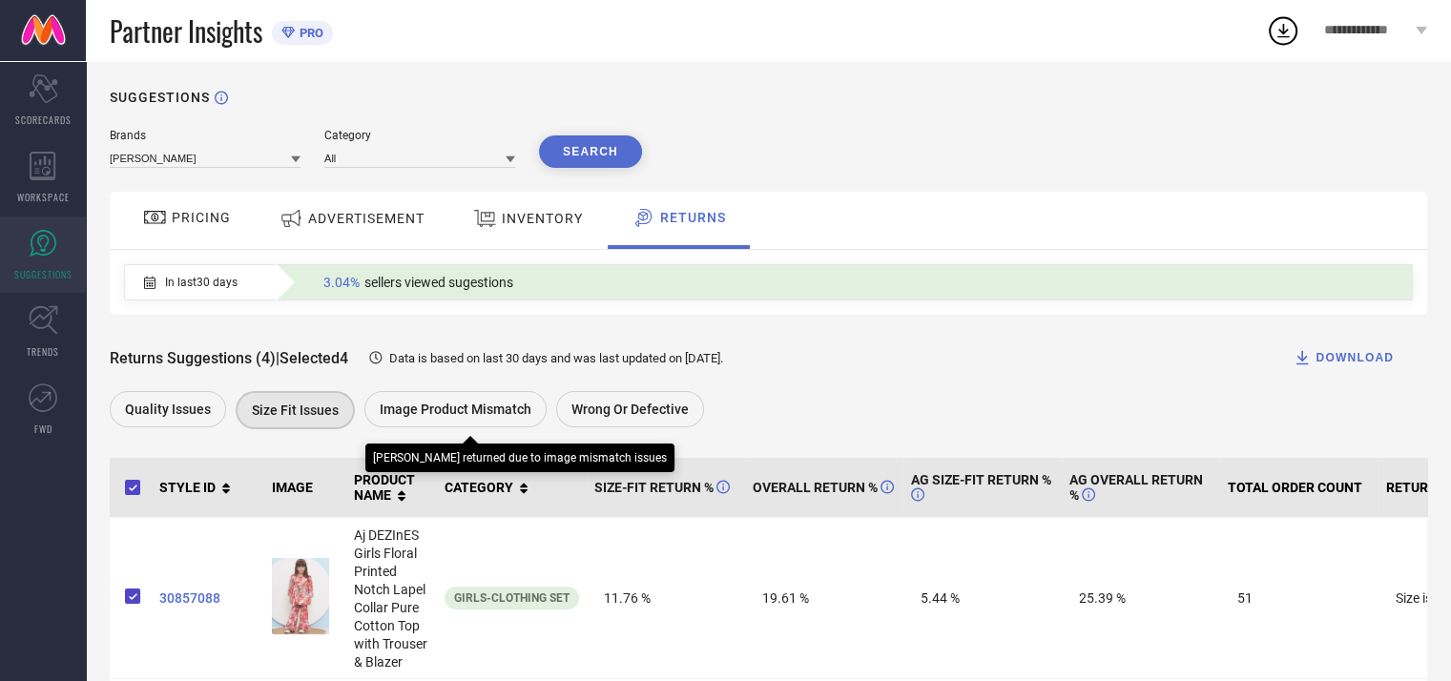
click at [455, 406] on span "Image product mismatch" at bounding box center [456, 409] width 152 height 15
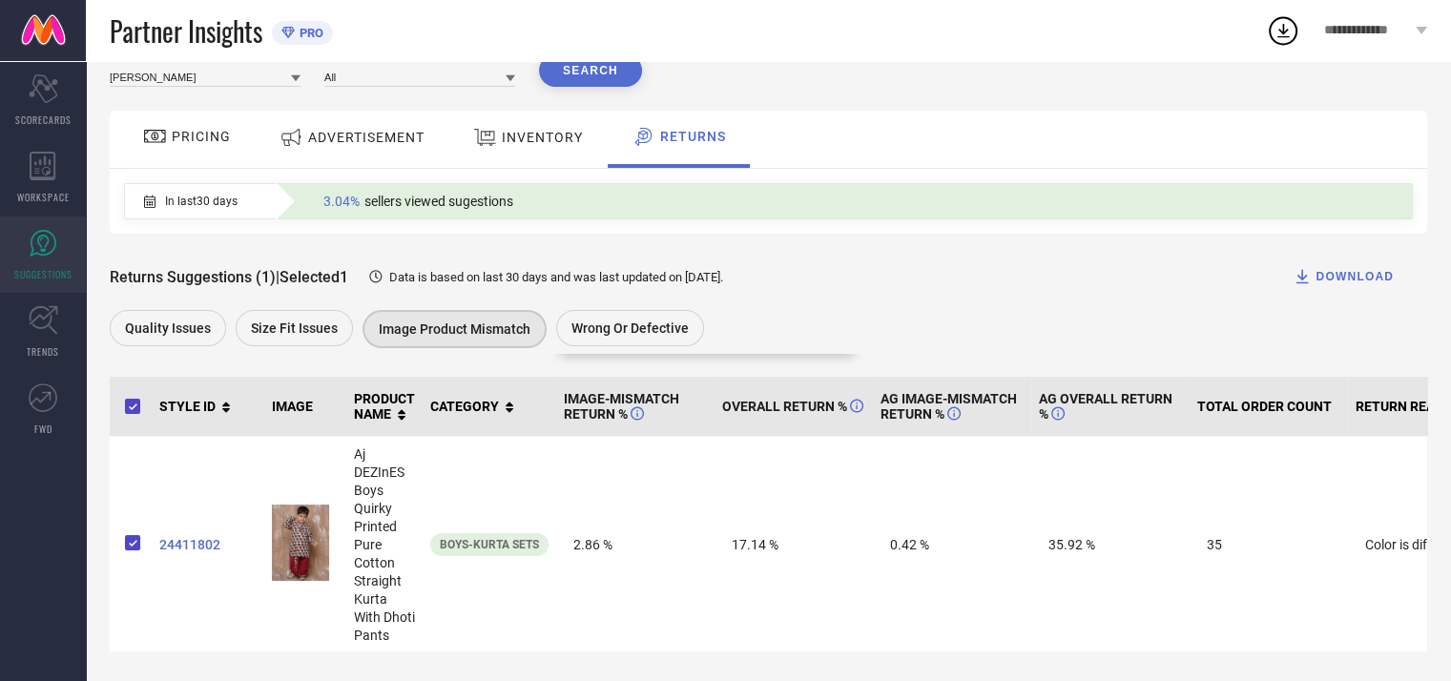
click at [626, 321] on span "Wrong or Defective" at bounding box center [630, 328] width 117 height 15
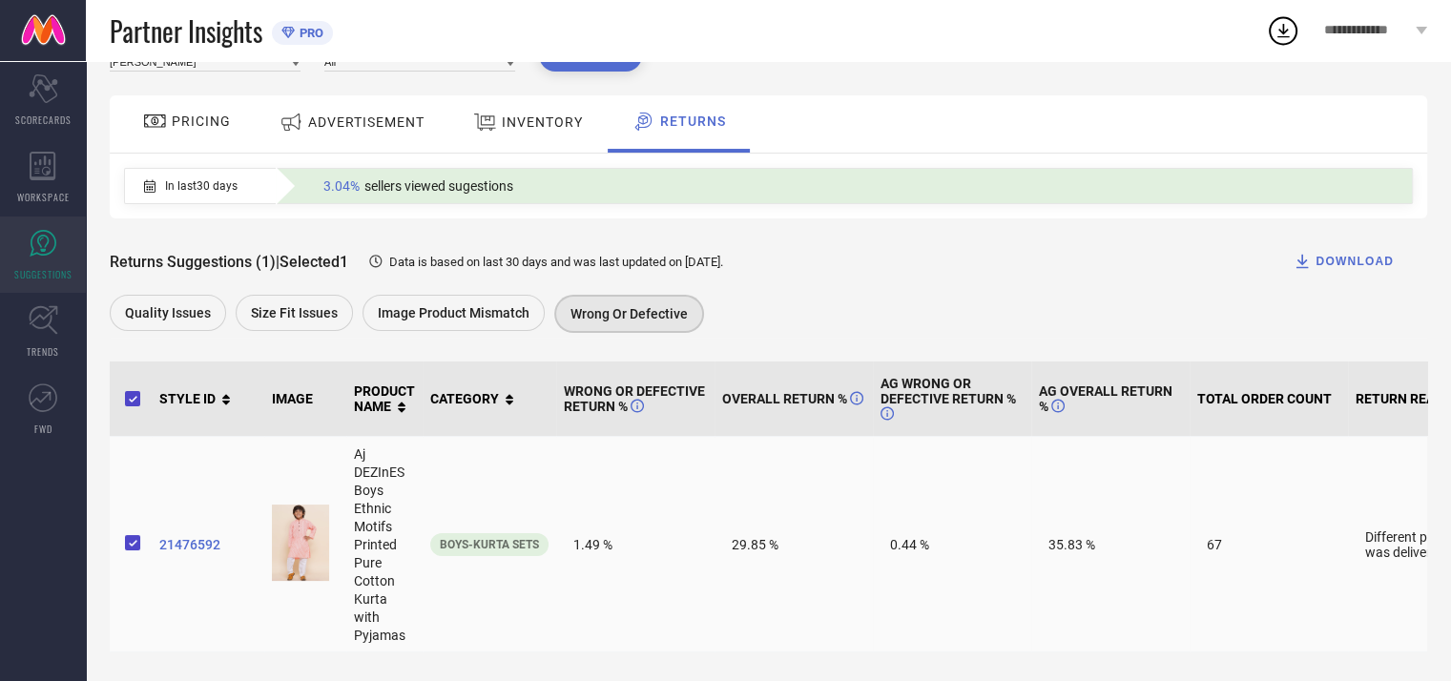
click at [188, 543] on span "21476592" at bounding box center [207, 544] width 97 height 15
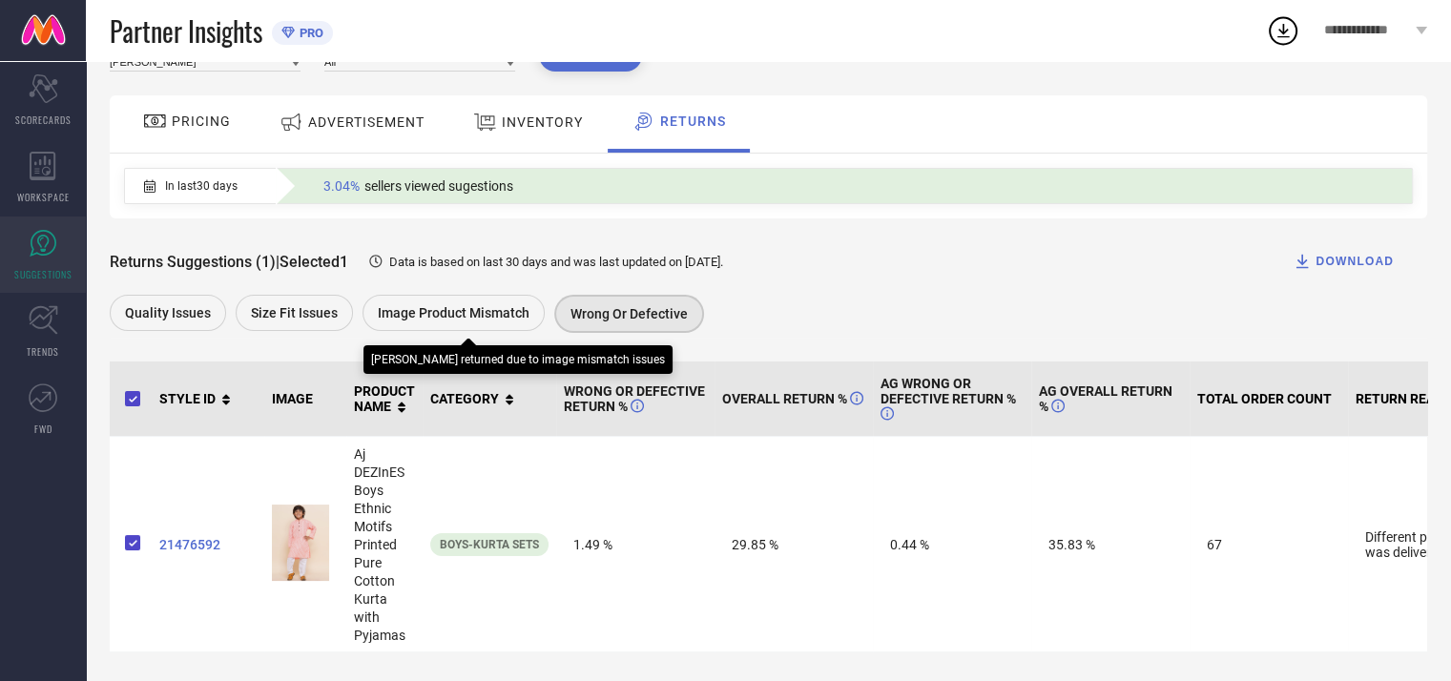
click at [408, 319] on span "Image product mismatch" at bounding box center [454, 312] width 152 height 15
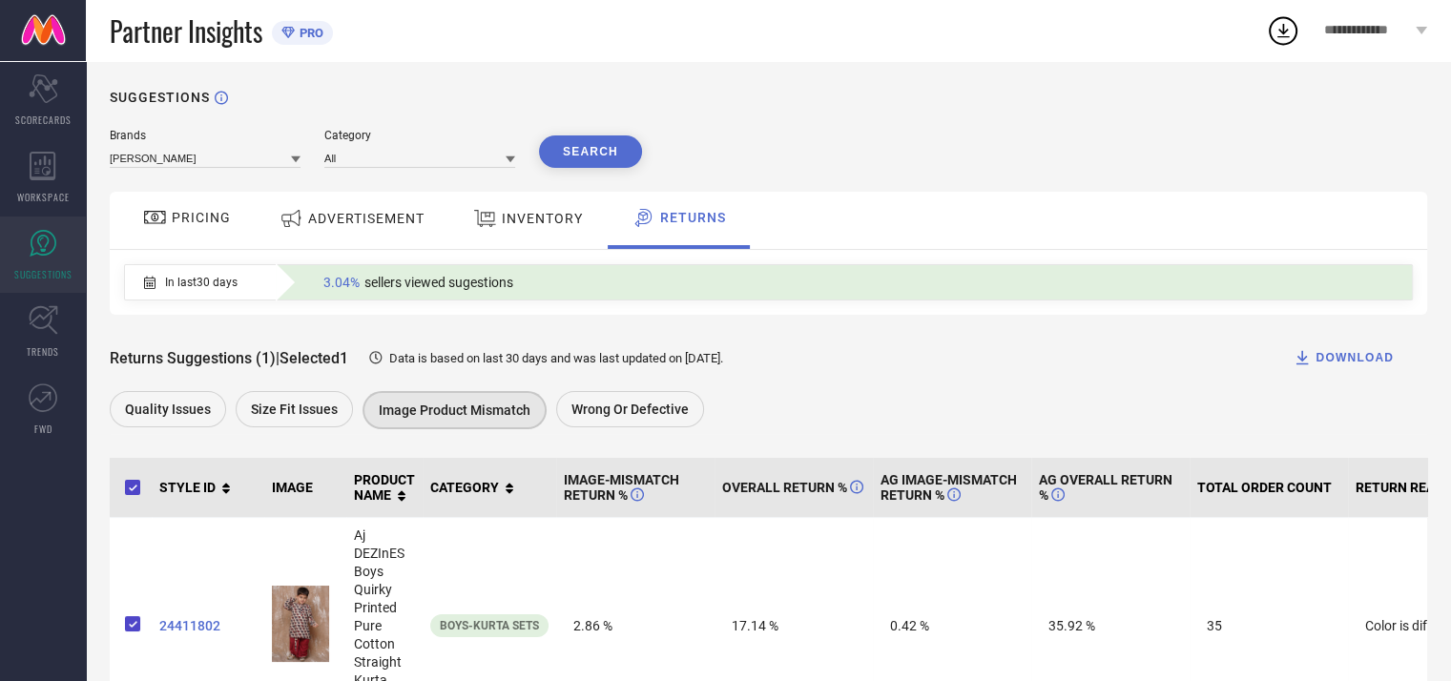
scroll to position [118, 0]
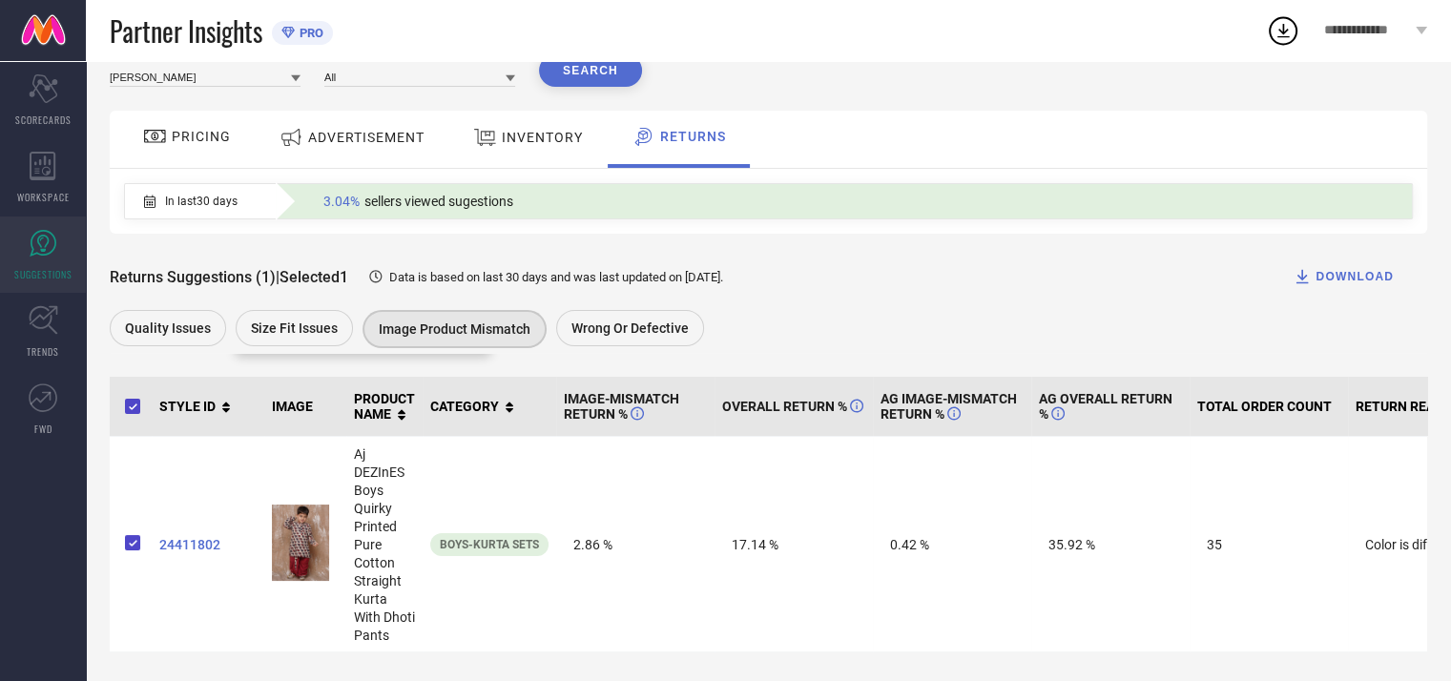
click at [340, 310] on div "Size fit issues" at bounding box center [294, 328] width 117 height 36
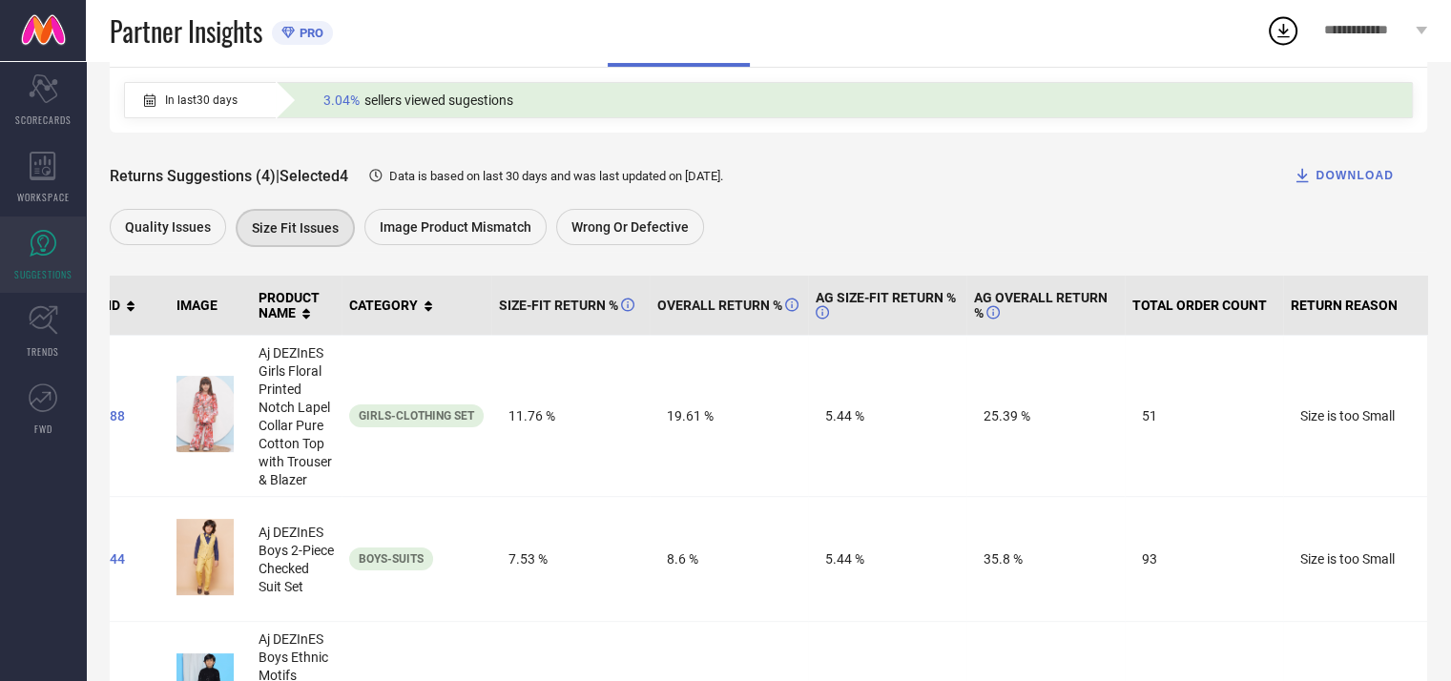
scroll to position [170, 0]
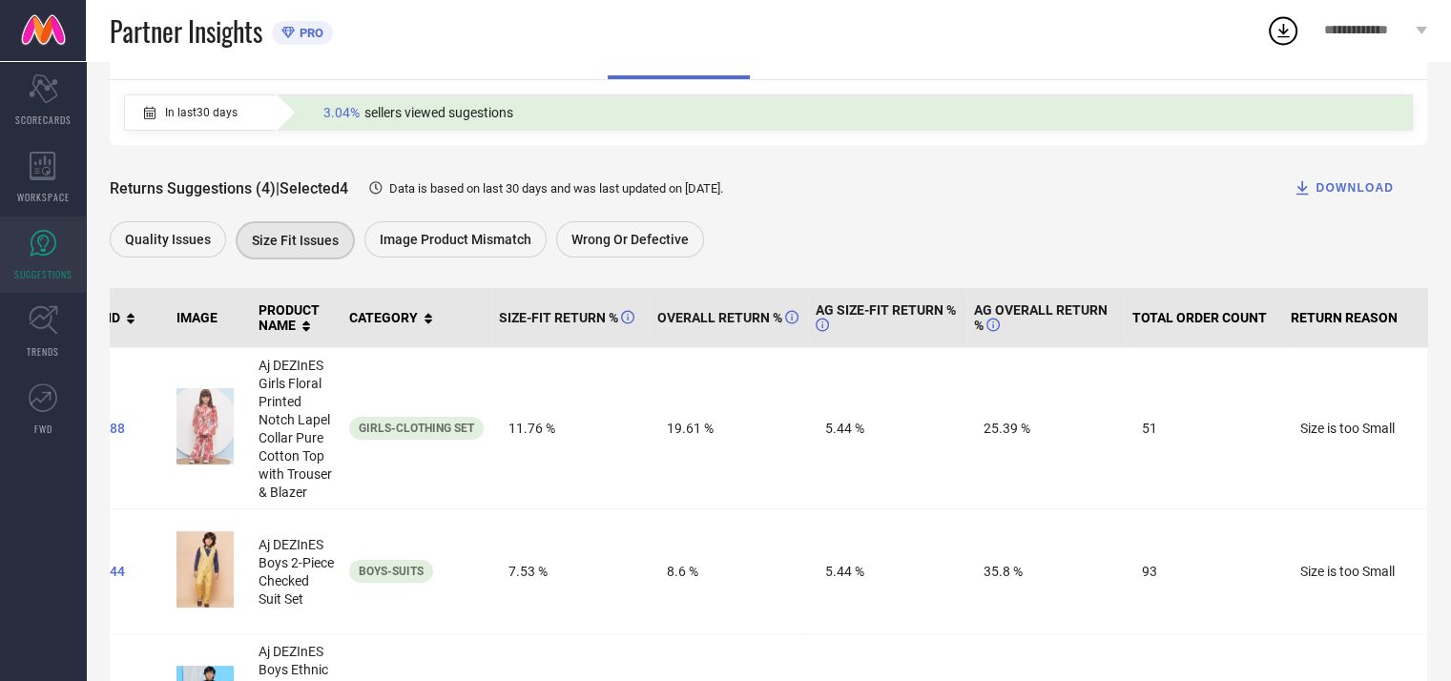
click at [1369, 187] on div "DOWNLOAD" at bounding box center [1343, 187] width 101 height 19
click at [1289, 22] on div "1" at bounding box center [1297, 18] width 17 height 14
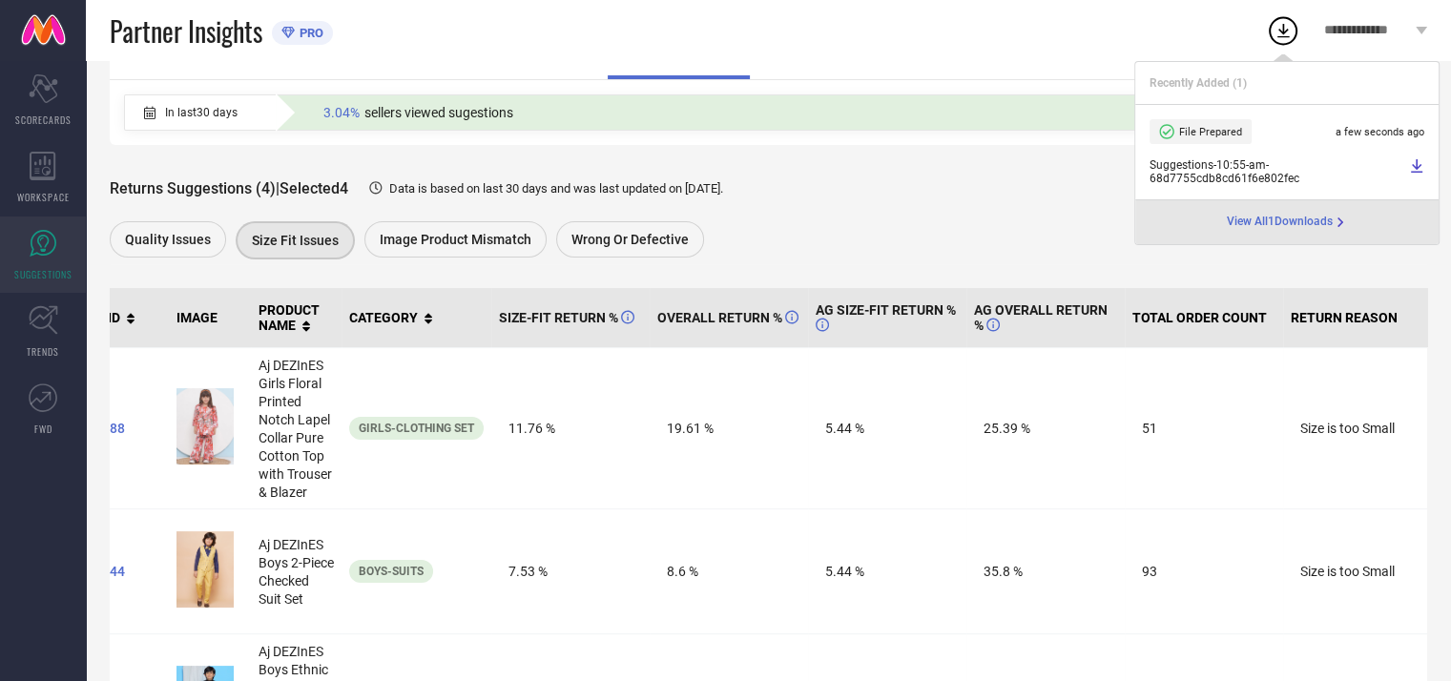
click at [878, 220] on div "Returns Suggestions (4) | Selected 4 Data is based on last 30 days and was last…" at bounding box center [769, 204] width 1318 height 119
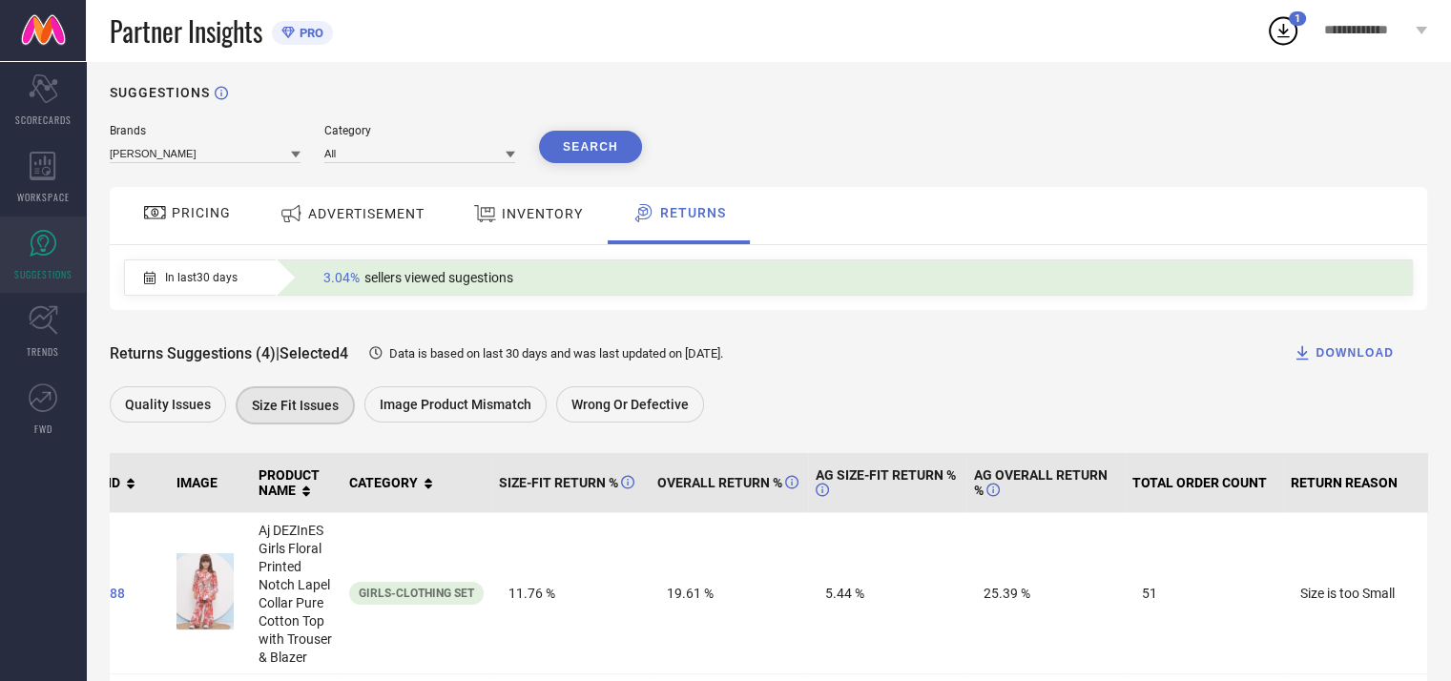
scroll to position [0, 0]
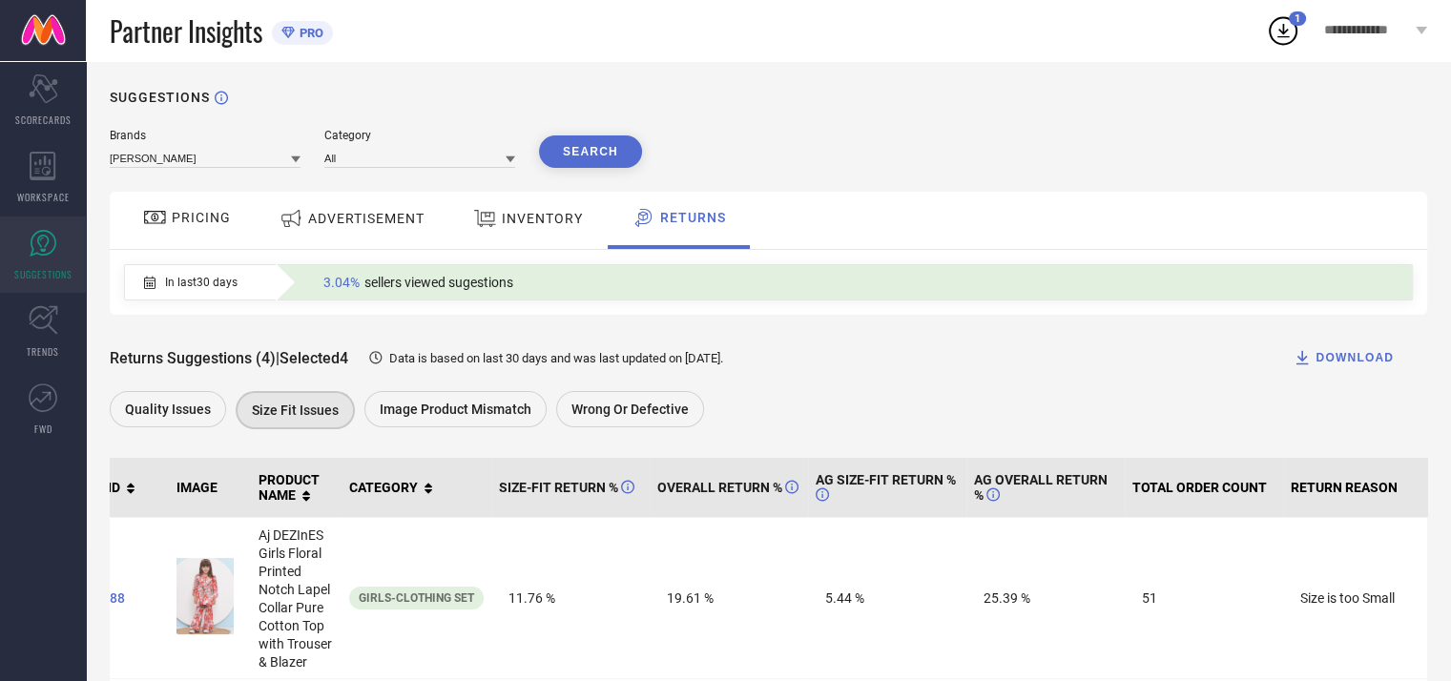
click at [164, 276] on div "In last 30 days" at bounding box center [191, 282] width 132 height 32
click at [153, 280] on icon at bounding box center [149, 282] width 11 height 13
click at [204, 283] on span "In last 30 days" at bounding box center [201, 282] width 73 height 13
click at [59, 338] on link "TRENDS" at bounding box center [43, 332] width 86 height 76
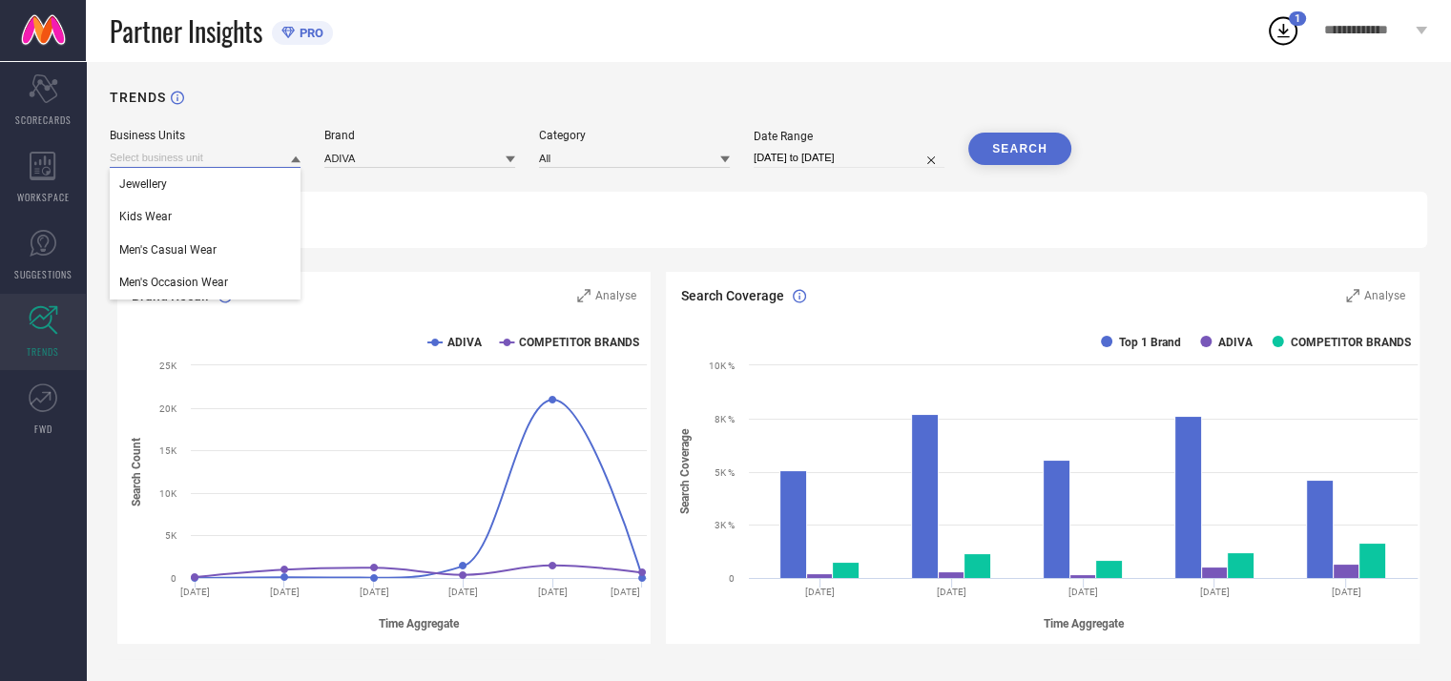
click at [235, 165] on input at bounding box center [205, 158] width 191 height 20
click at [362, 161] on input at bounding box center [419, 158] width 191 height 20
click at [362, 166] on input at bounding box center [419, 158] width 191 height 20
click at [267, 167] on input at bounding box center [205, 158] width 191 height 20
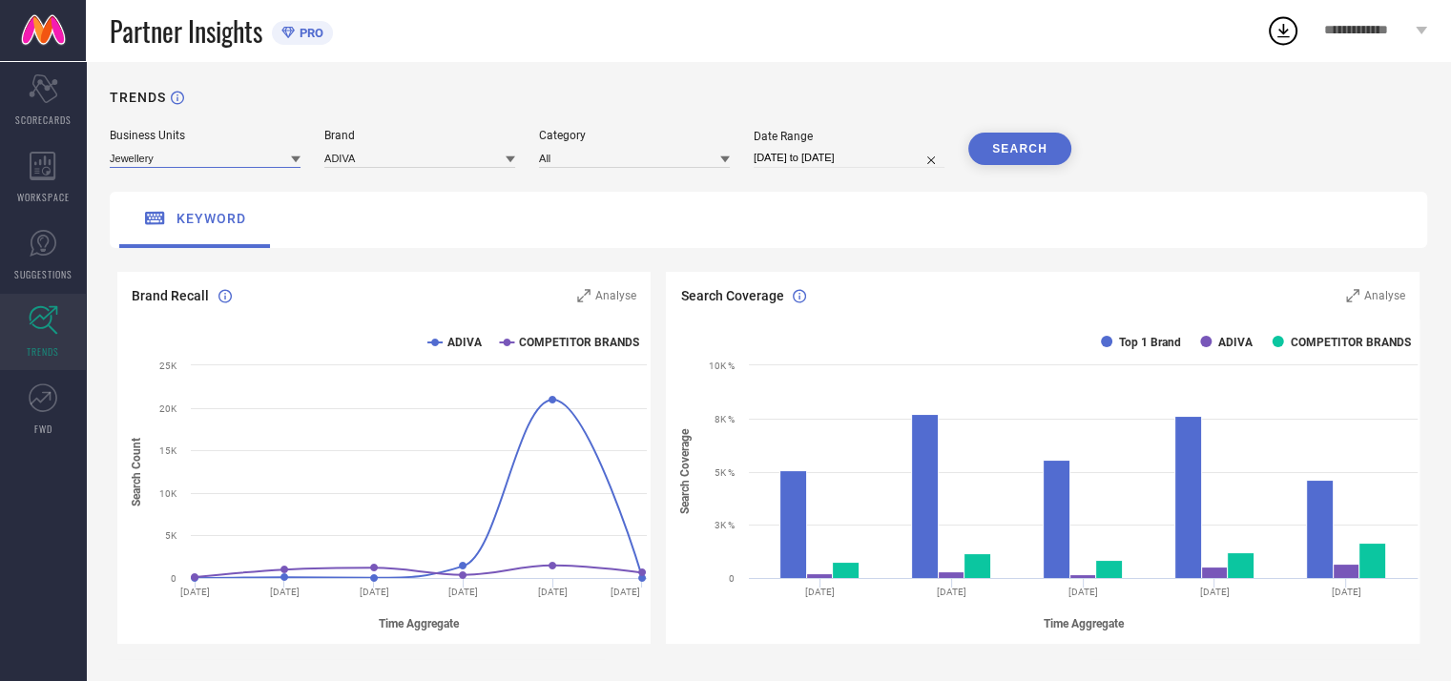
click at [267, 167] on input at bounding box center [205, 158] width 191 height 20
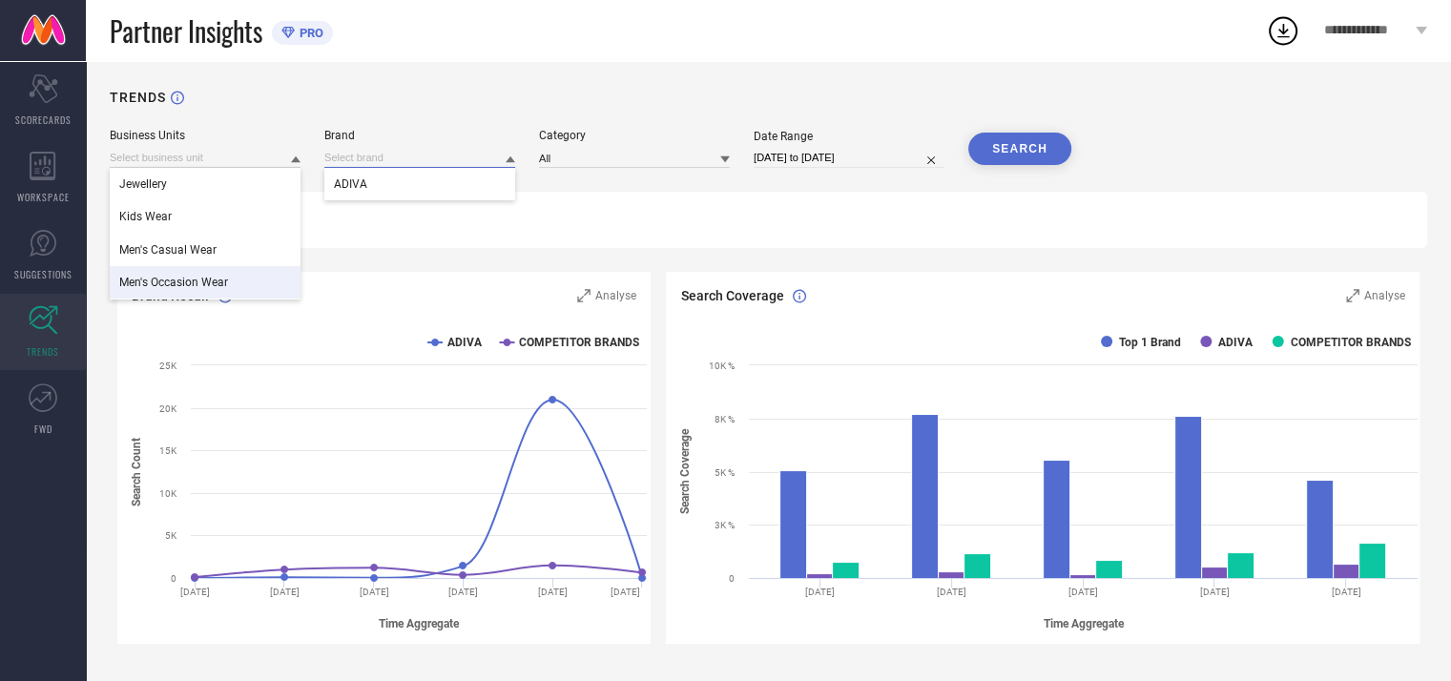
click at [381, 163] on input at bounding box center [419, 158] width 191 height 20
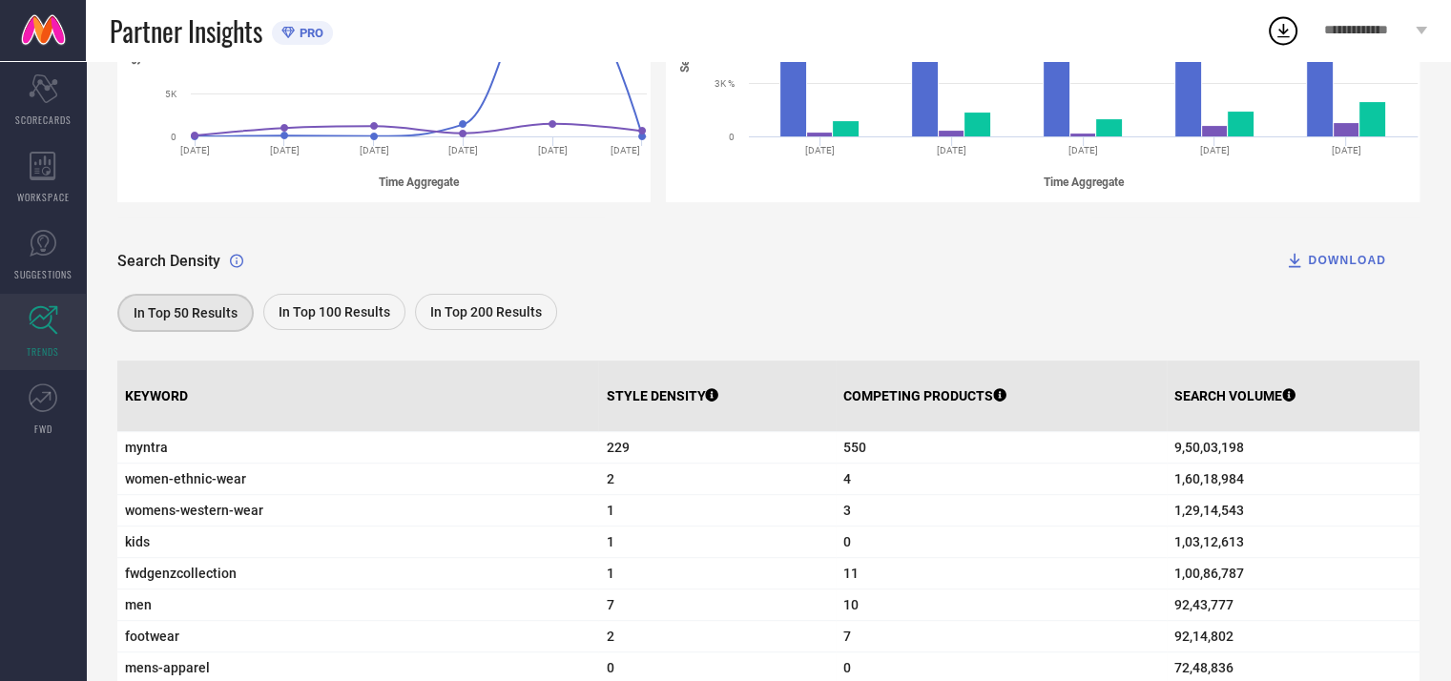
scroll to position [443, 0]
click at [354, 318] on span "In Top 100 Results" at bounding box center [335, 310] width 112 height 15
click at [476, 329] on div "In Top 200 Results" at bounding box center [486, 311] width 142 height 36
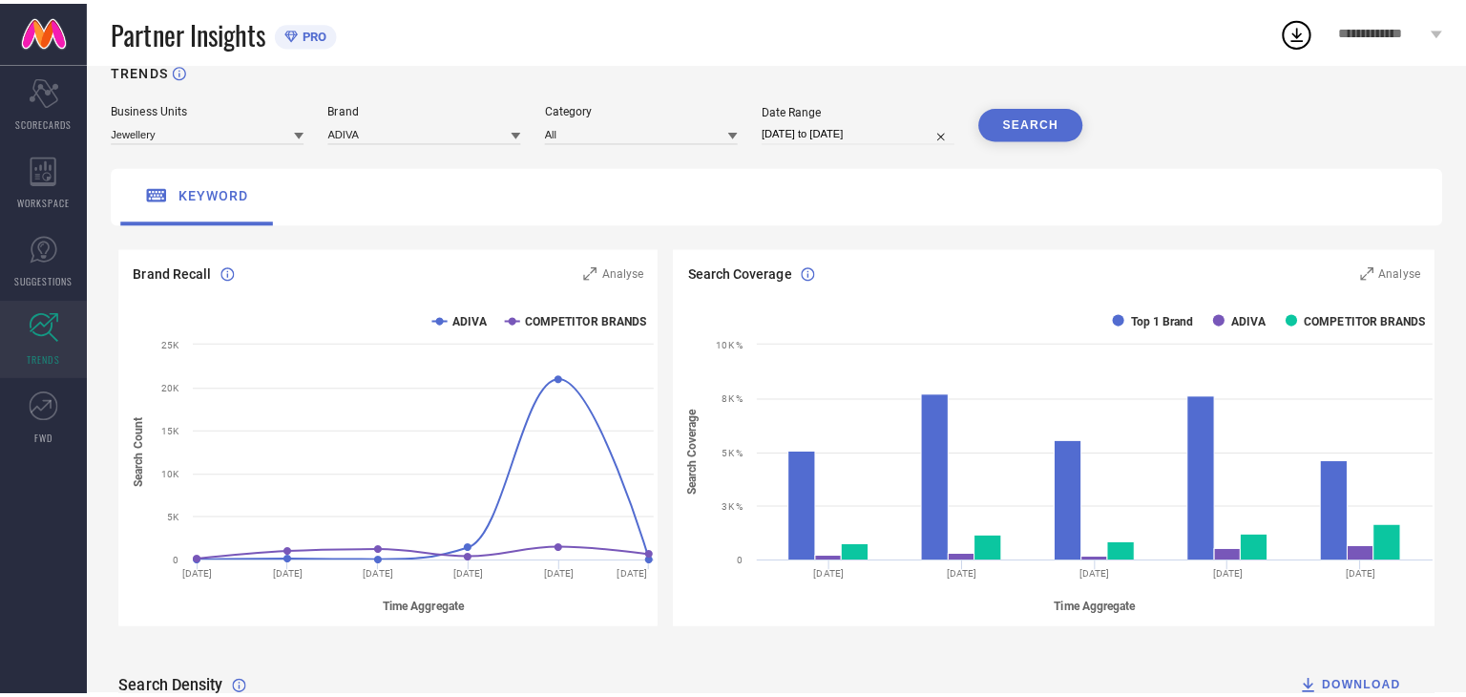
scroll to position [0, 0]
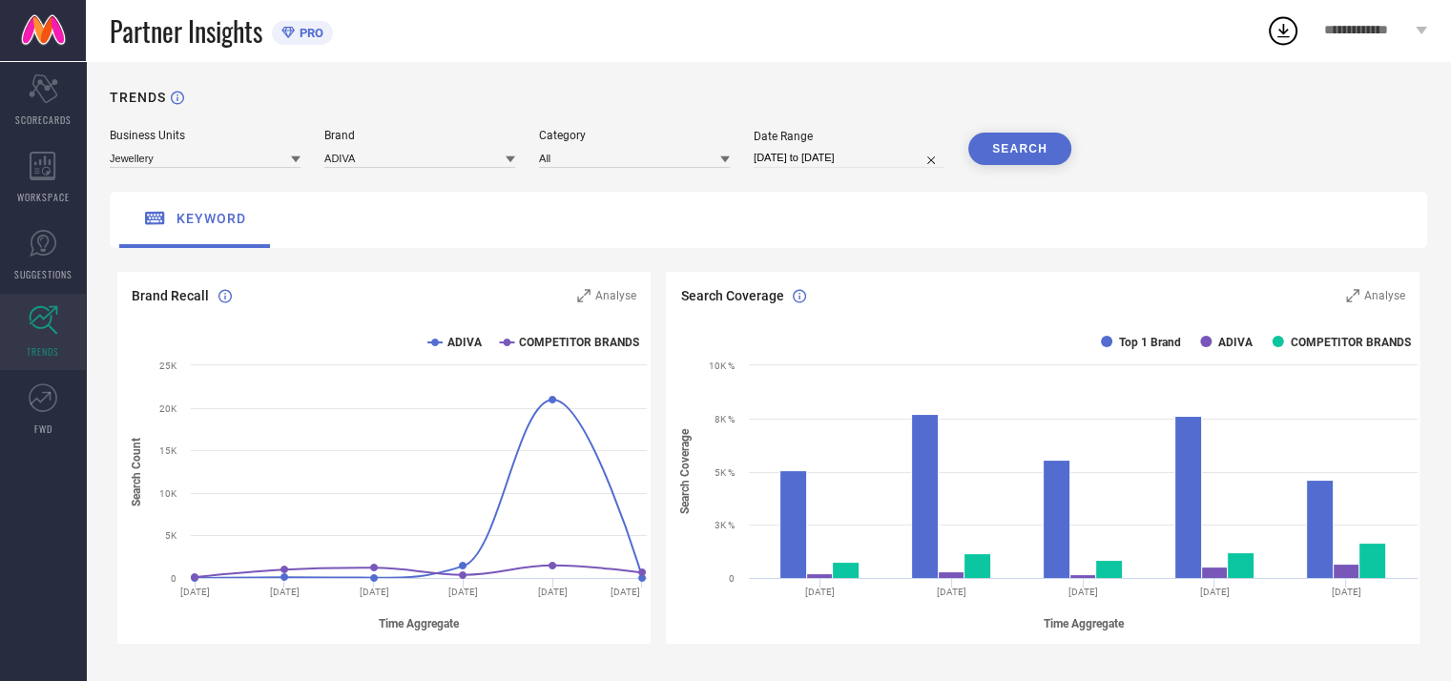
click at [49, 323] on icon at bounding box center [43, 320] width 29 height 29
click at [30, 404] on icon at bounding box center [43, 398] width 29 height 29
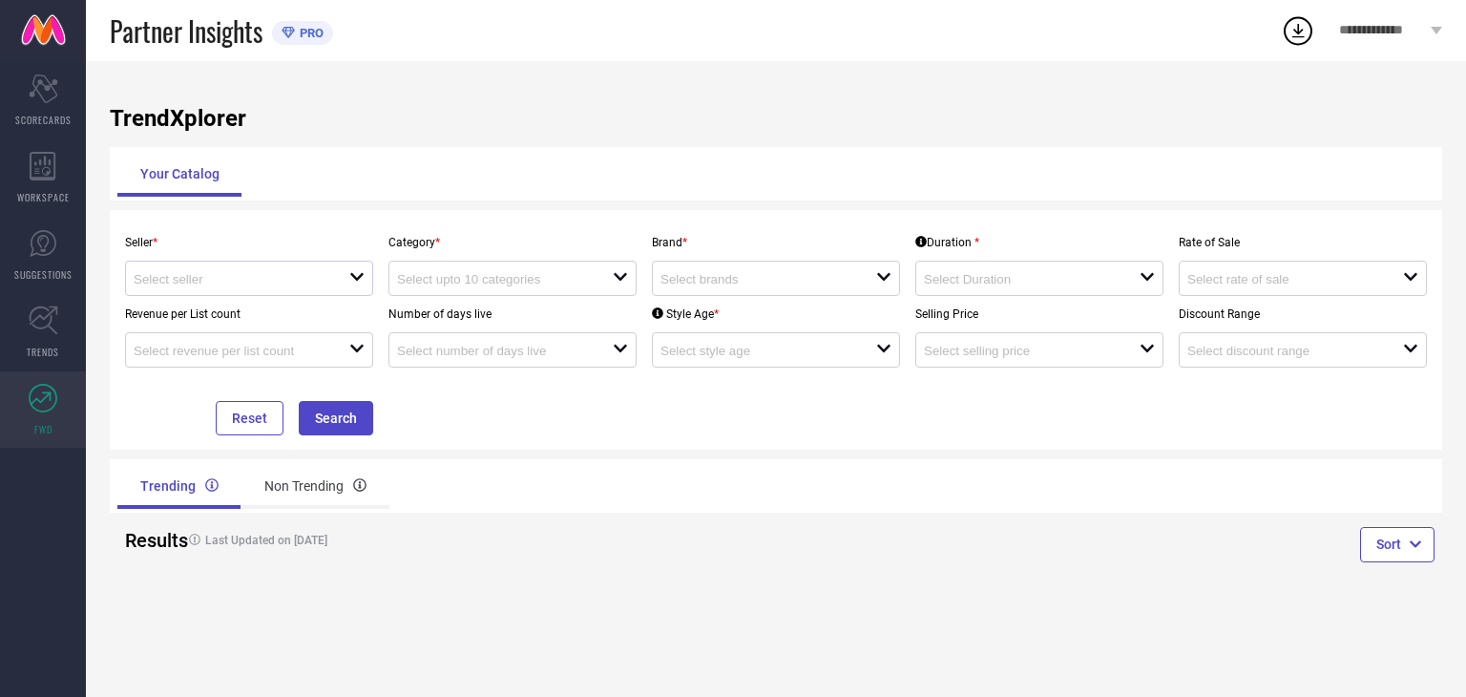
click at [357, 288] on div "open" at bounding box center [249, 278] width 248 height 35
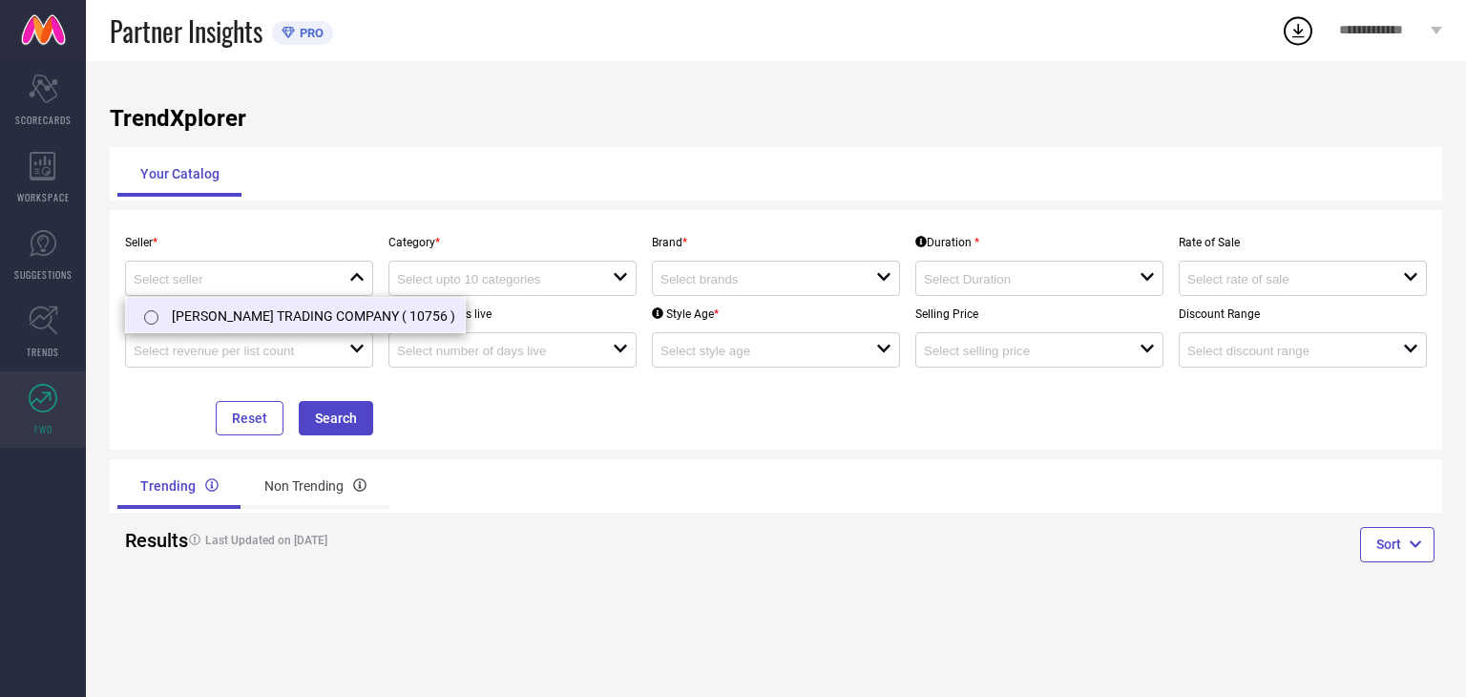
click at [342, 315] on li "SHRI SHANTINATH TRADING COMPANY ( 10756 )" at bounding box center [295, 315] width 339 height 34
type input "SHRI SHANTINATH TRADING COMPANY ( 10756 )"
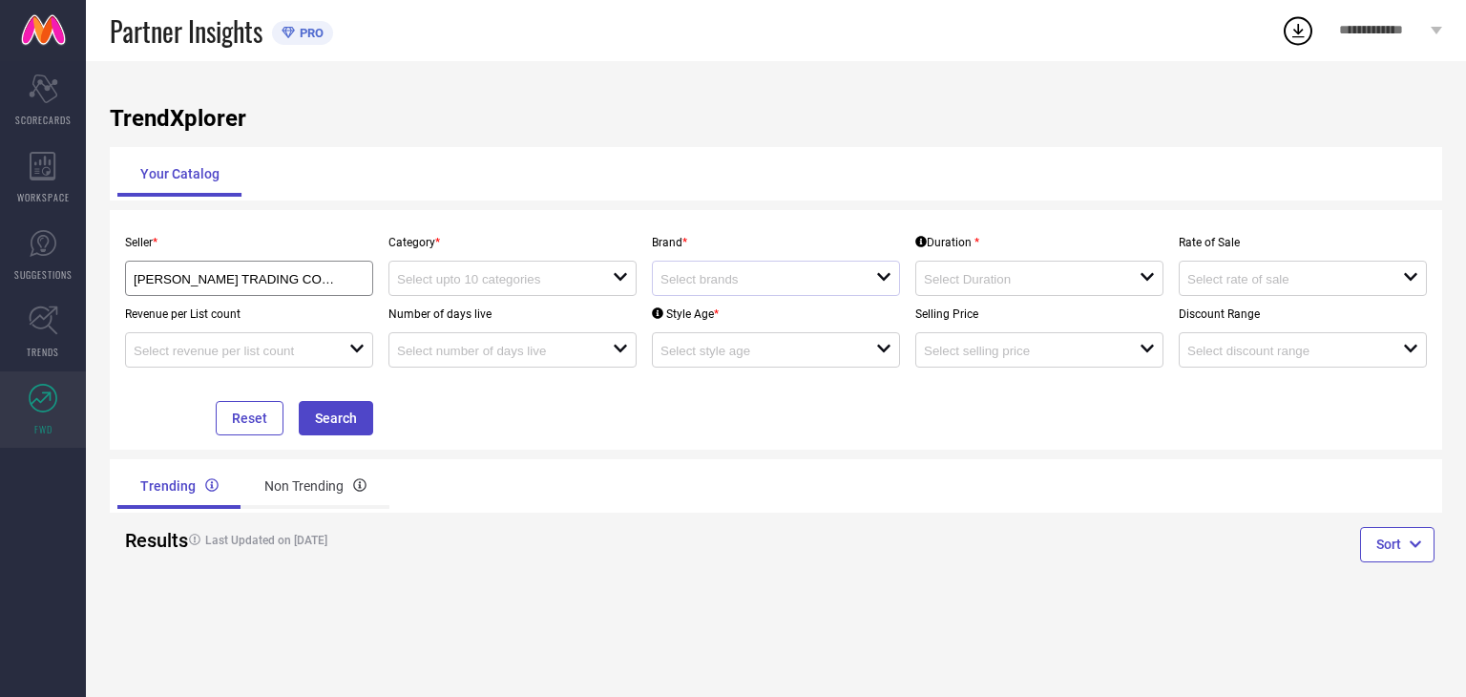
click at [717, 291] on div "open" at bounding box center [776, 278] width 248 height 35
click at [582, 277] on input at bounding box center [494, 279] width 194 height 14
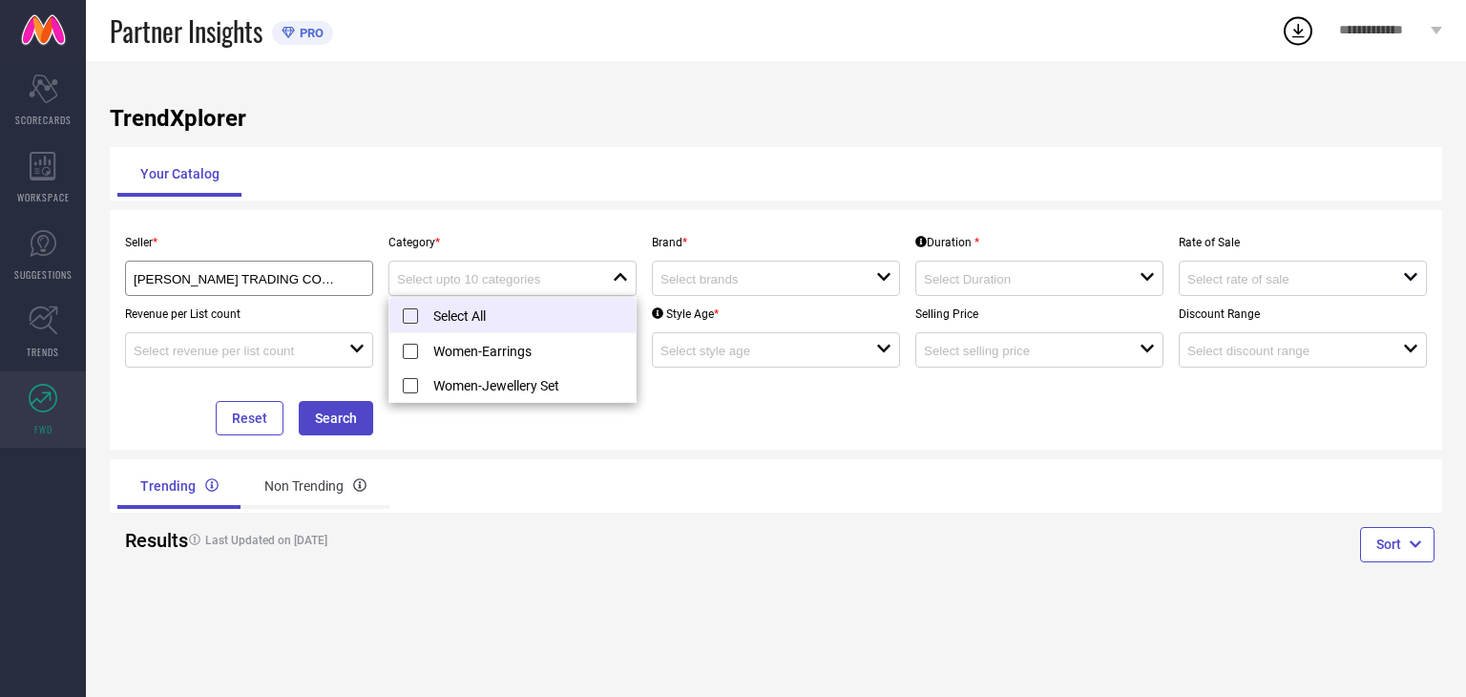
click at [536, 323] on li "Select All" at bounding box center [512, 315] width 246 height 35
type input "Women-Earrings, Women-Jewellery Set"
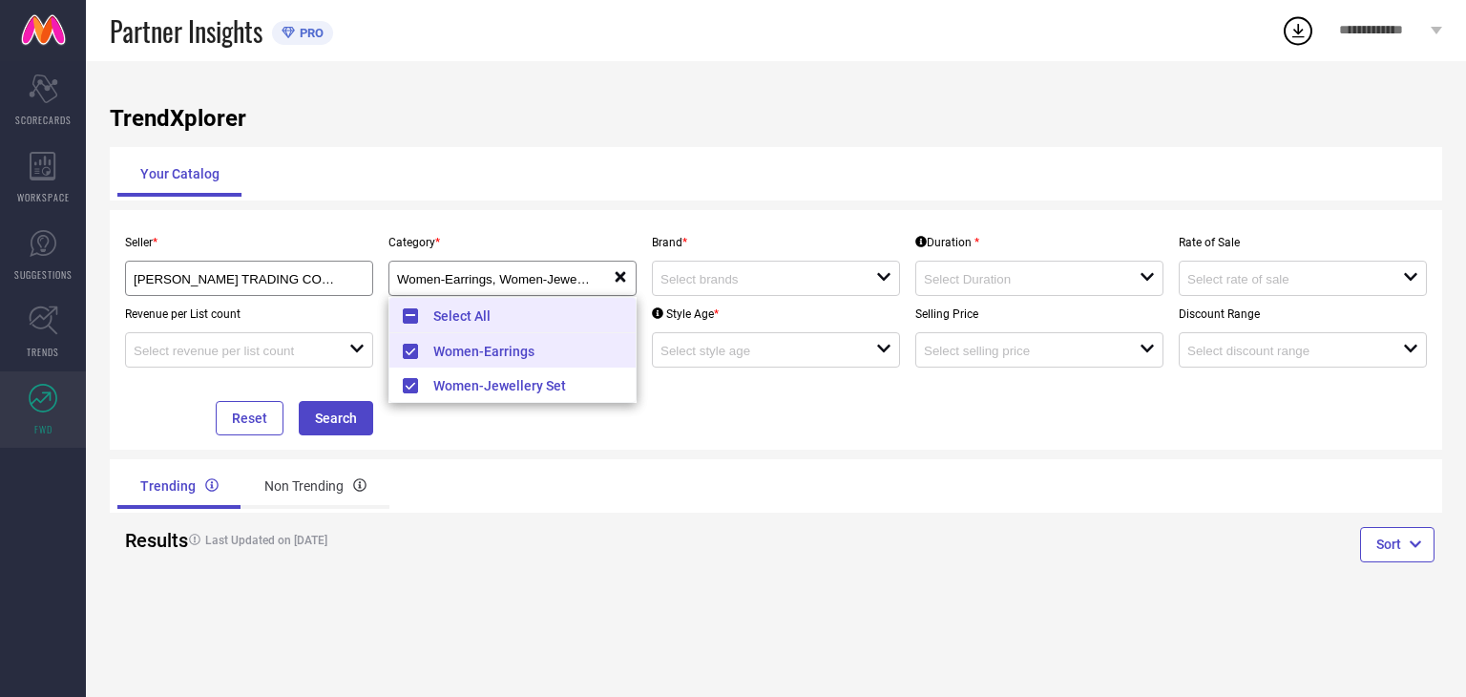
click at [536, 323] on li "Select All" at bounding box center [512, 315] width 246 height 35
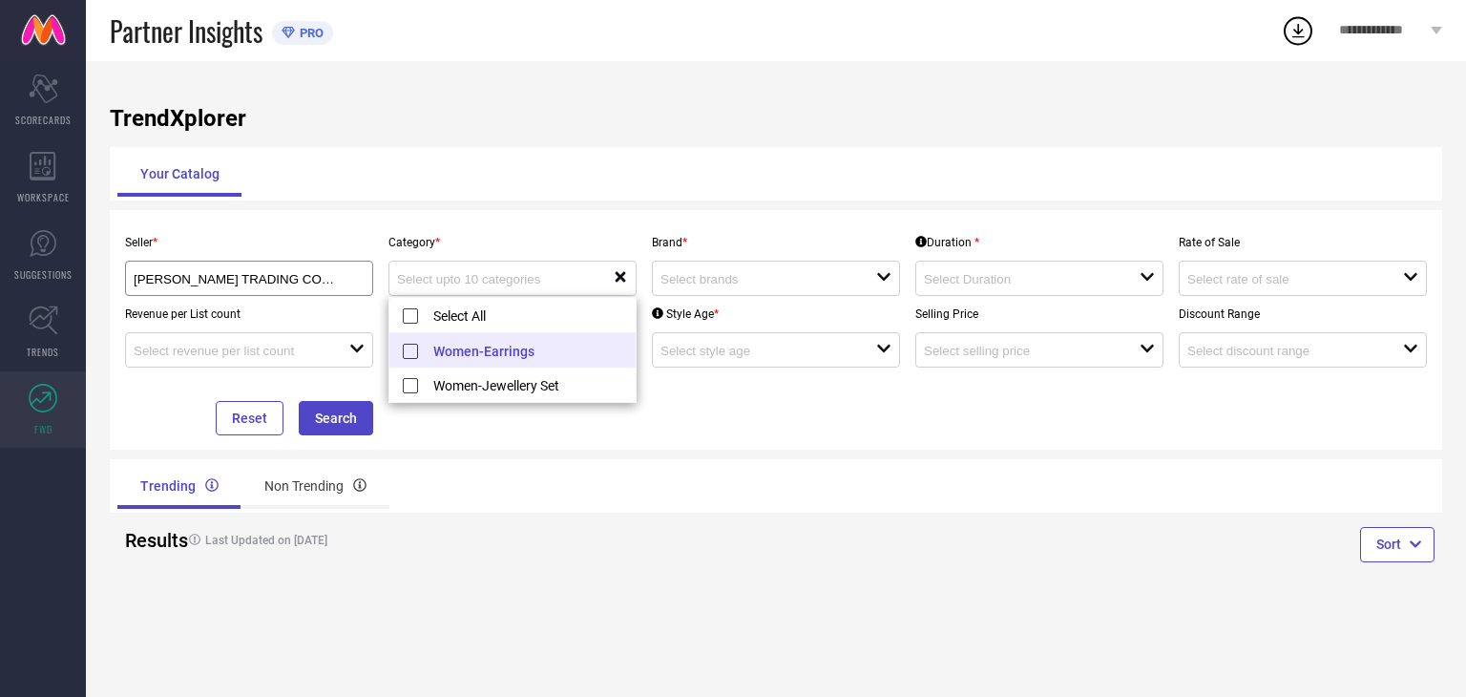
click at [706, 457] on div "TrendXplorer Your Catalog Seller * SHRI SHANTINATH TRADING COMPANY ( 10756 ) Ca…" at bounding box center [776, 379] width 1380 height 636
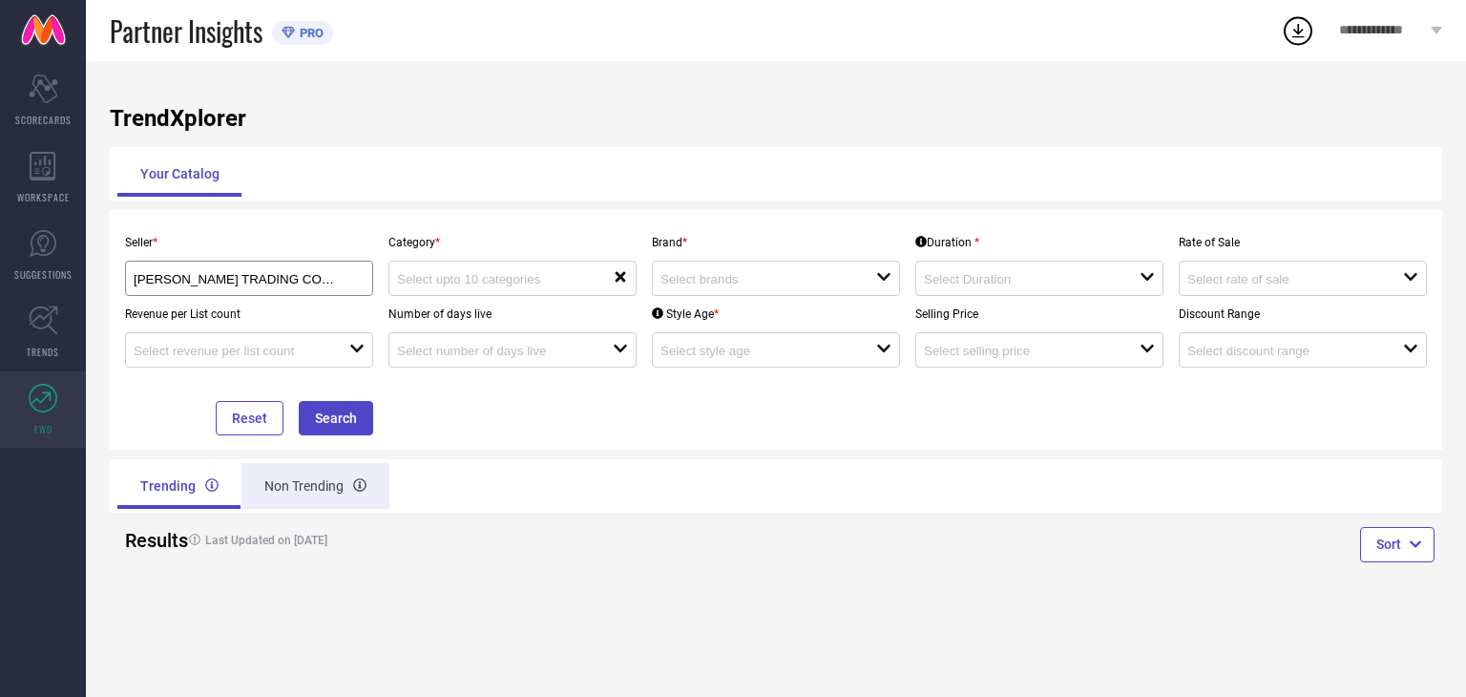
click at [330, 487] on div "Non Trending" at bounding box center [315, 486] width 148 height 46
click at [172, 490] on div "Trending" at bounding box center [177, 486] width 120 height 46
